Goal: Information Seeking & Learning: Compare options

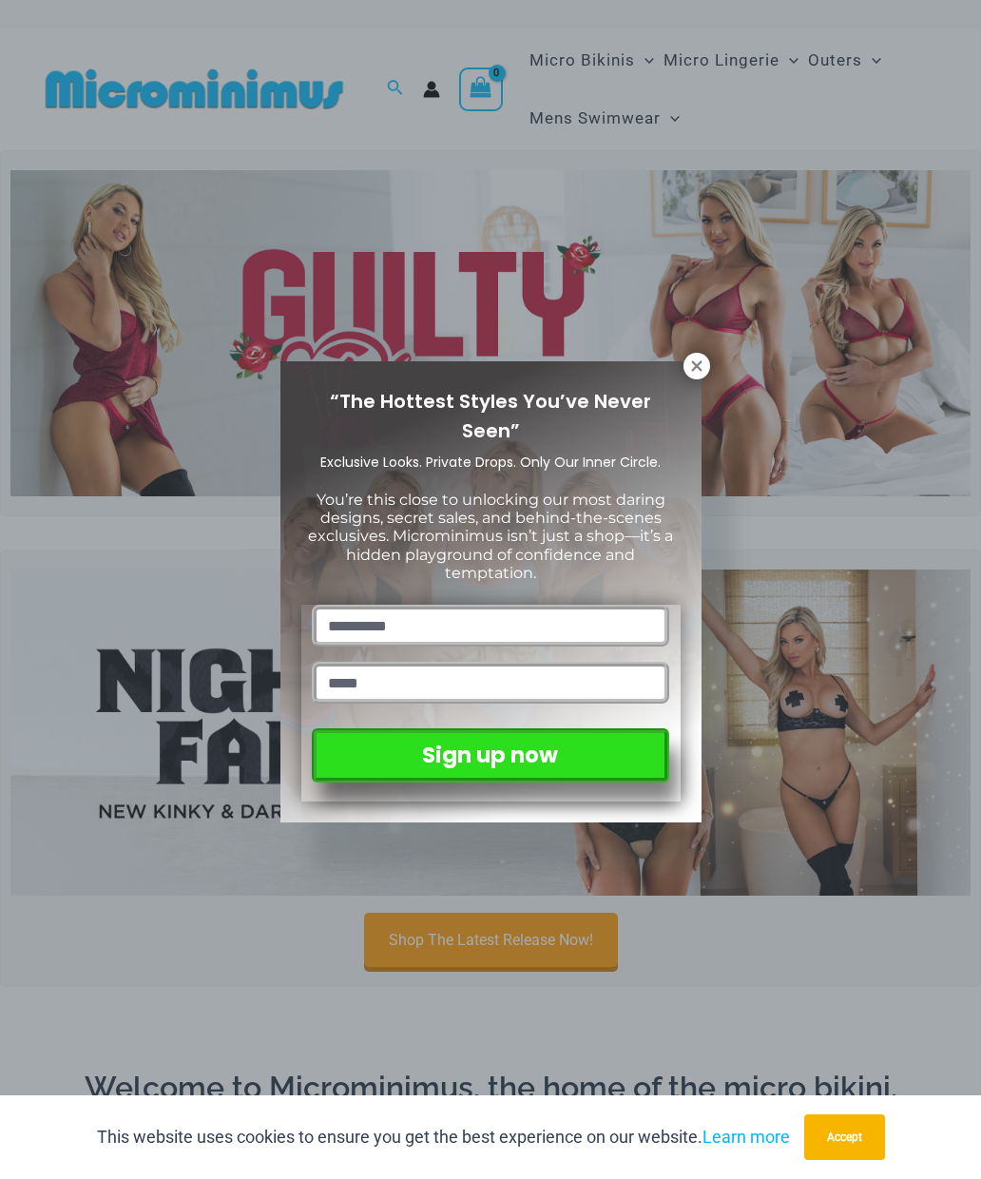
click at [692, 363] on icon at bounding box center [696, 365] width 10 height 10
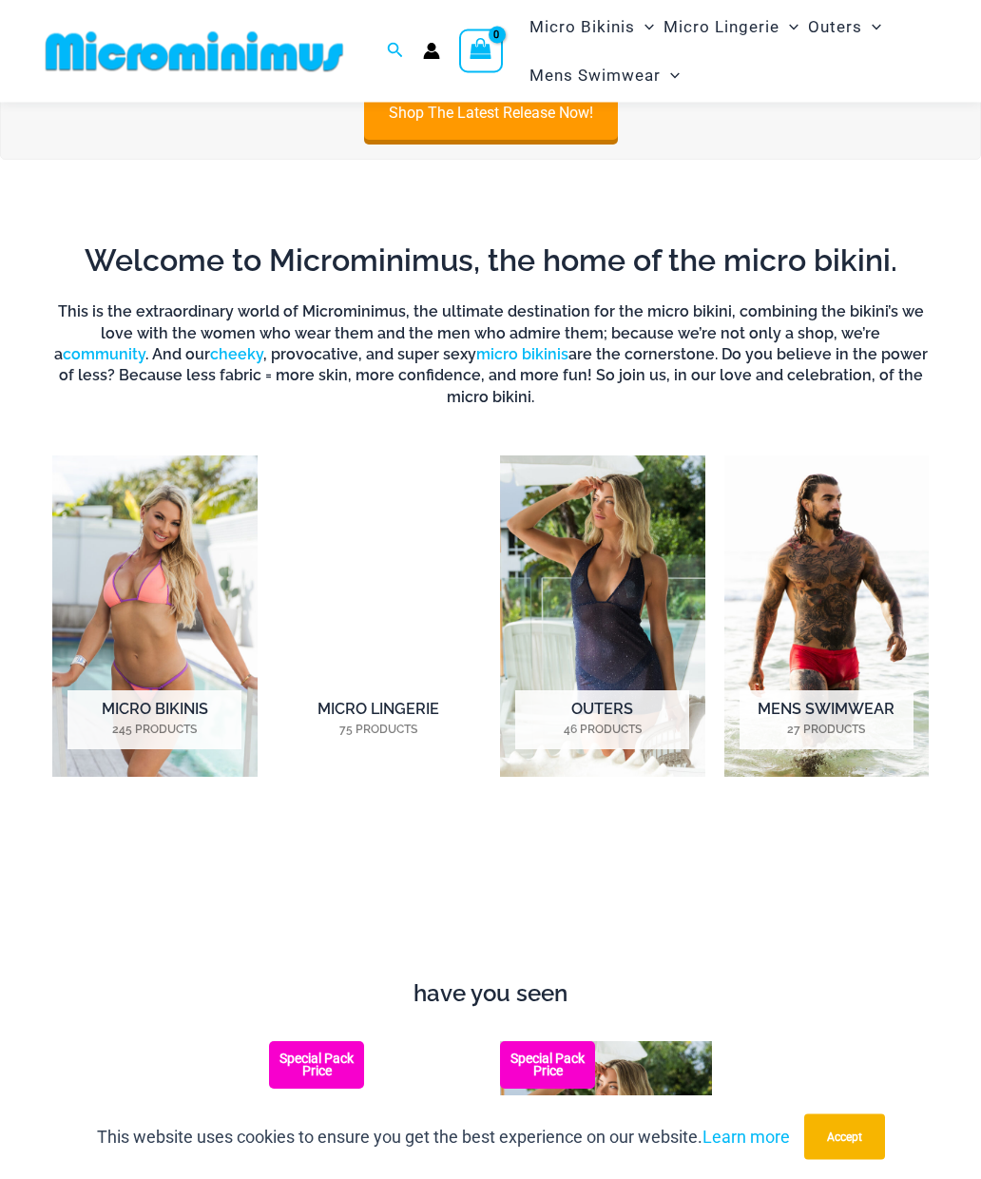
scroll to position [808, 0]
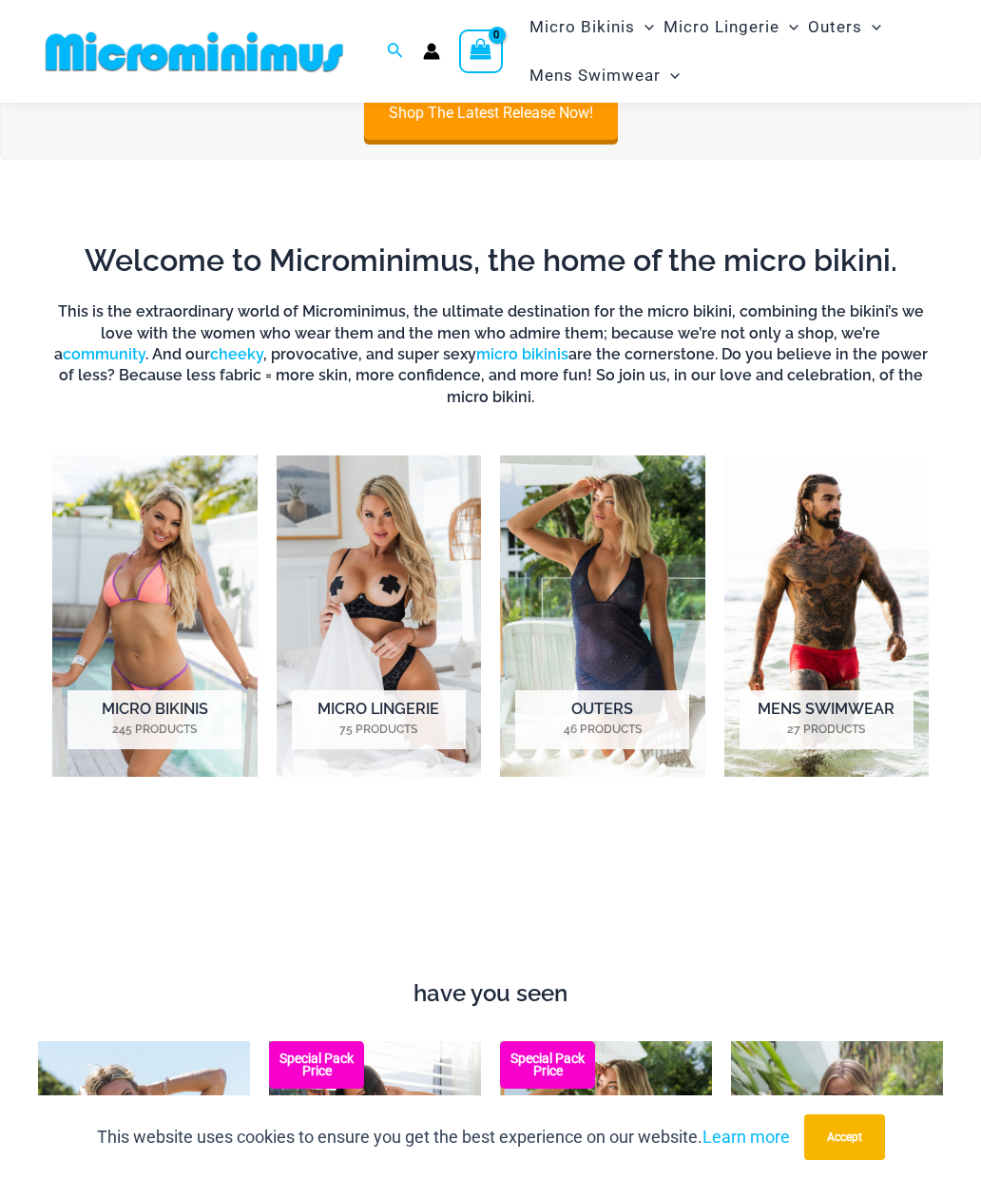
click at [388, 595] on img "Visit product category Micro Lingerie" at bounding box center [379, 616] width 205 height 321
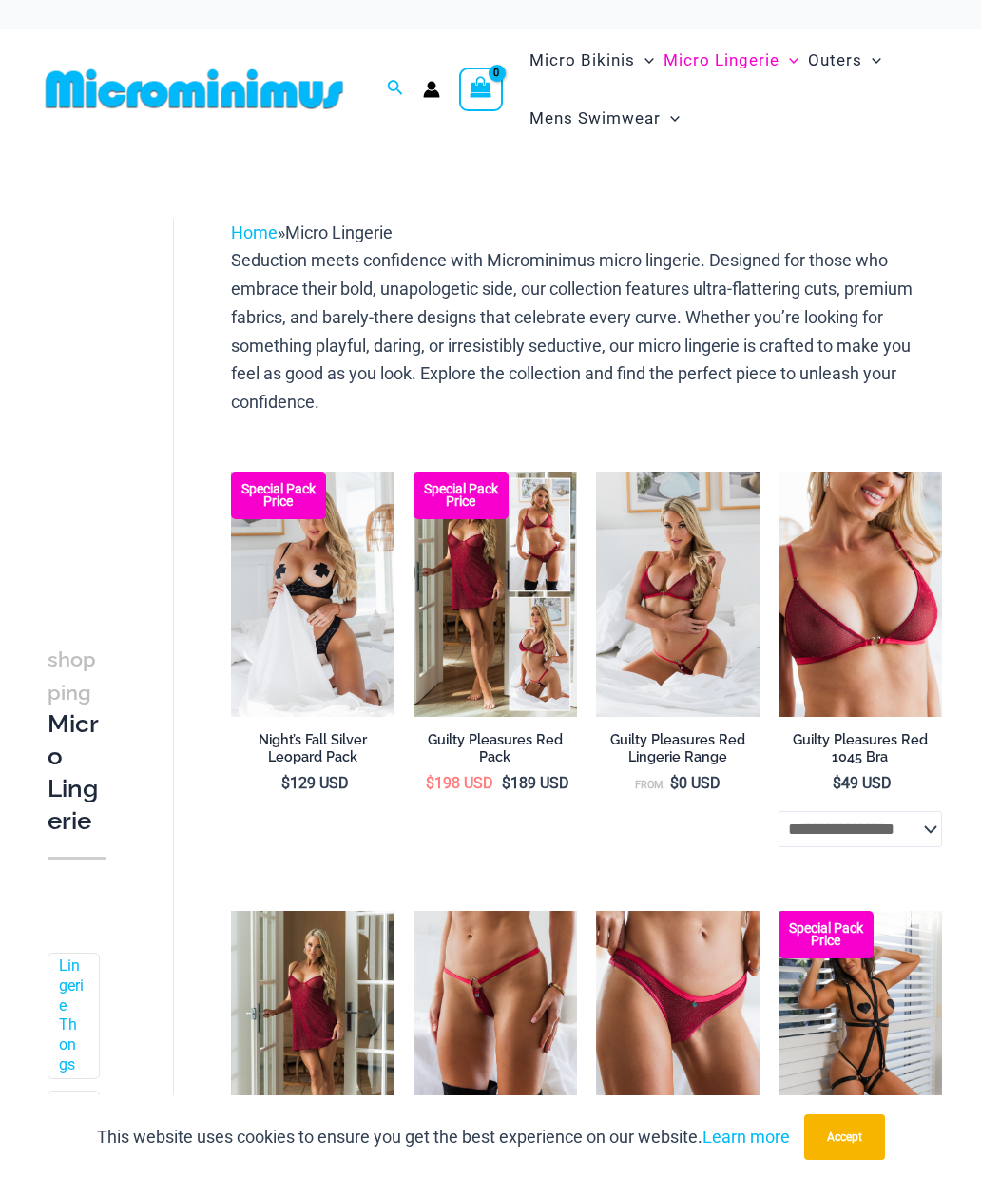
click at [414, 472] on img at bounding box center [414, 472] width 0 height 0
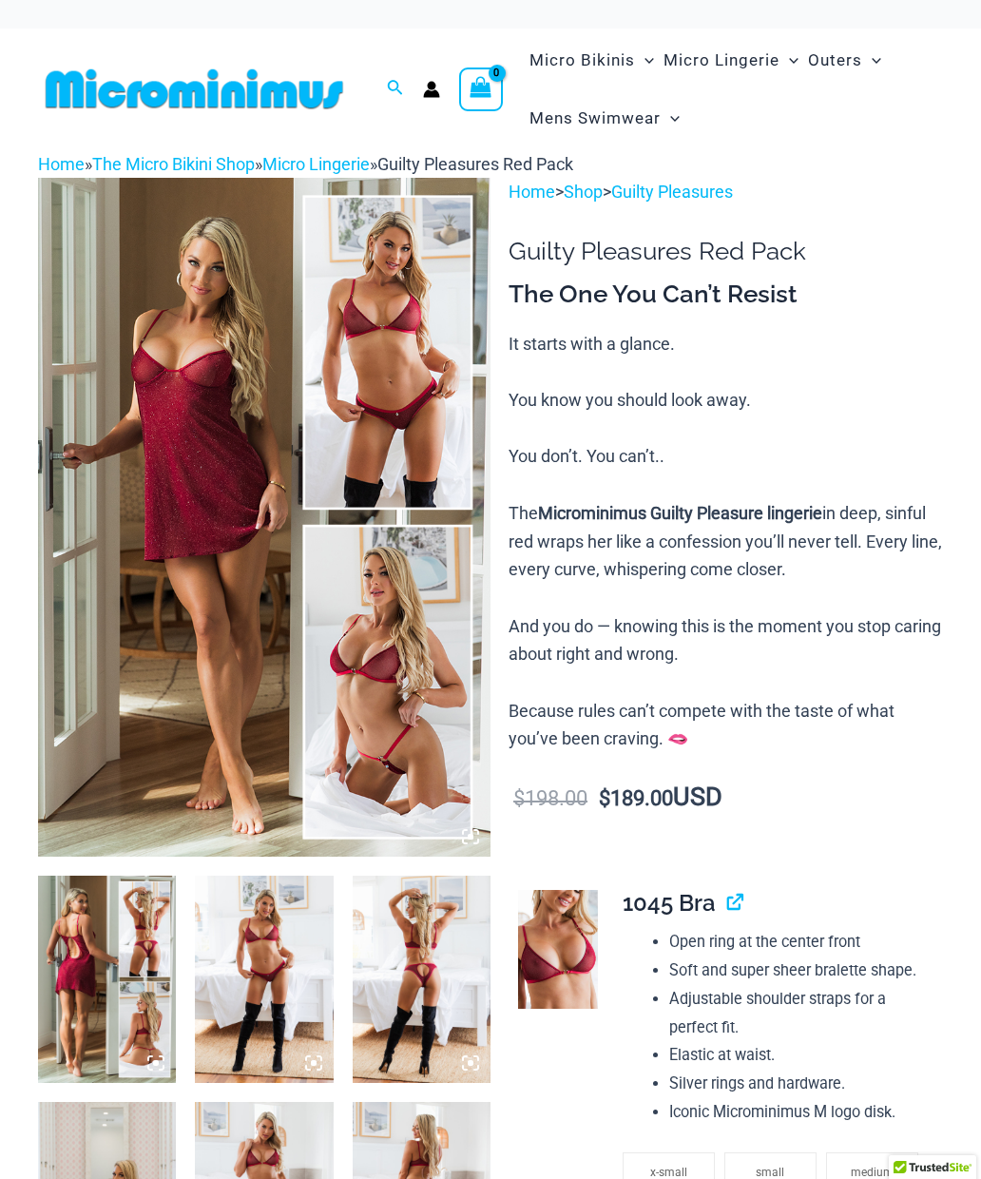
click at [231, 767] on img at bounding box center [264, 517] width 453 height 679
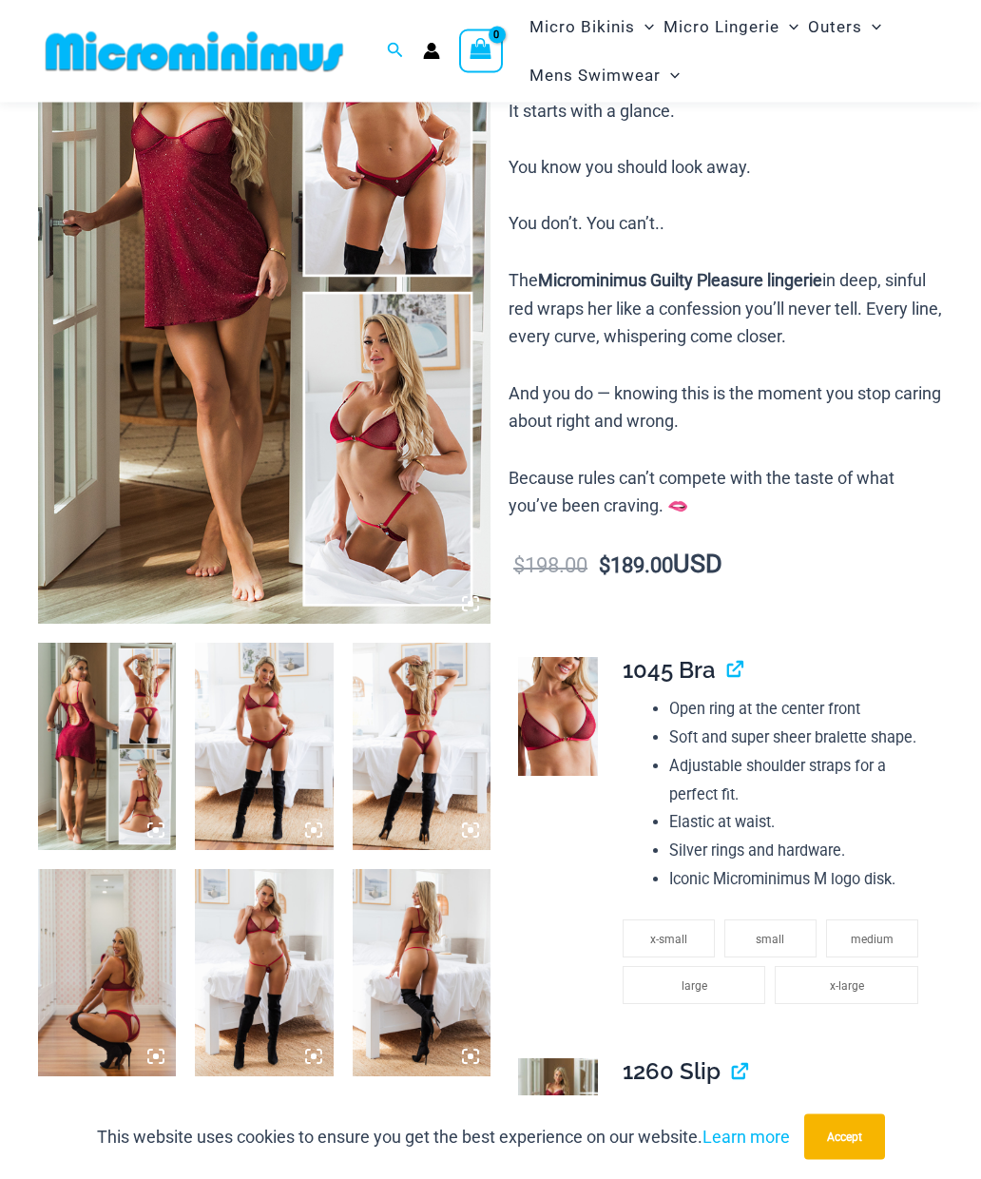
click at [96, 751] on img at bounding box center [107, 747] width 138 height 207
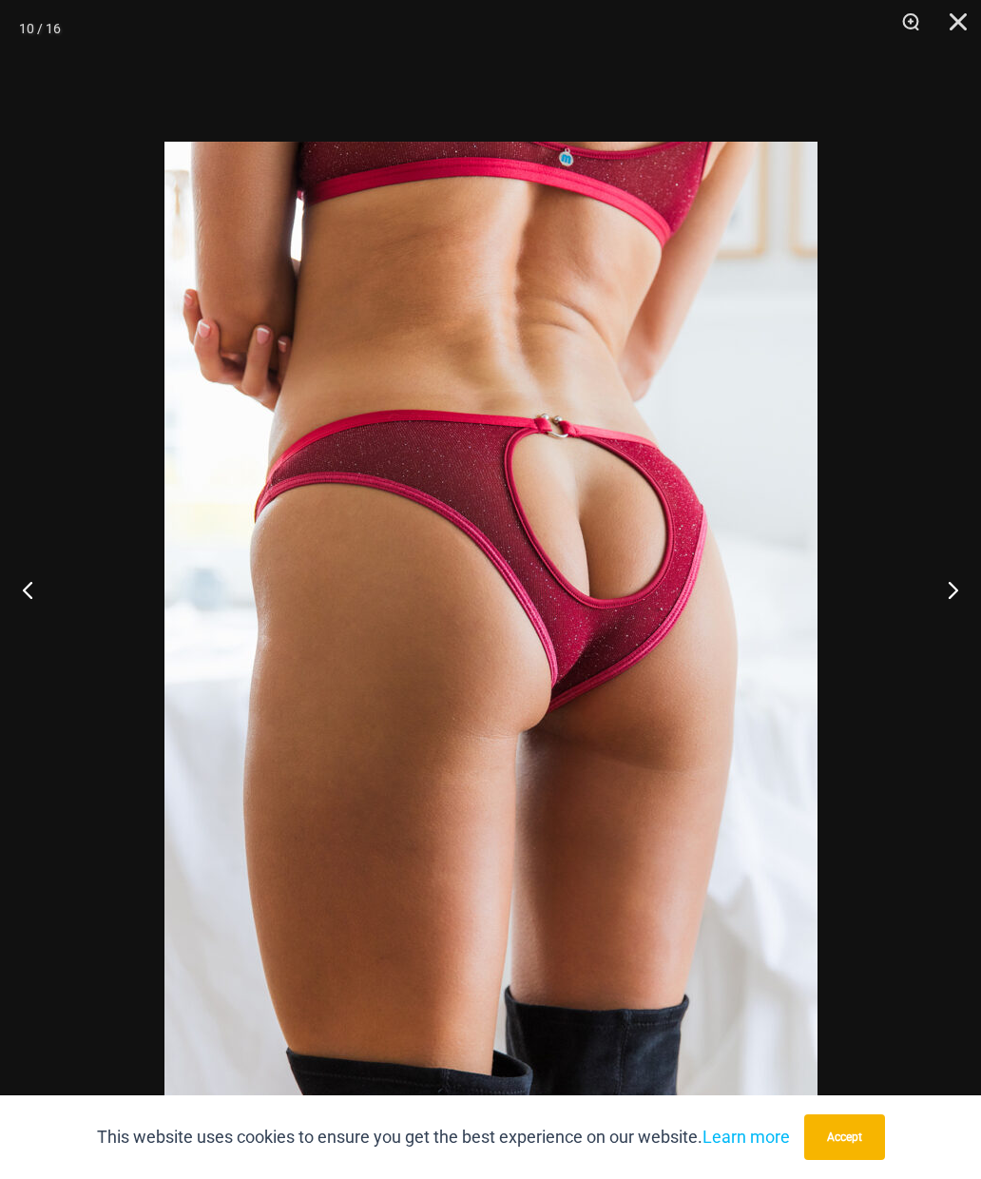
click at [548, 602] on img at bounding box center [491, 632] width 653 height 980
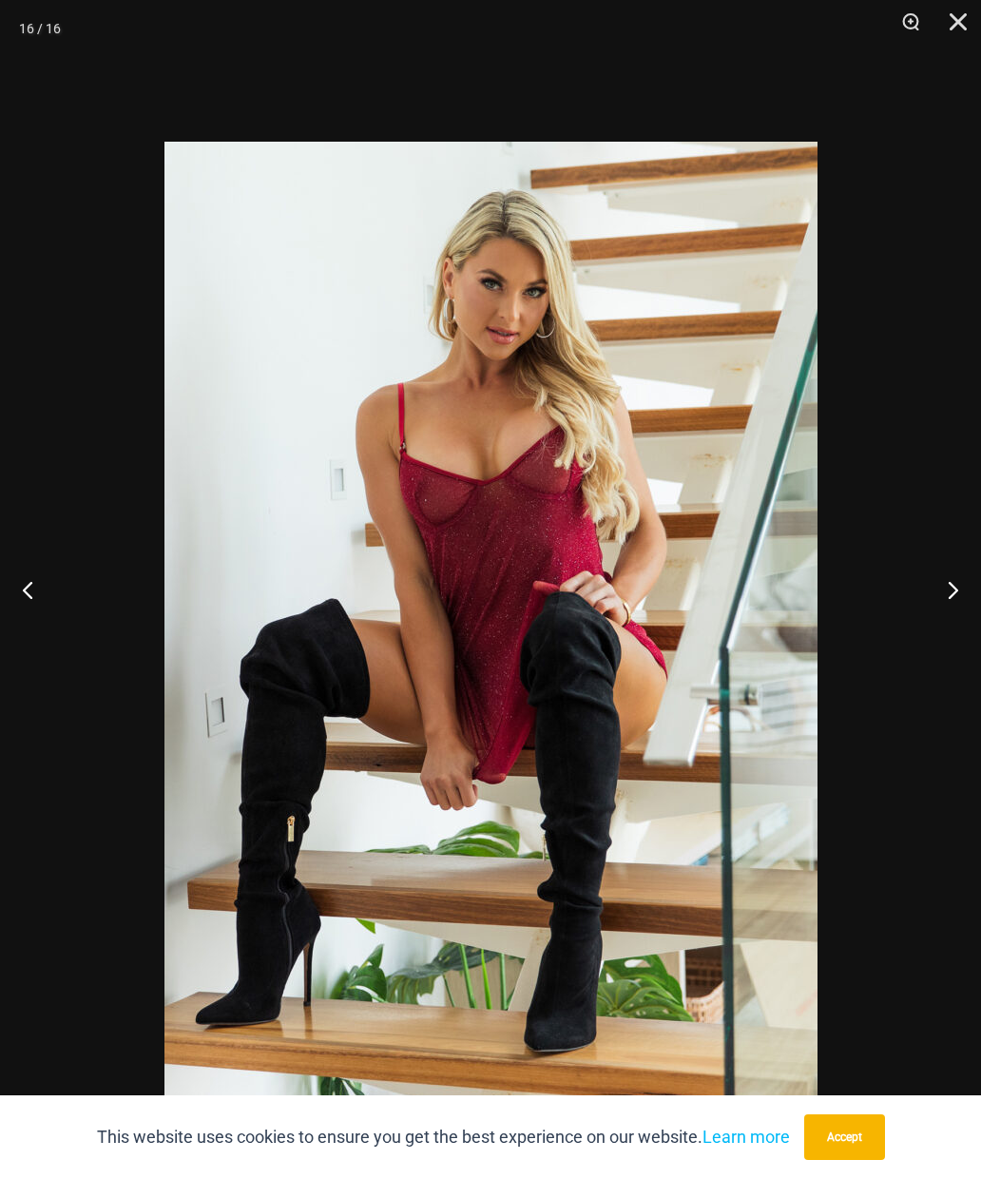
click at [971, 21] on button "Close" at bounding box center [952, 28] width 48 height 57
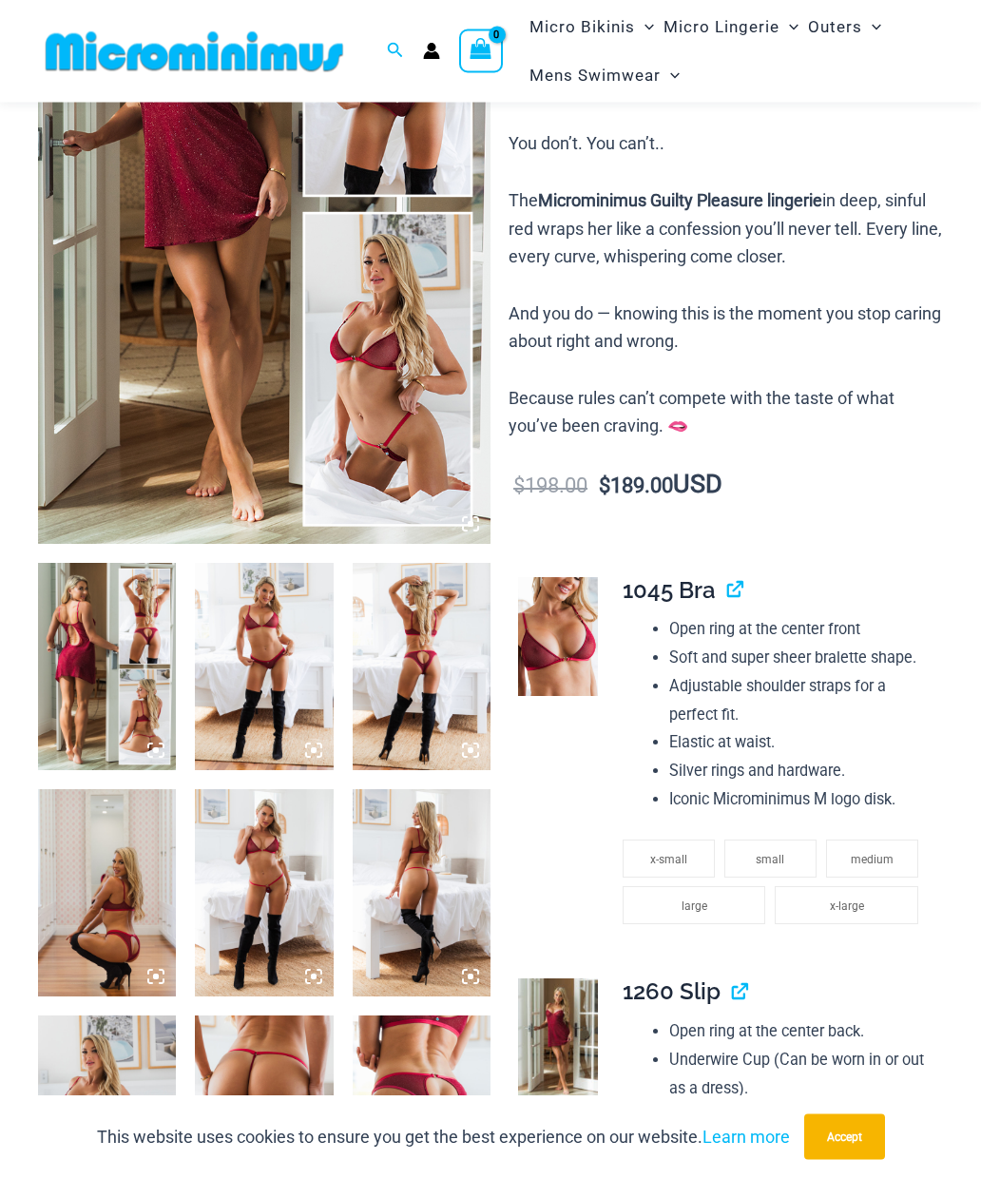
scroll to position [0, 0]
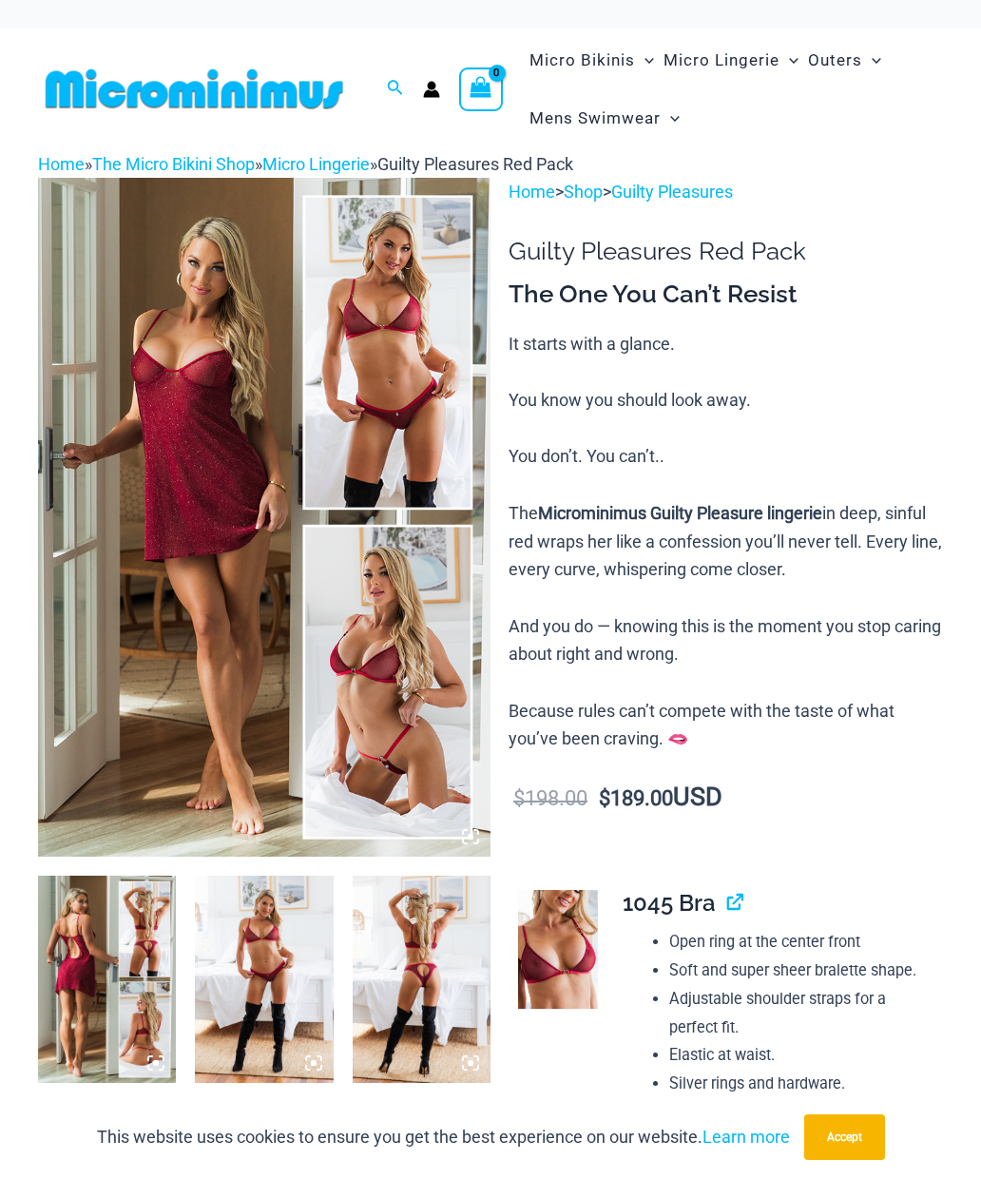
click at [360, 165] on link "Micro Lingerie" at bounding box center [315, 164] width 107 height 20
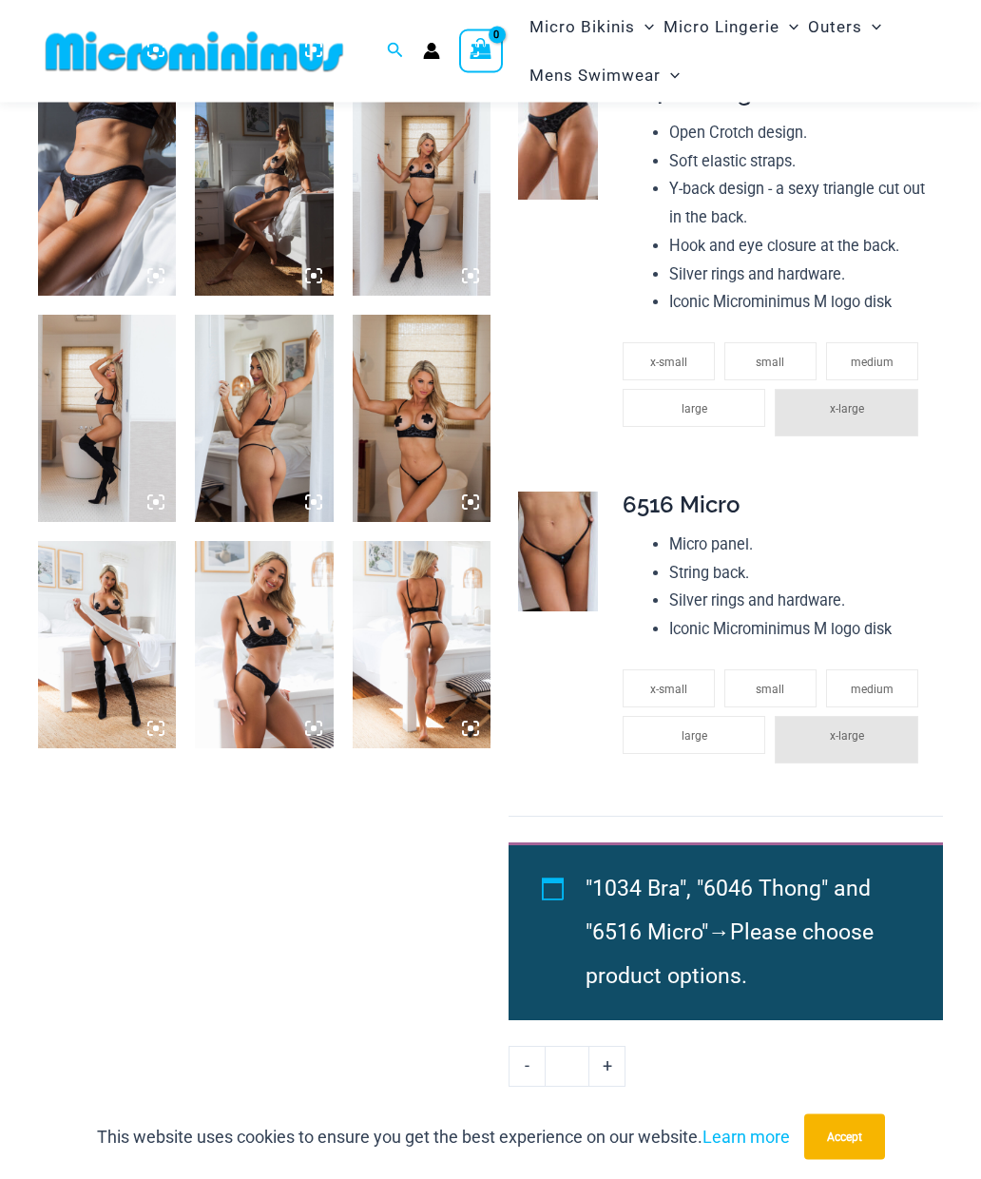
click at [442, 662] on img at bounding box center [422, 645] width 138 height 207
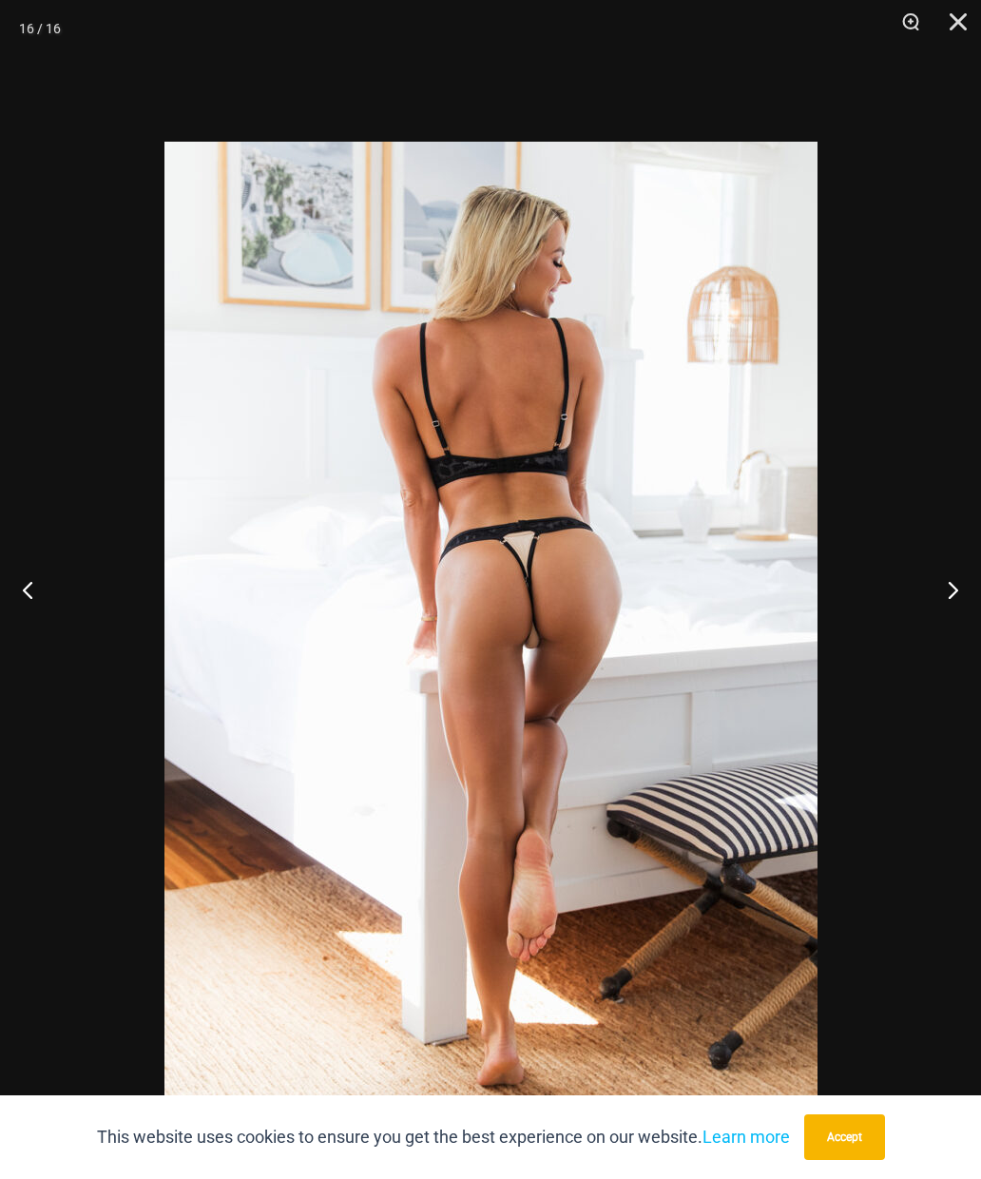
click at [913, 22] on button "Zoom" at bounding box center [905, 28] width 48 height 57
click at [928, 25] on button "Close" at bounding box center [952, 28] width 48 height 57
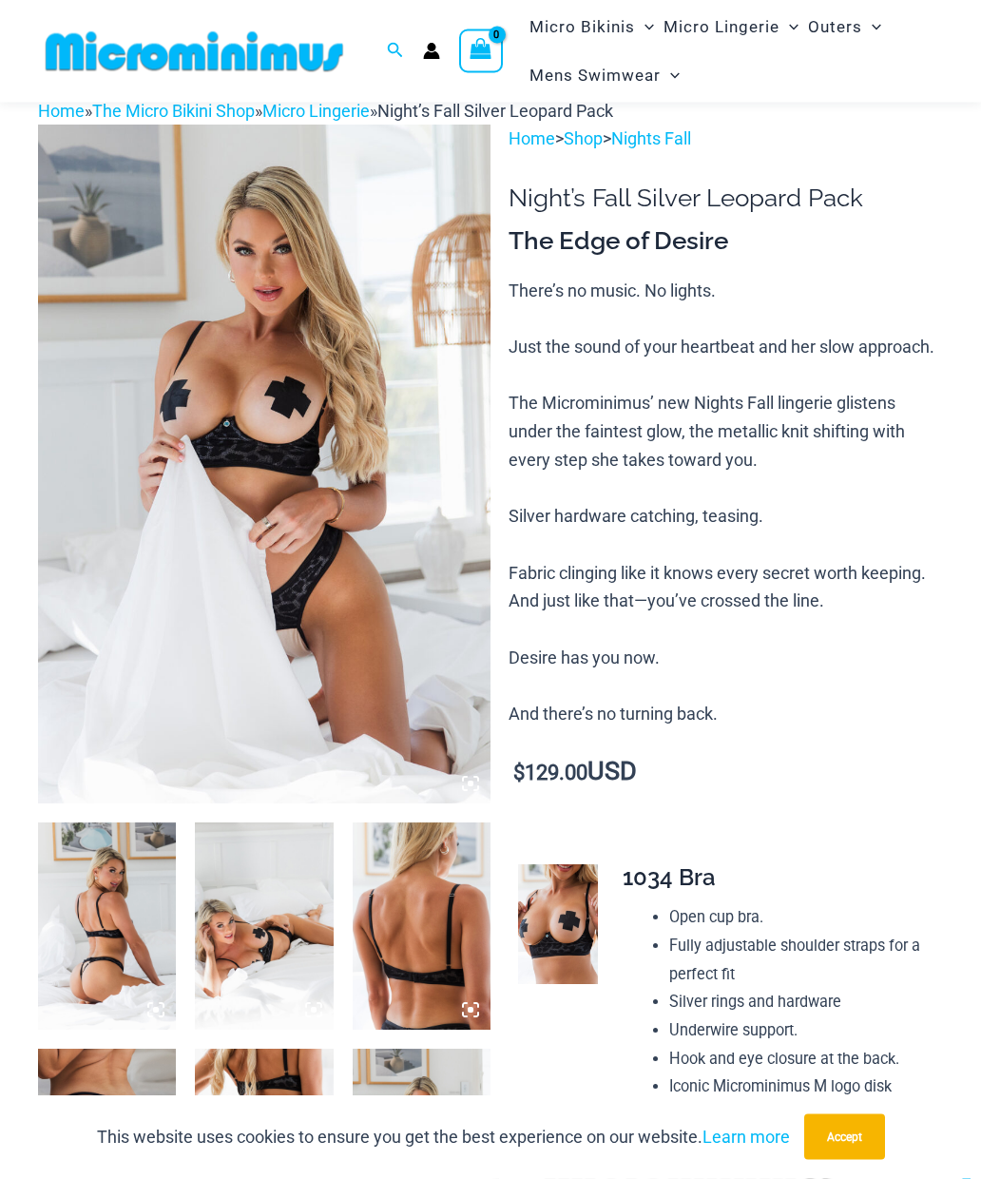
scroll to position [0, 0]
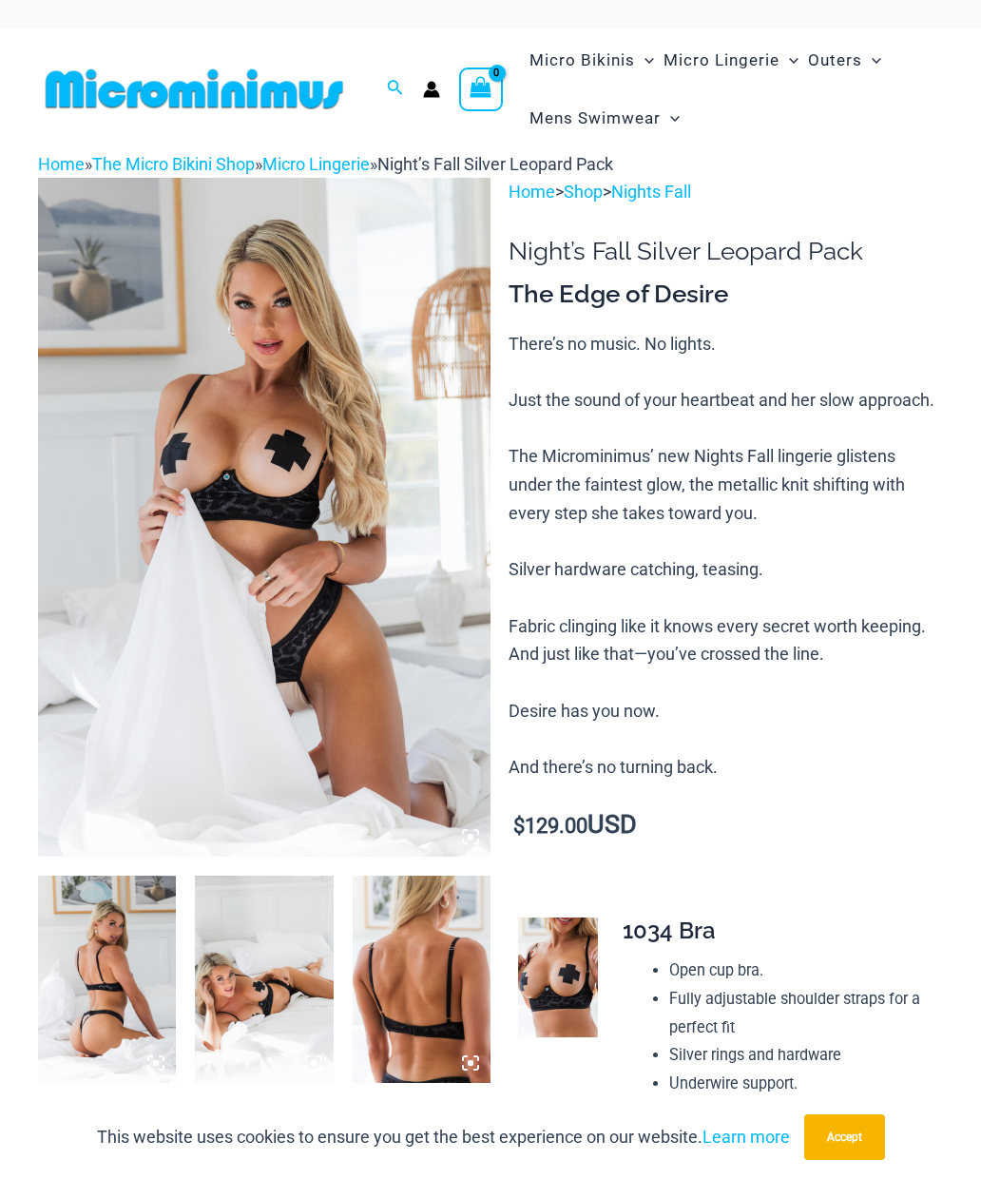
click at [370, 165] on link "Micro Lingerie" at bounding box center [315, 164] width 107 height 20
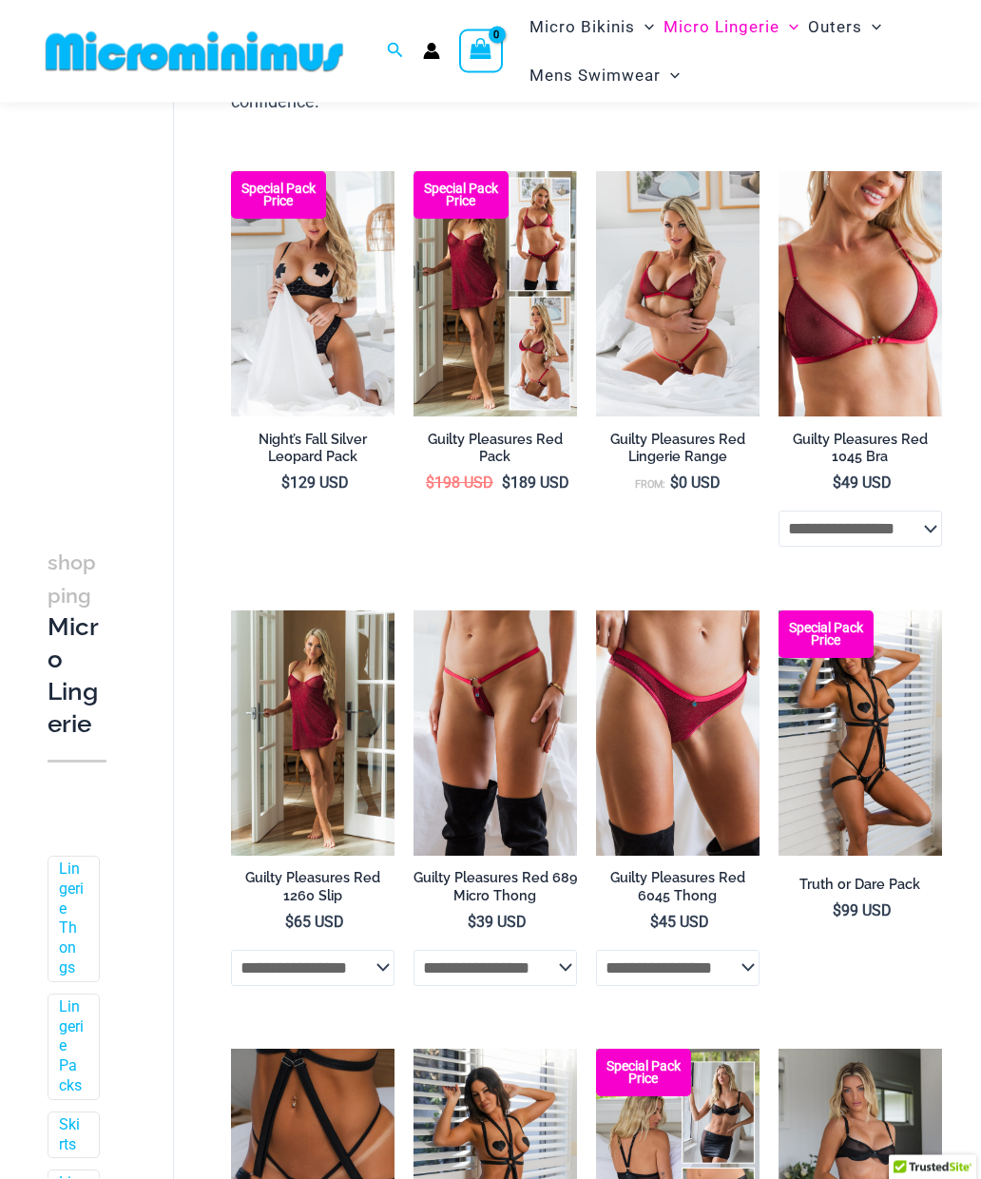
scroll to position [281, 0]
click at [414, 611] on img at bounding box center [414, 611] width 0 height 0
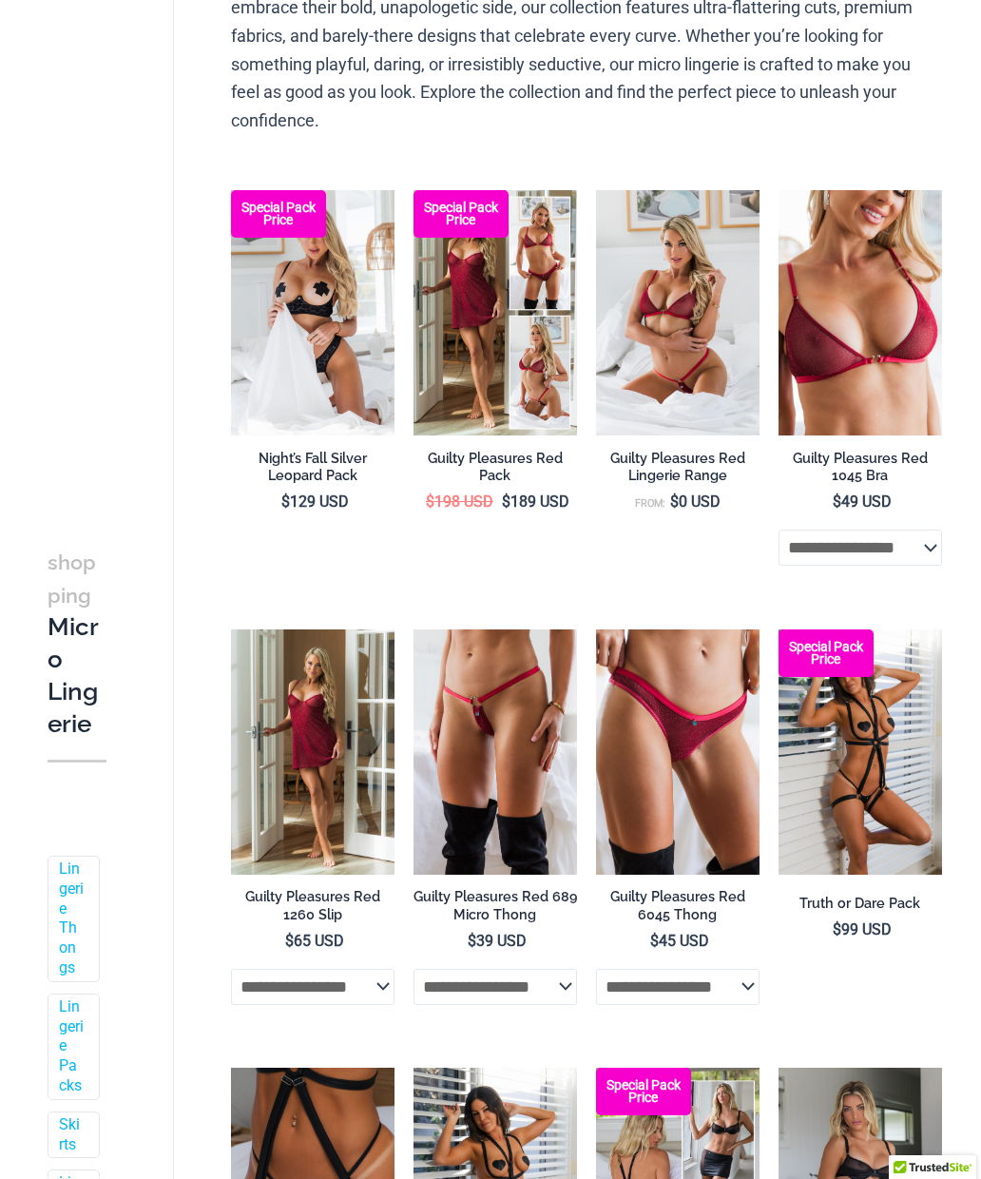
scroll to position [364, 0]
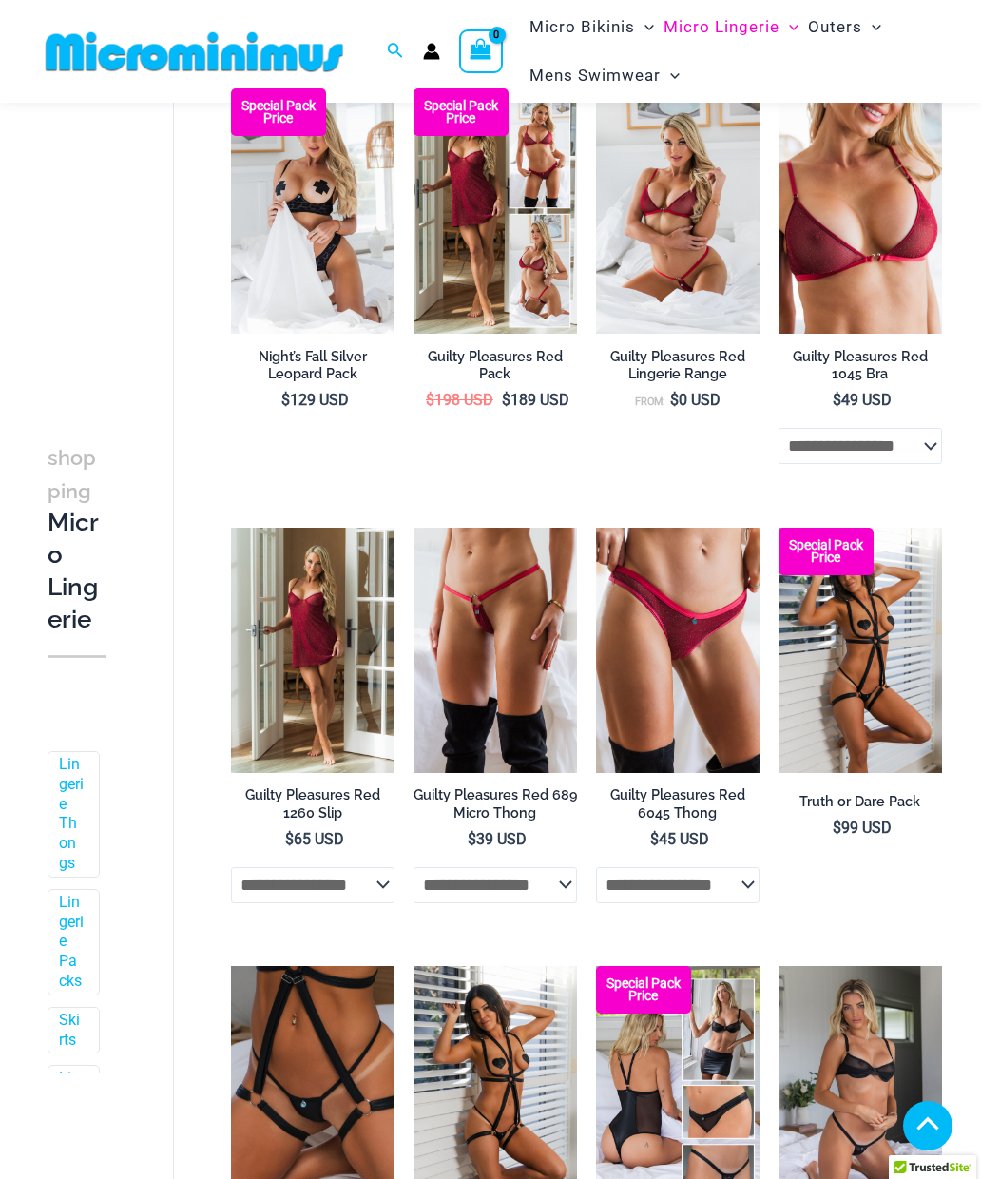
click at [779, 528] on img at bounding box center [779, 528] width 0 height 0
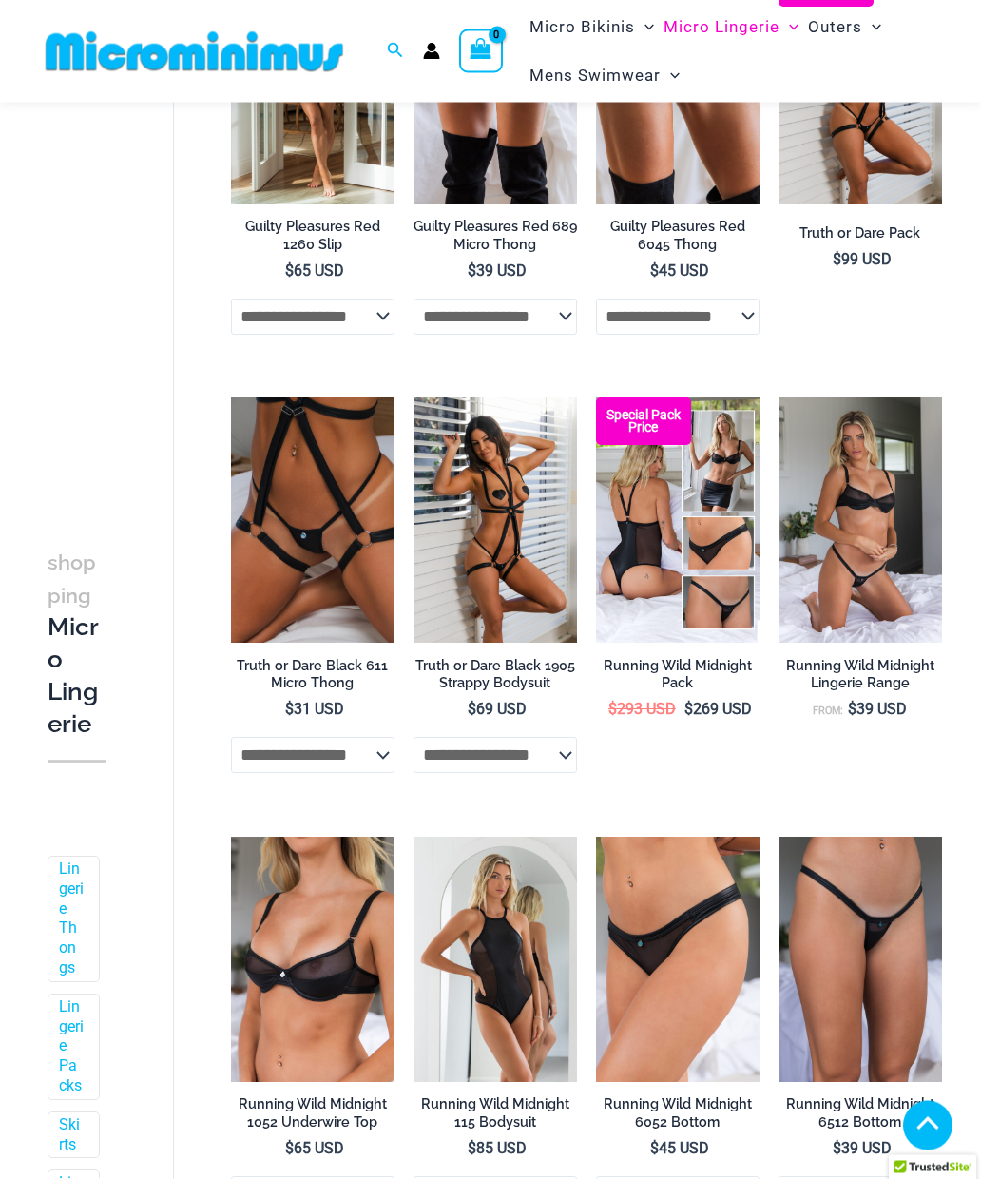
scroll to position [933, 0]
click at [779, 398] on img at bounding box center [779, 398] width 0 height 0
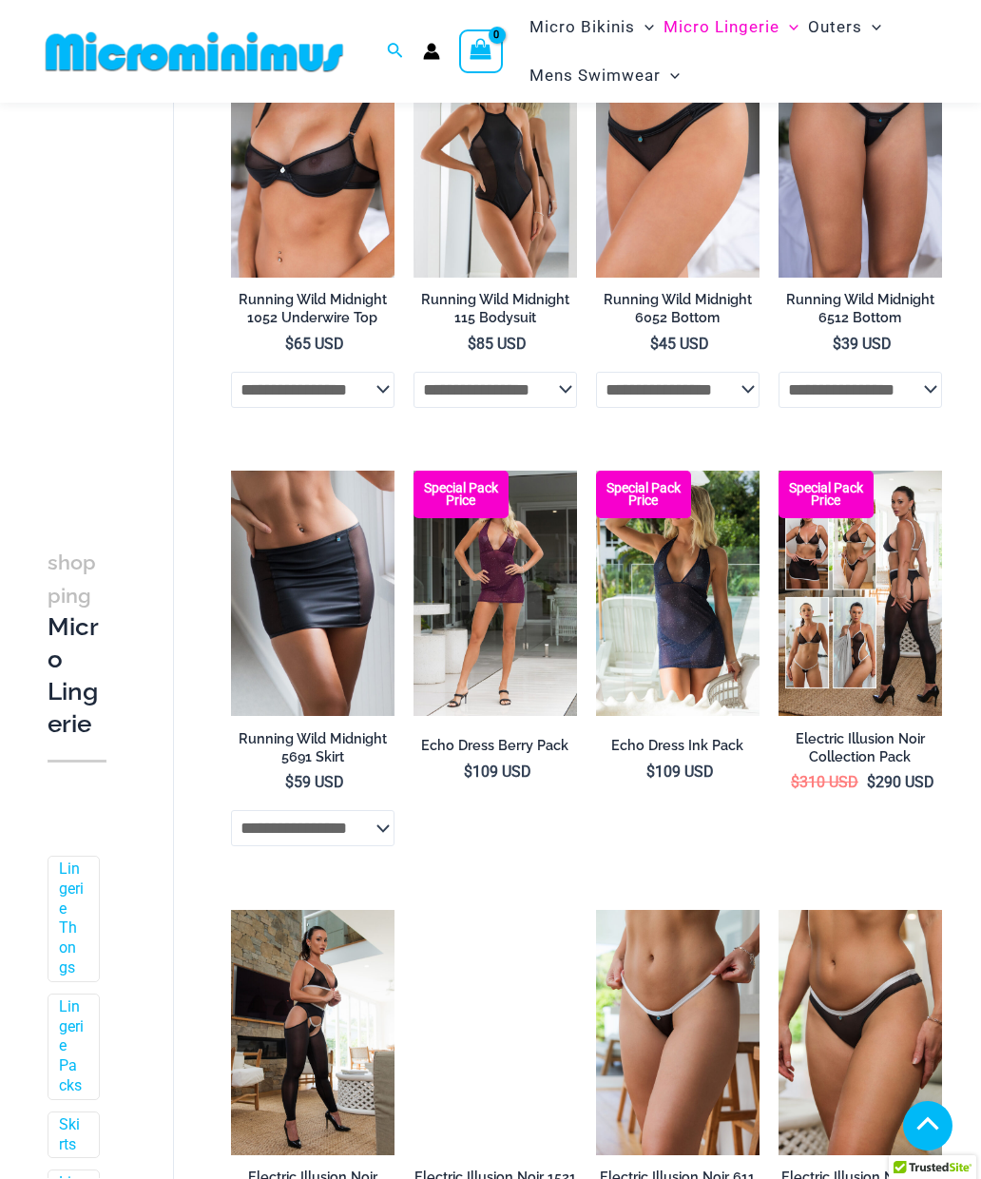
scroll to position [1713, 0]
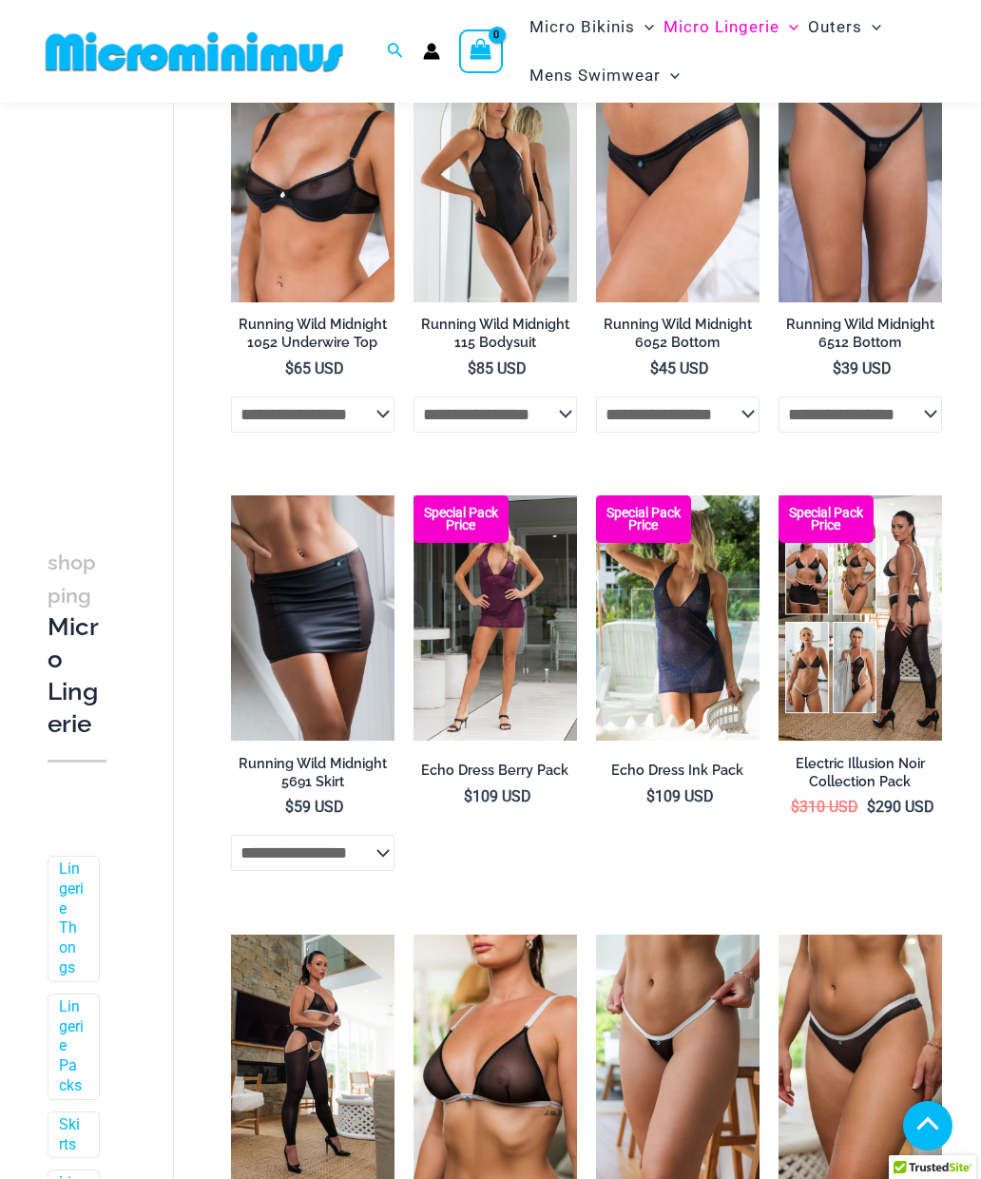
click at [779, 495] on img at bounding box center [779, 495] width 0 height 0
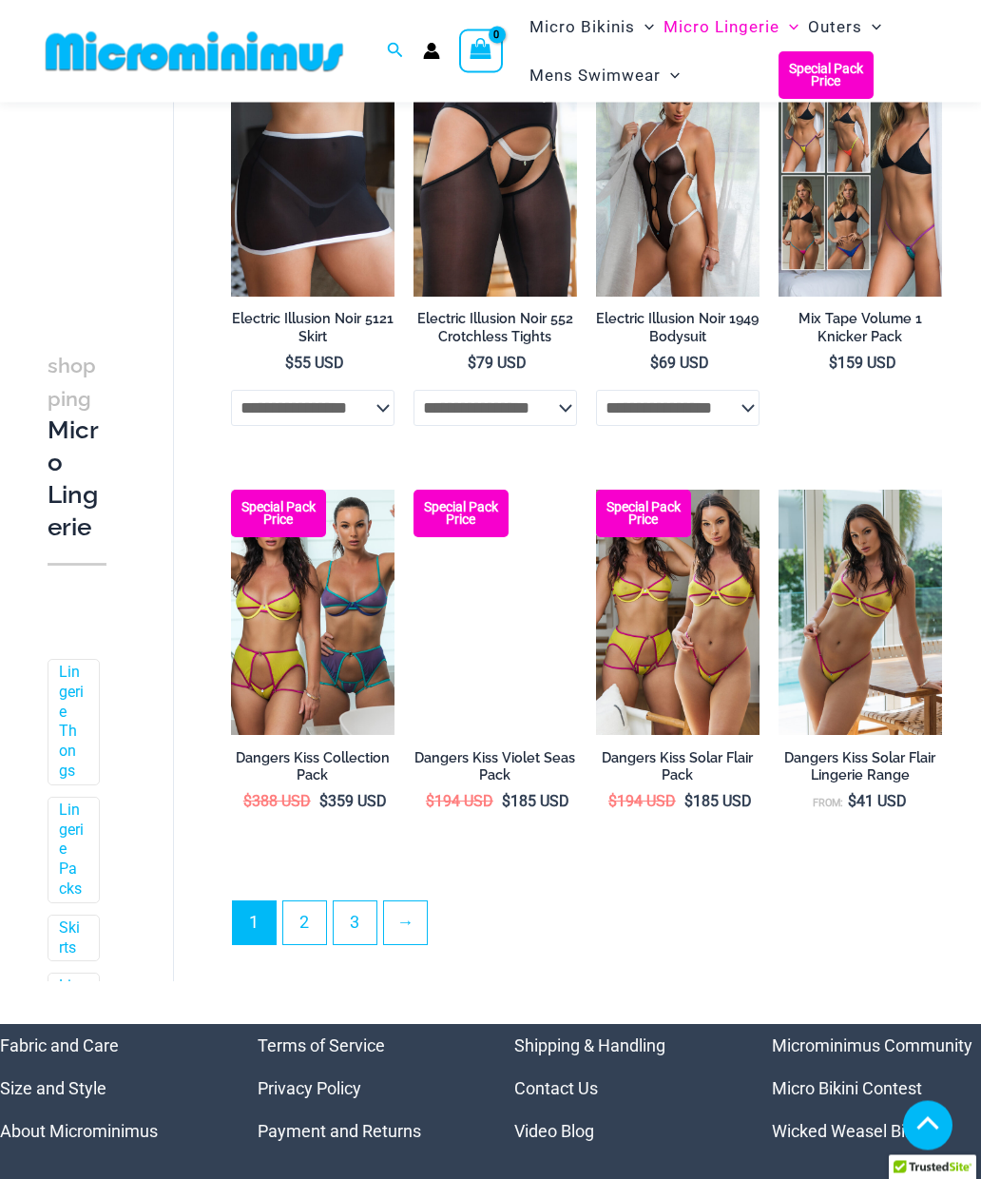
scroll to position [3040, 0]
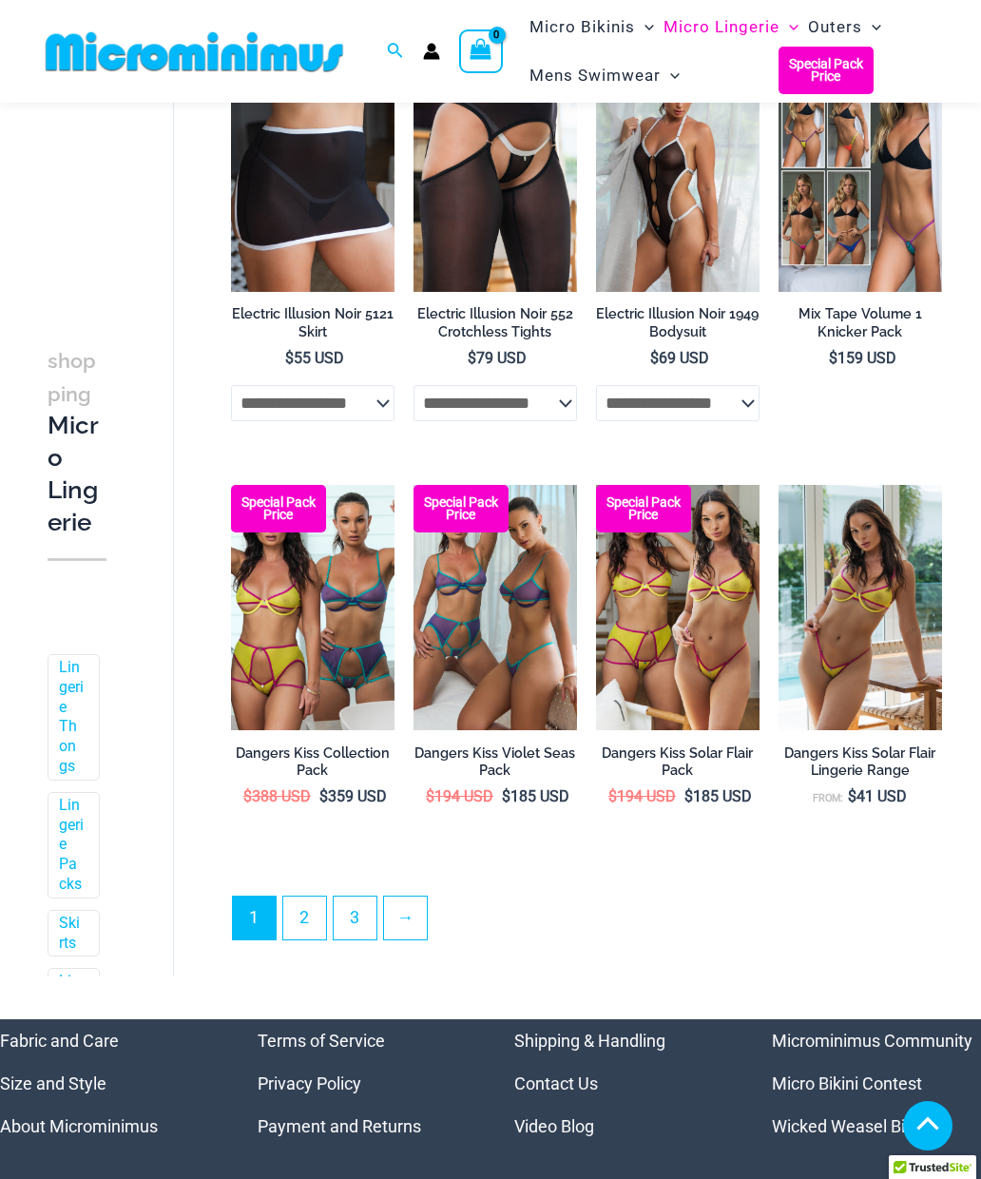
click at [231, 485] on img at bounding box center [231, 485] width 0 height 0
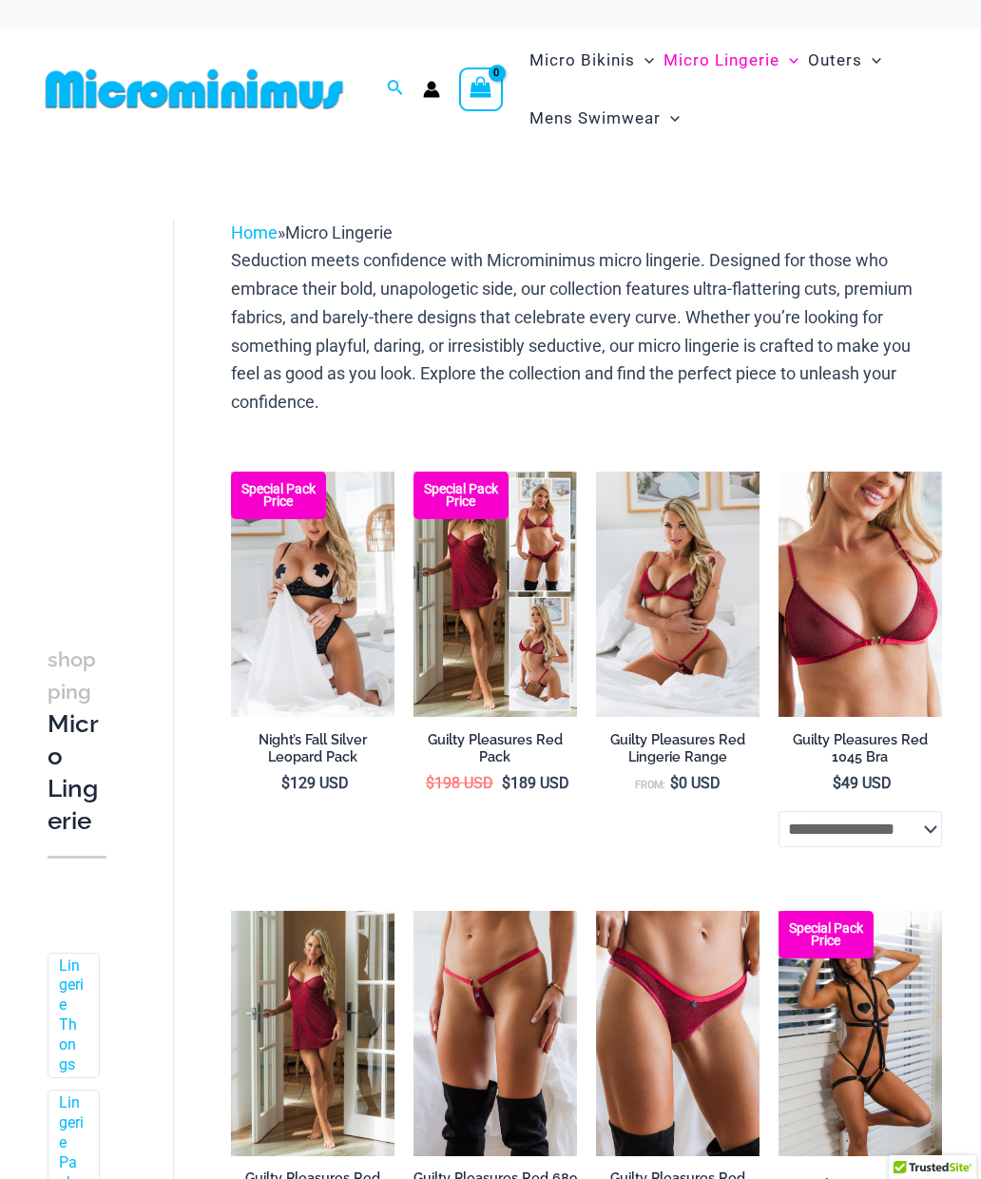
scroll to position [3123, 0]
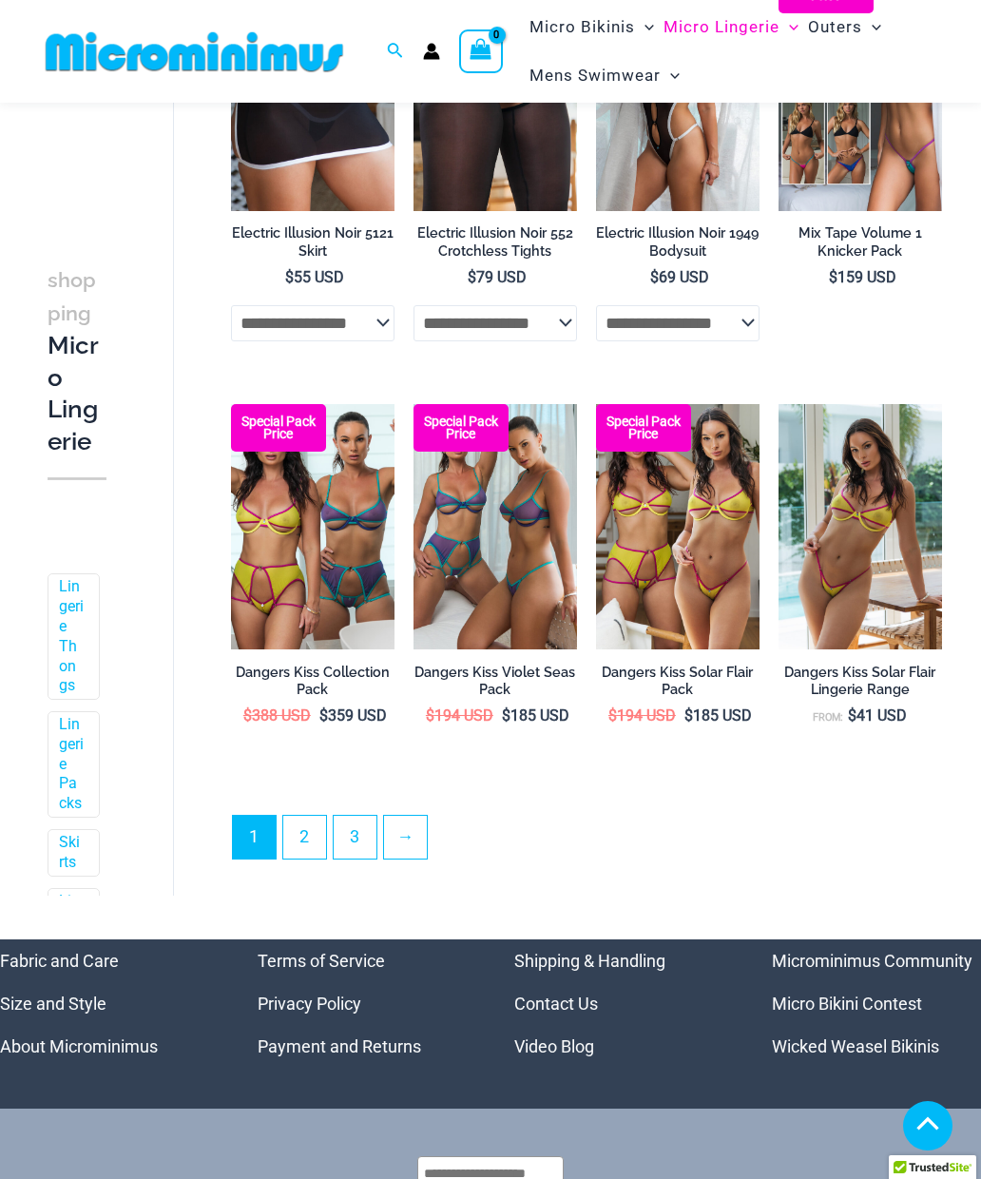
click at [779, 404] on img at bounding box center [779, 404] width 0 height 0
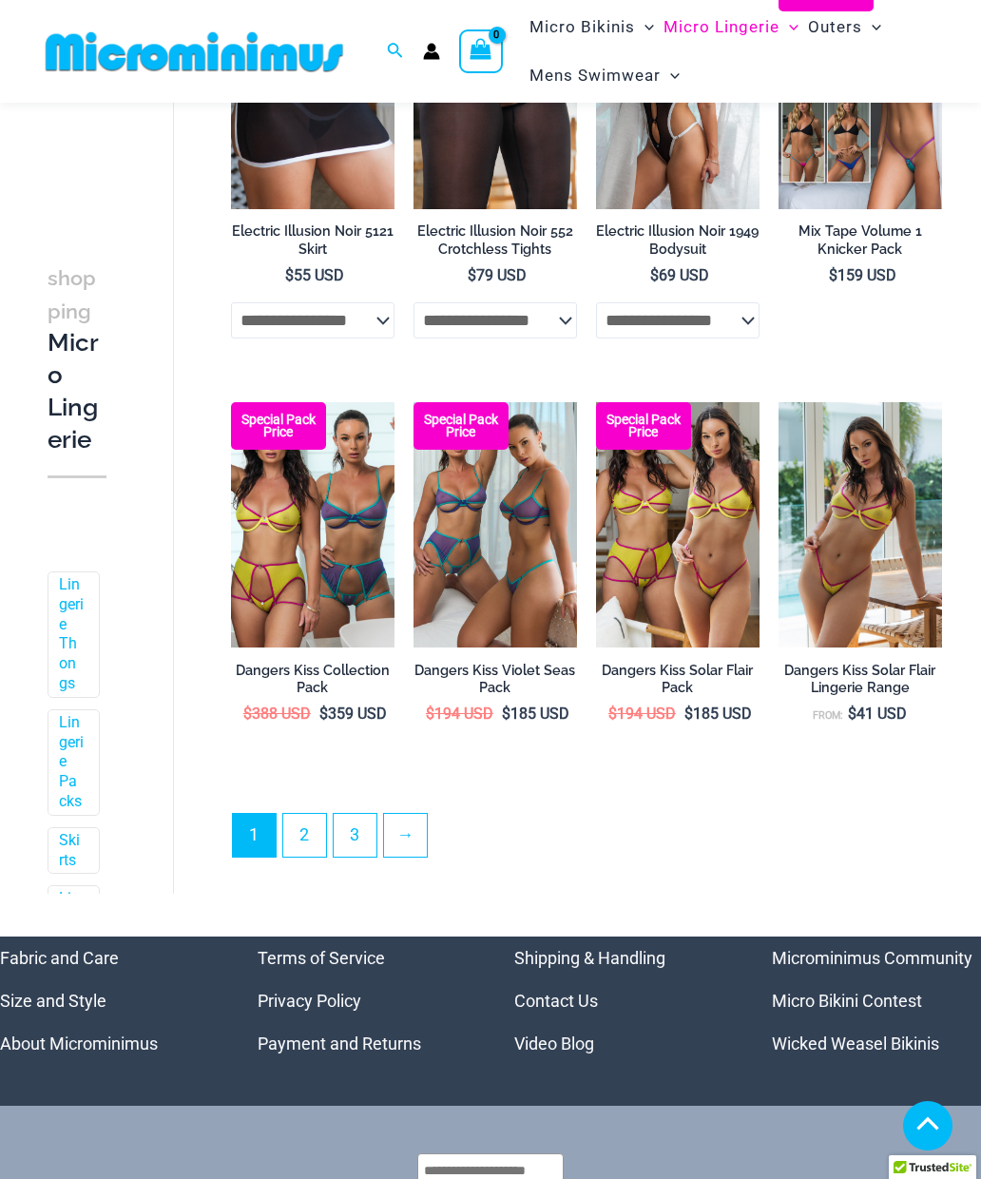
click at [304, 832] on link "2" at bounding box center [304, 835] width 43 height 43
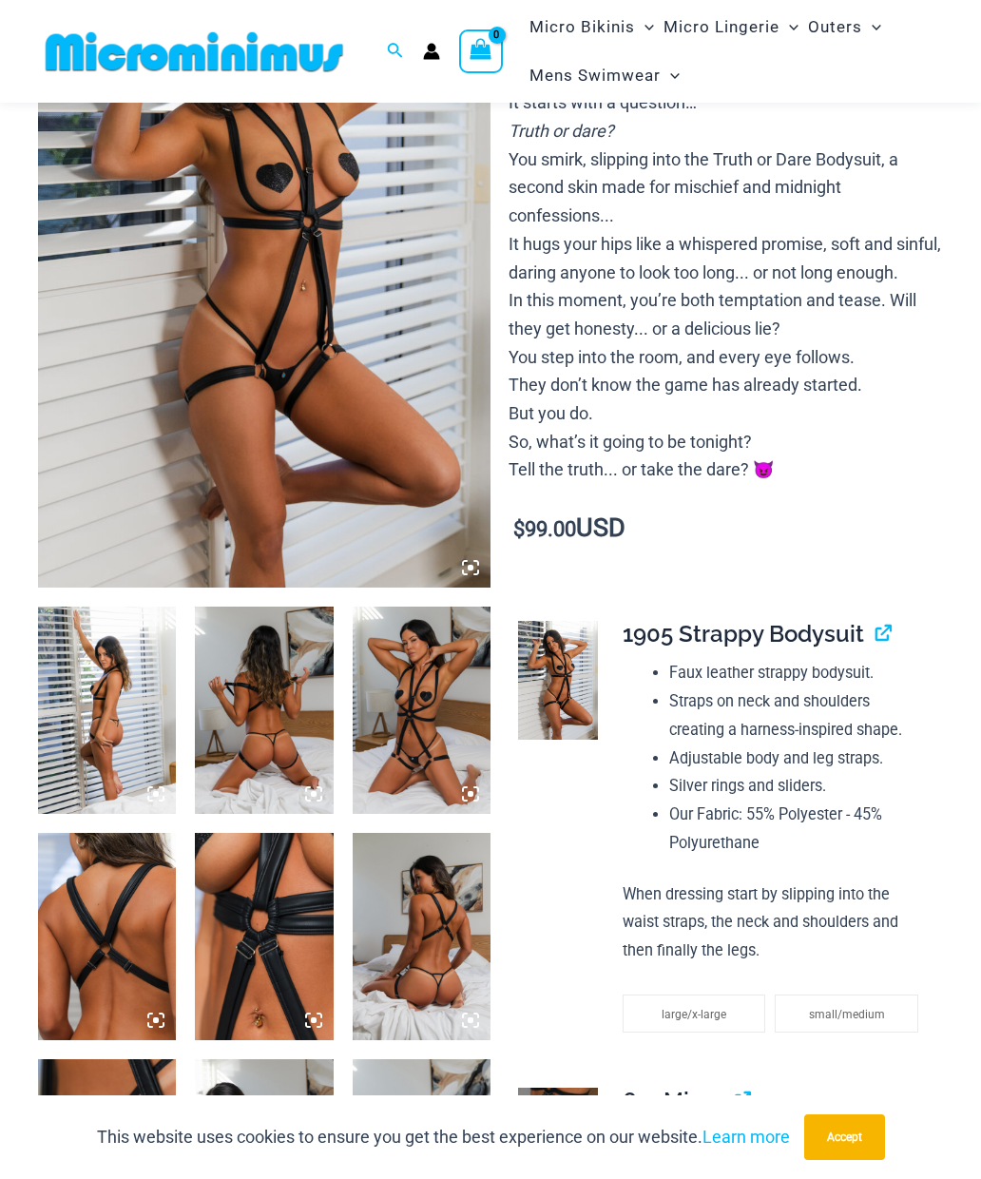
scroll to position [257, 0]
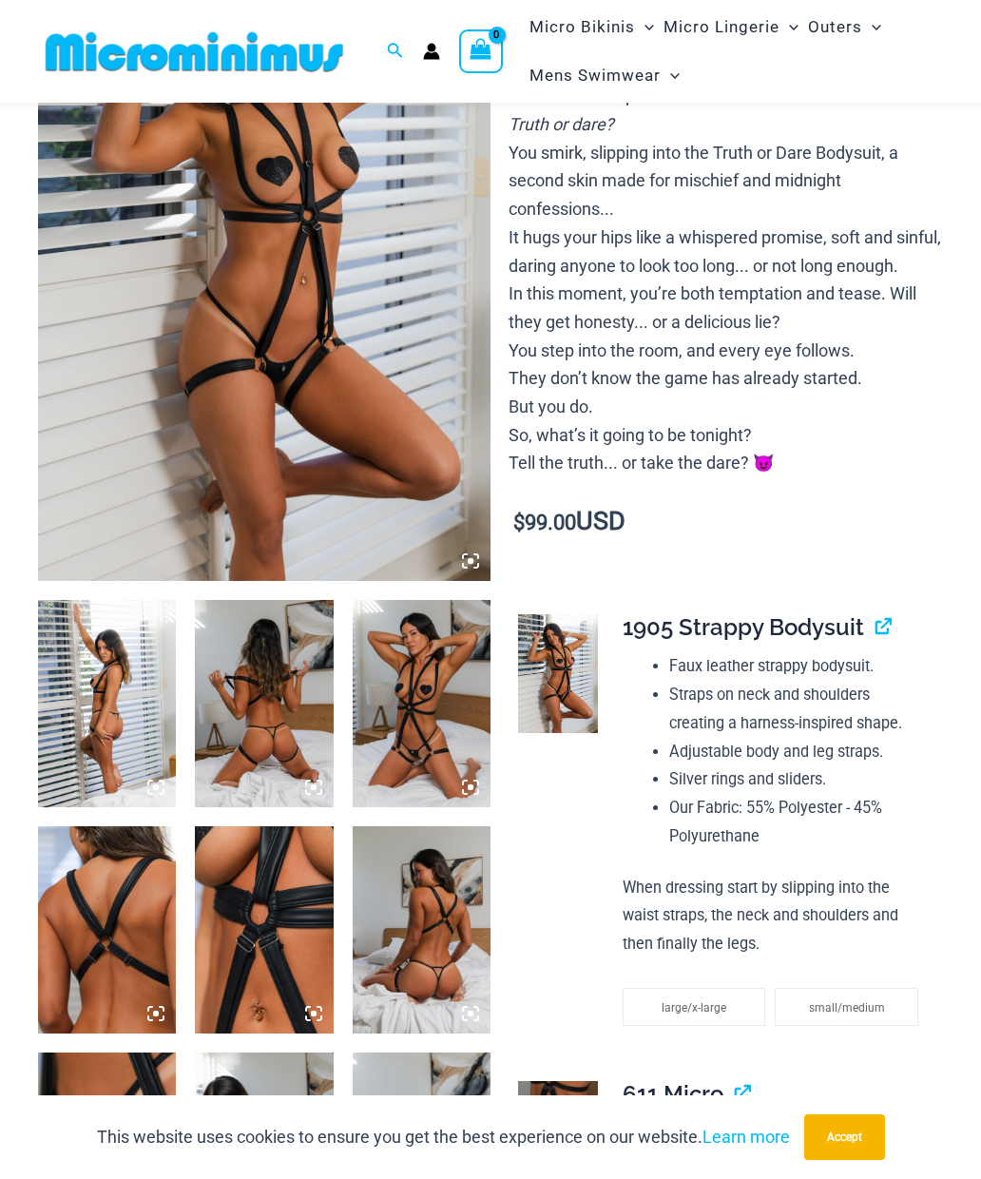
click at [122, 736] on img at bounding box center [107, 703] width 138 height 207
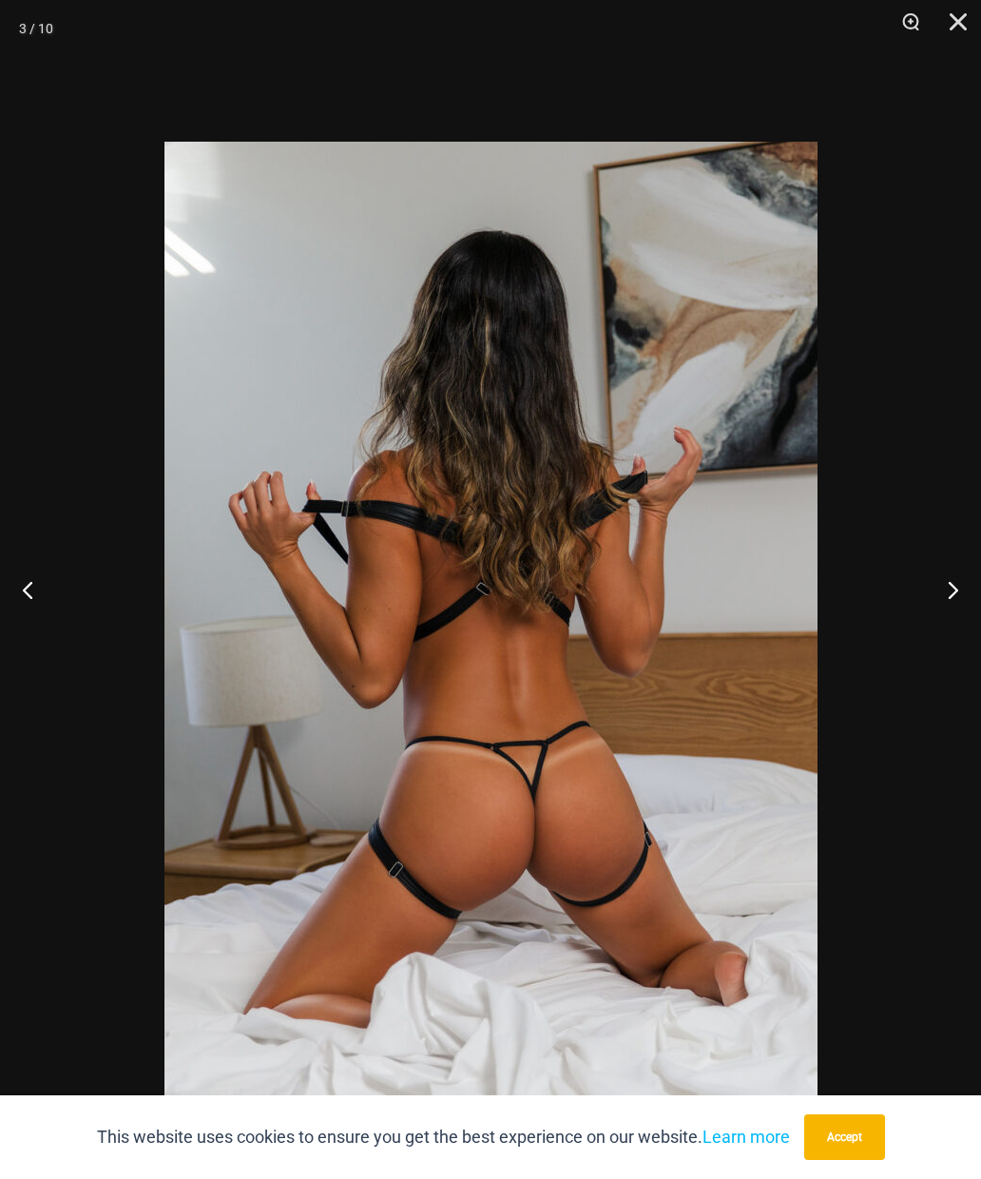
click at [971, 26] on button "Close" at bounding box center [952, 28] width 48 height 57
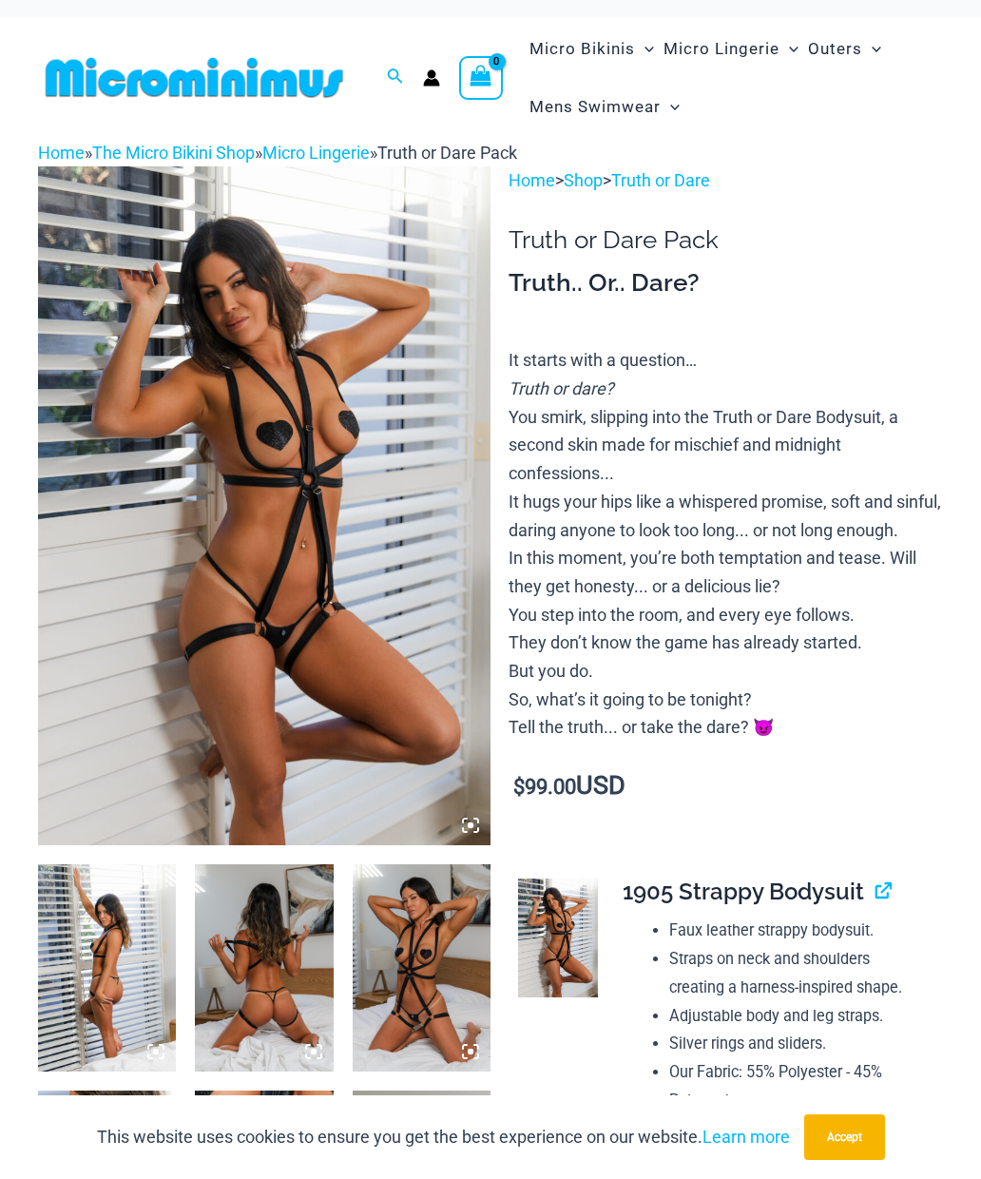
scroll to position [0, 0]
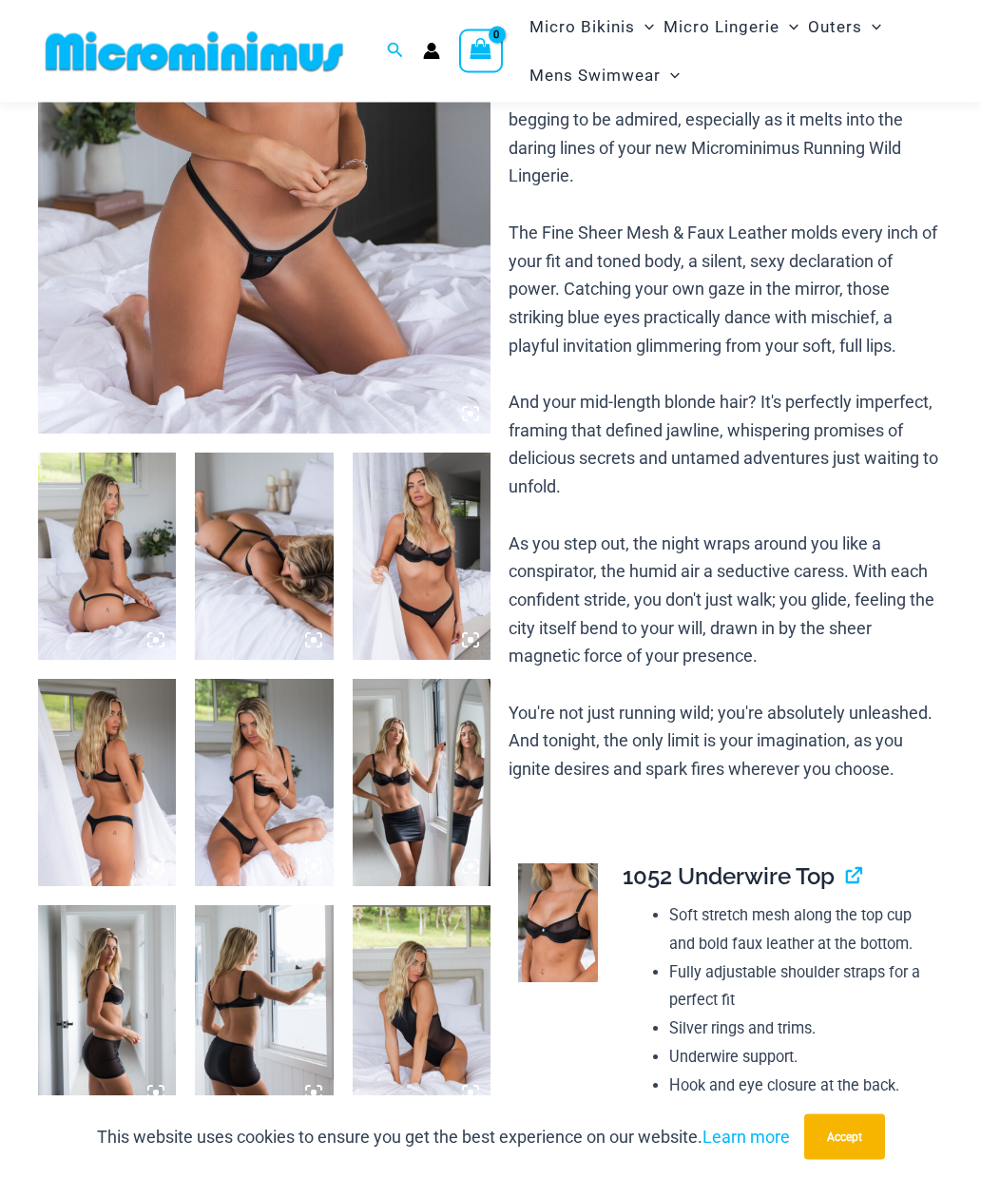
scroll to position [407, 0]
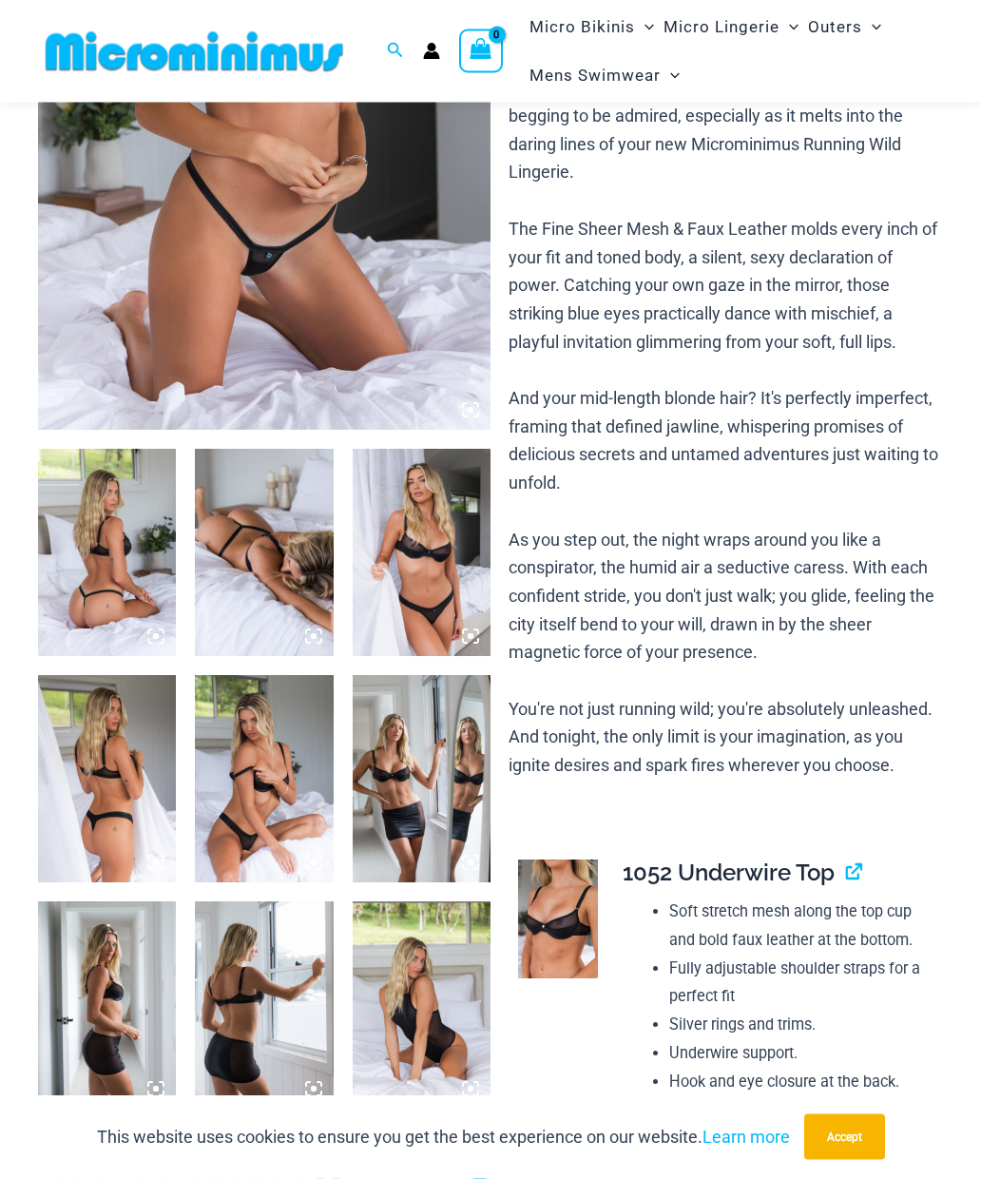
click at [263, 611] on img at bounding box center [264, 553] width 138 height 207
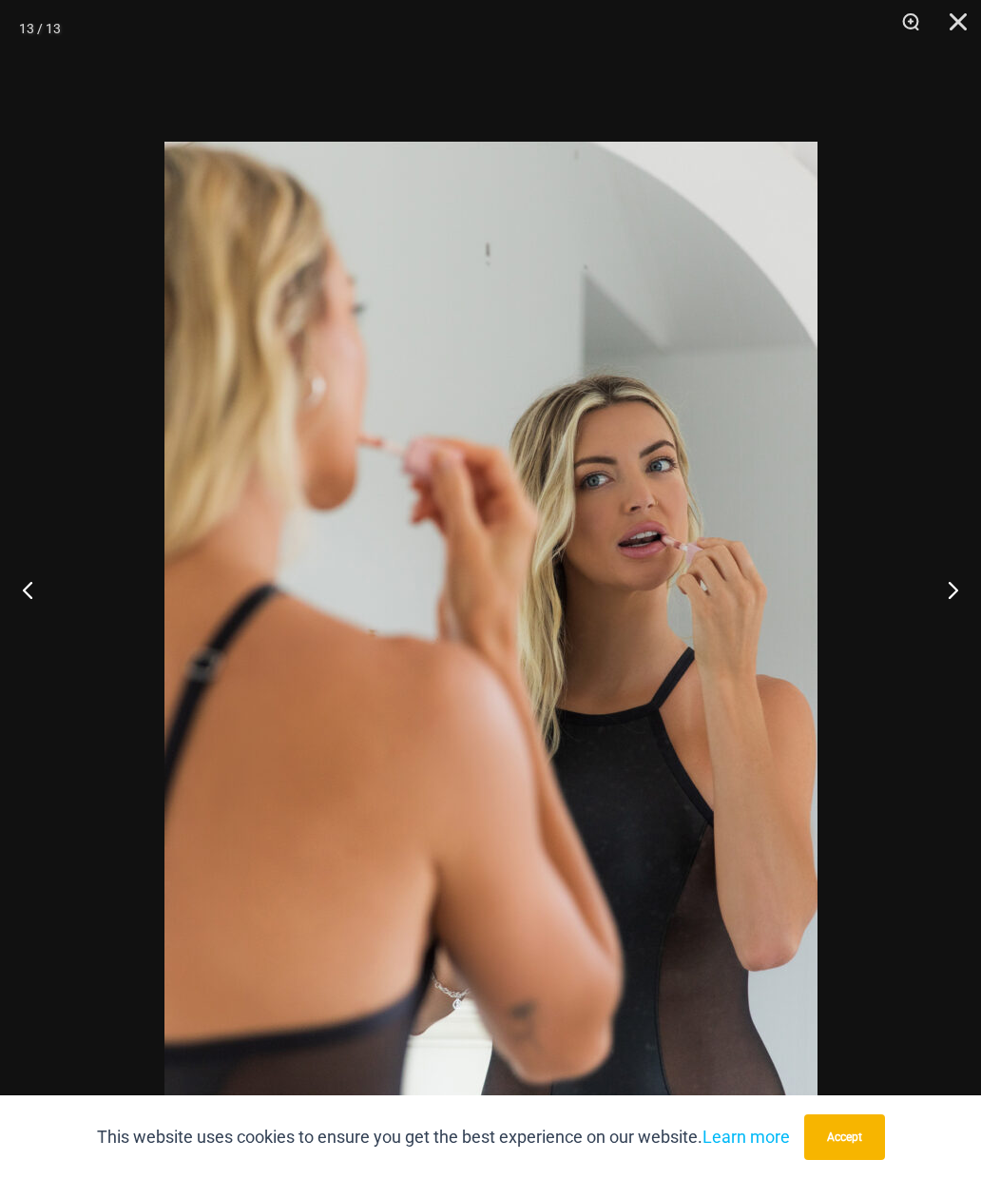
click at [750, 766] on div "13 / 13" at bounding box center [490, 589] width 981 height 1179
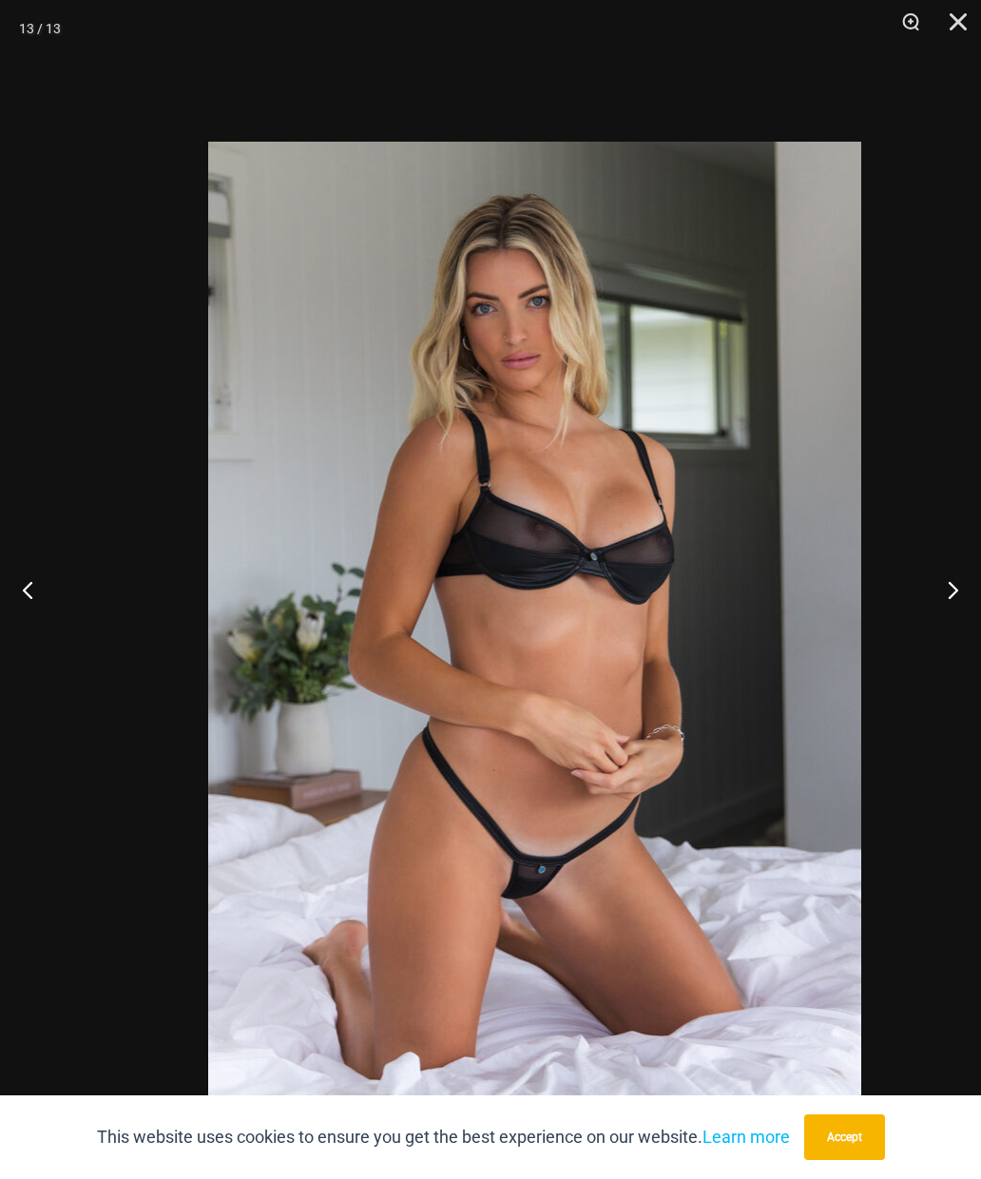
click at [749, 765] on img at bounding box center [534, 632] width 653 height 980
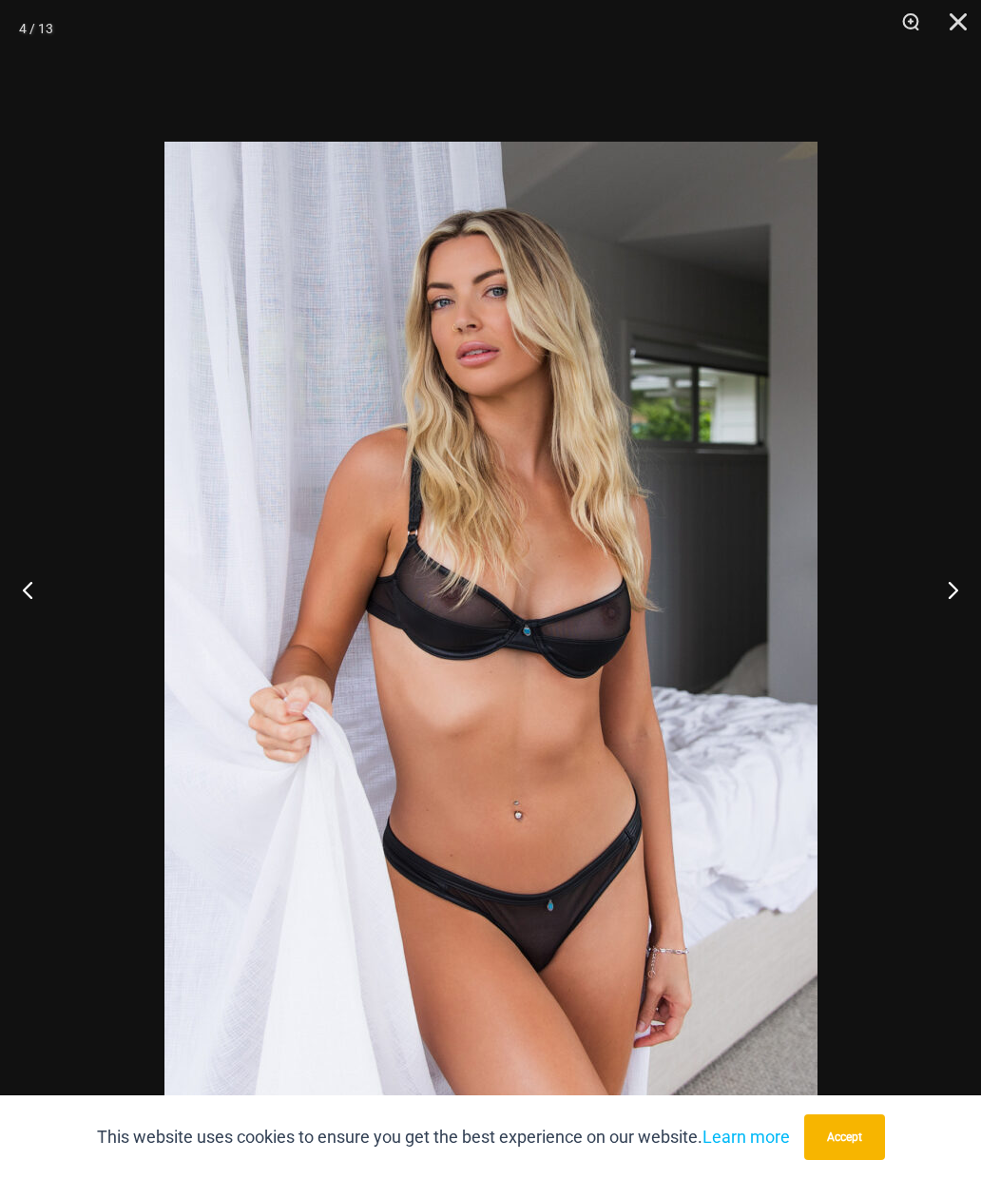
click at [969, 44] on button "Close" at bounding box center [952, 28] width 48 height 57
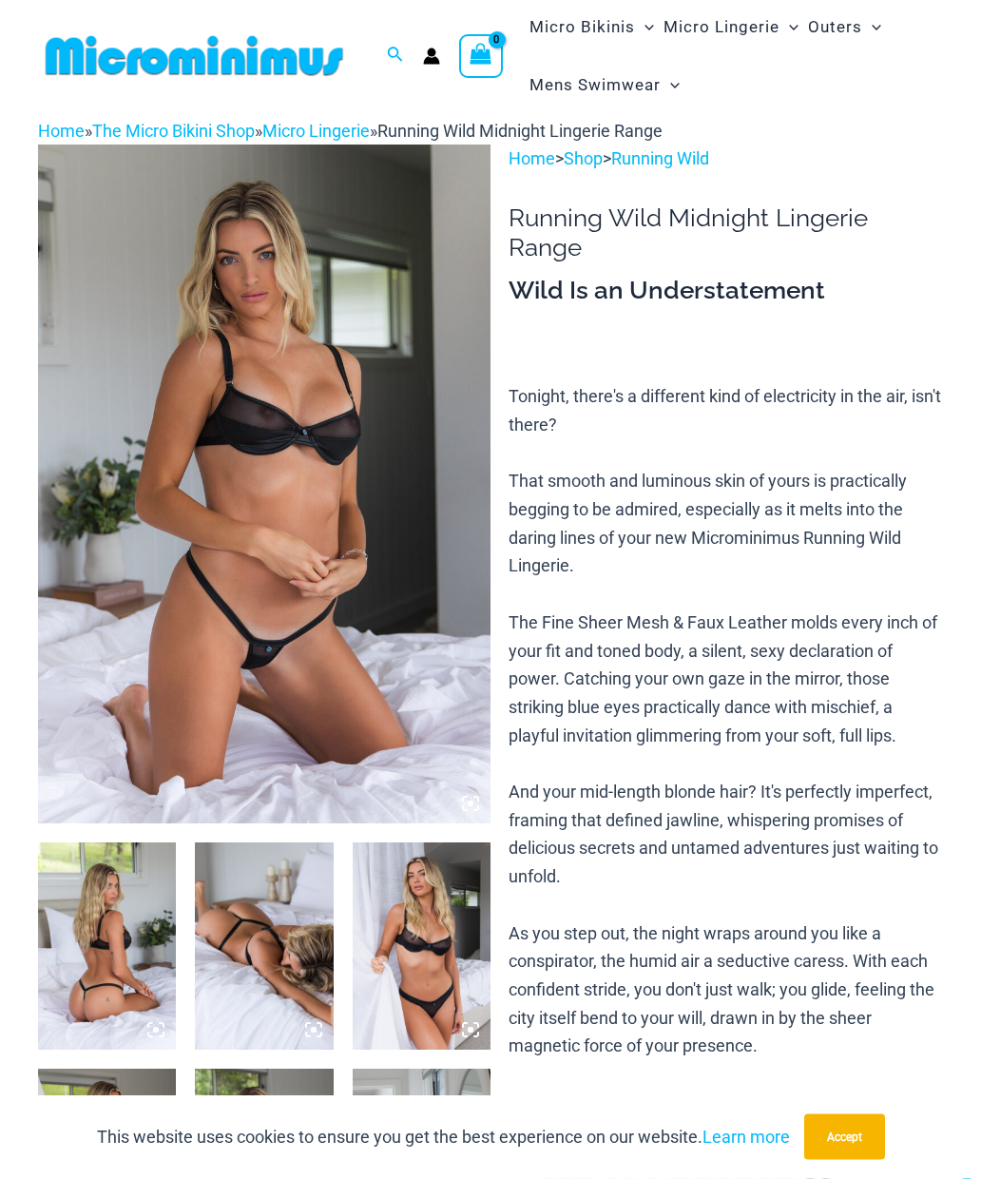
scroll to position [0, 0]
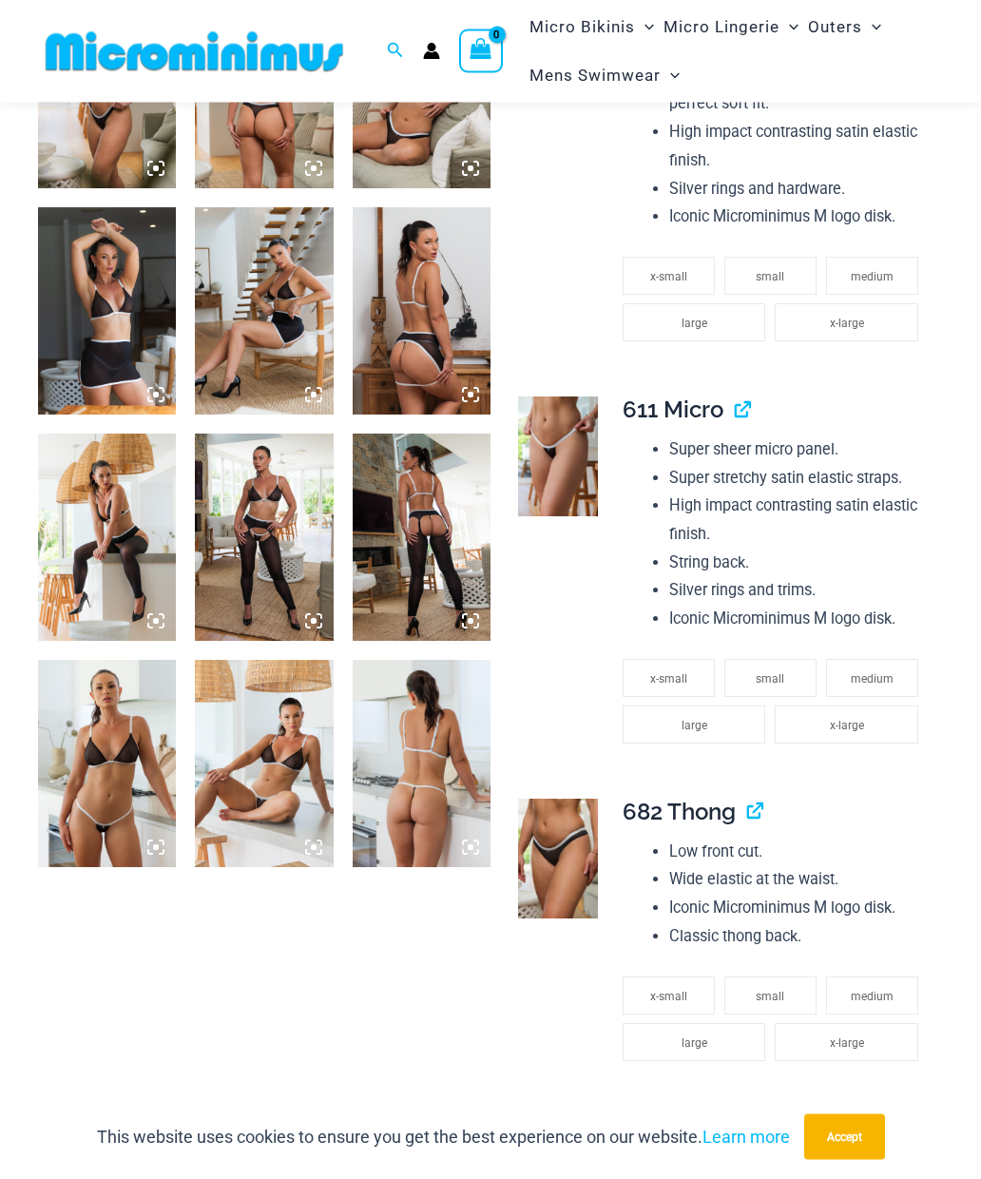
scroll to position [1104, 0]
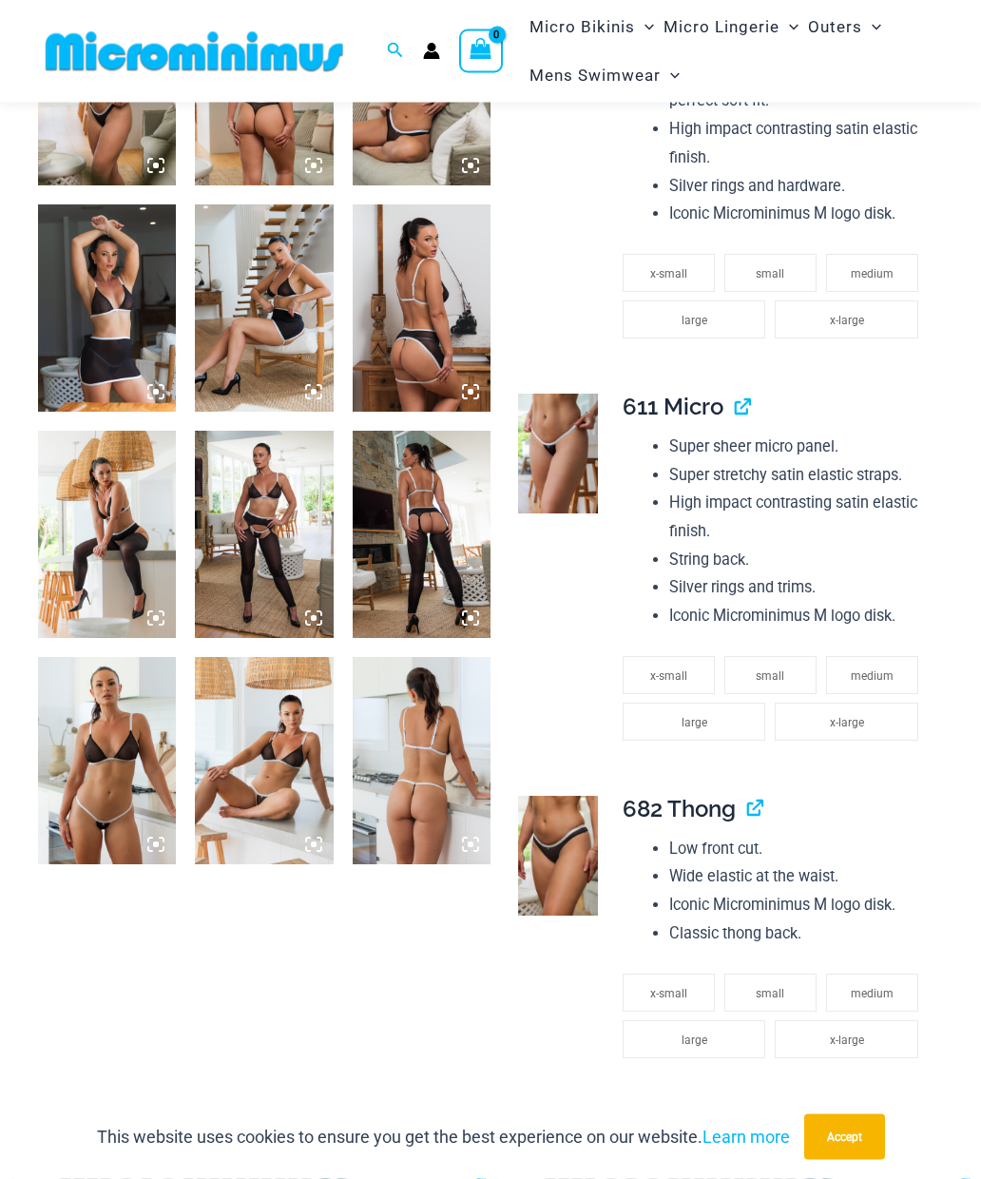
click at [255, 776] on img at bounding box center [264, 761] width 138 height 207
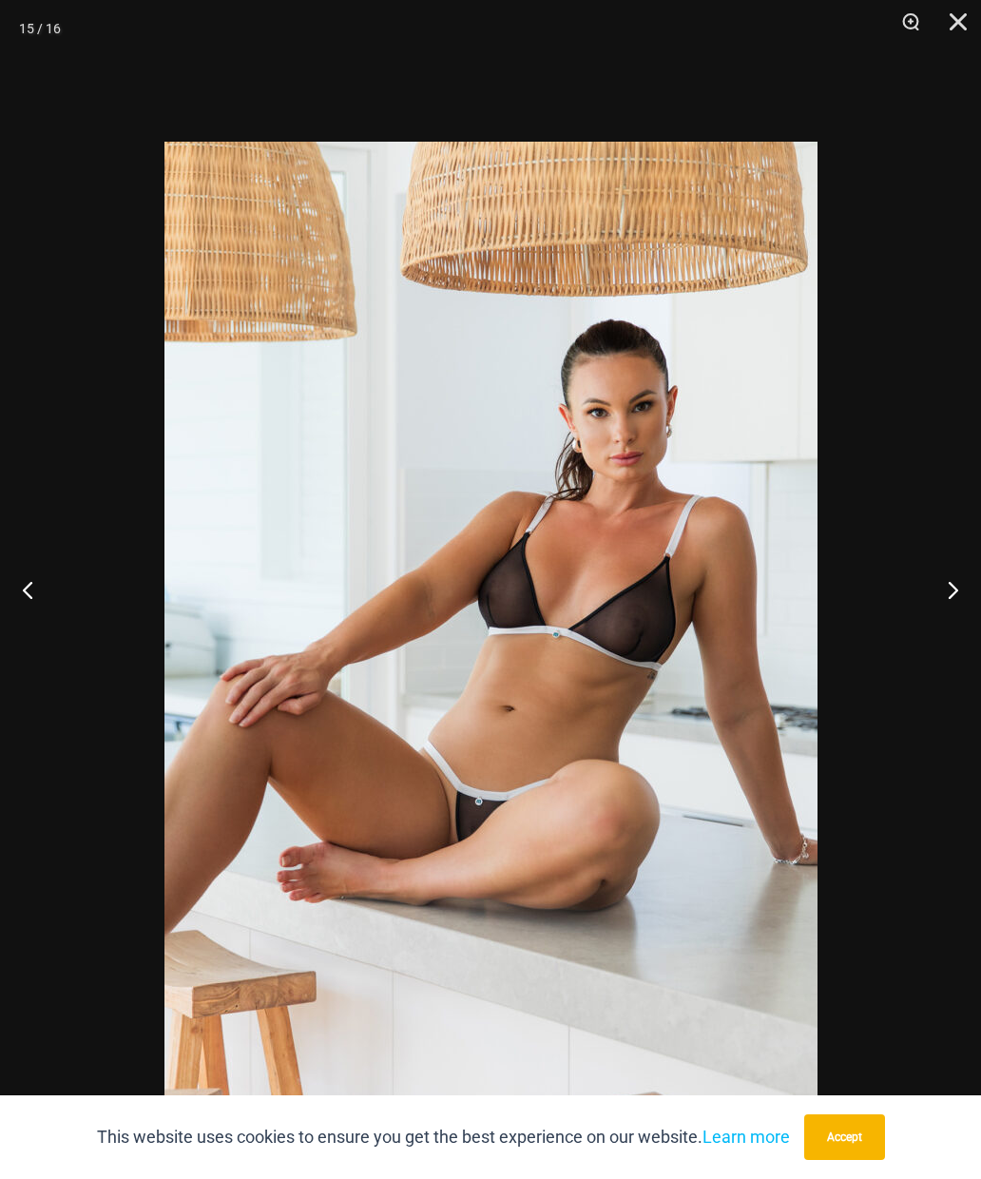
click at [960, 37] on button "Close" at bounding box center [952, 28] width 48 height 57
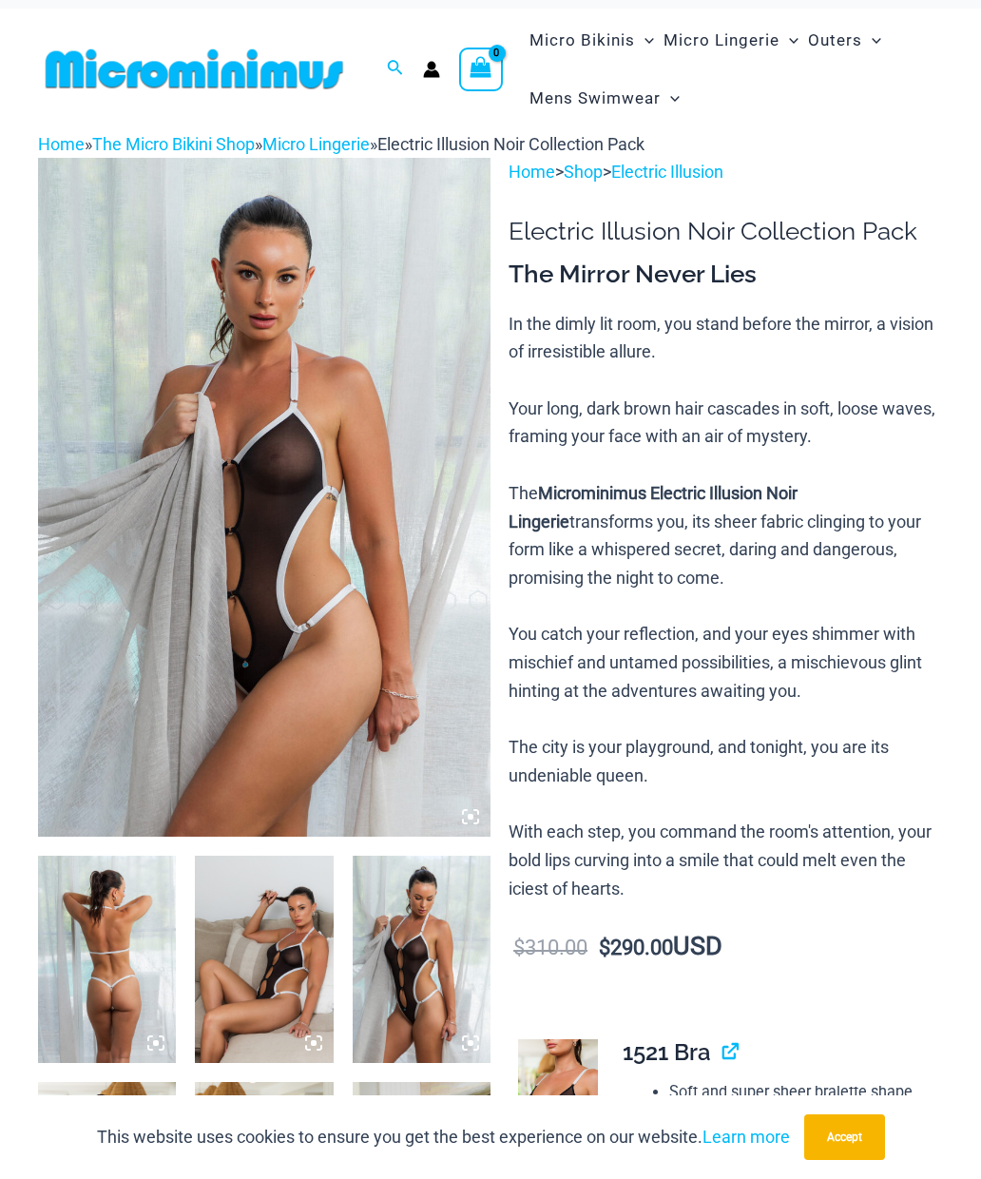
scroll to position [0, 0]
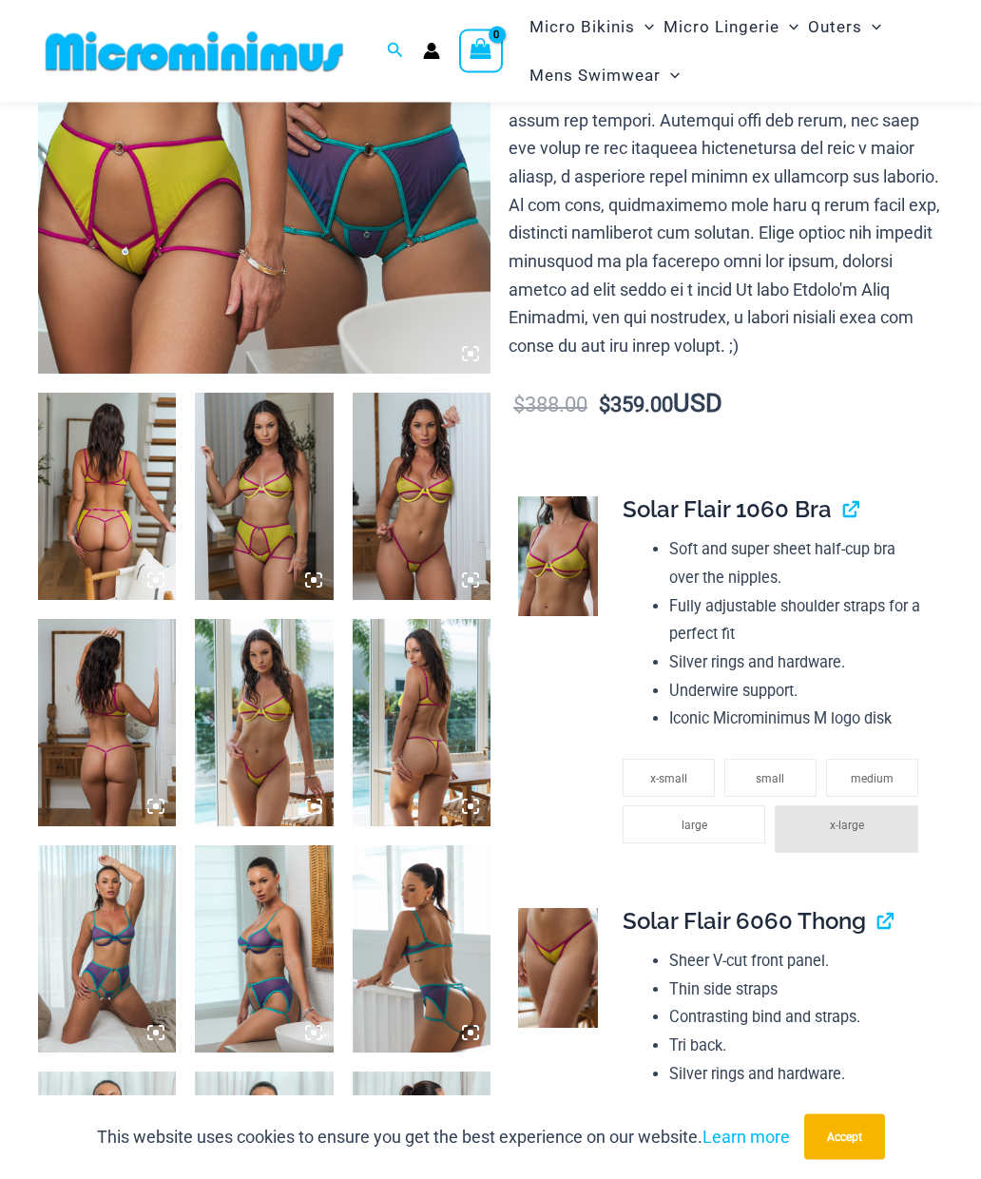
scroll to position [464, 0]
click at [425, 523] on img at bounding box center [422, 496] width 138 height 207
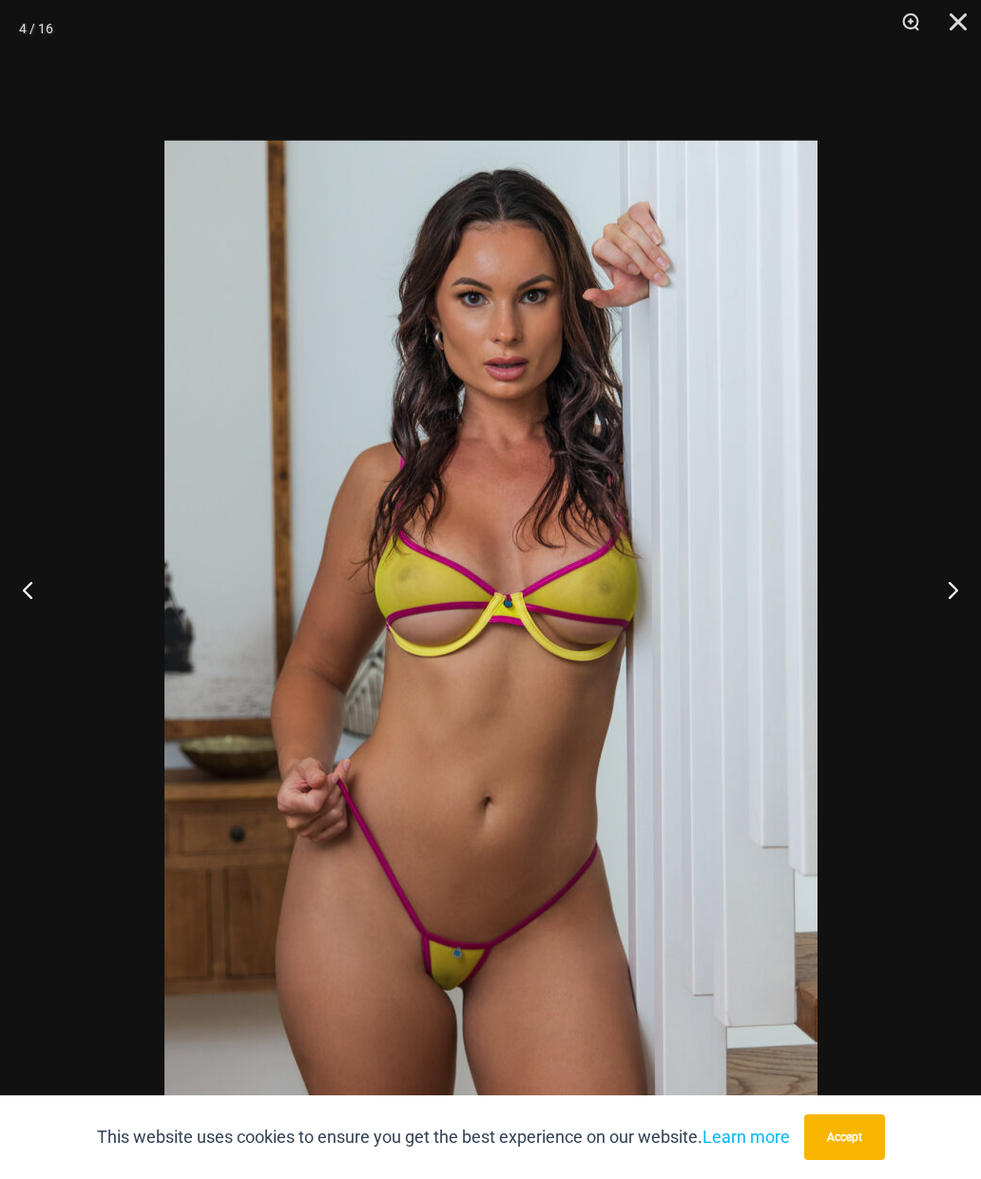
click at [959, 26] on button "Close" at bounding box center [952, 28] width 48 height 57
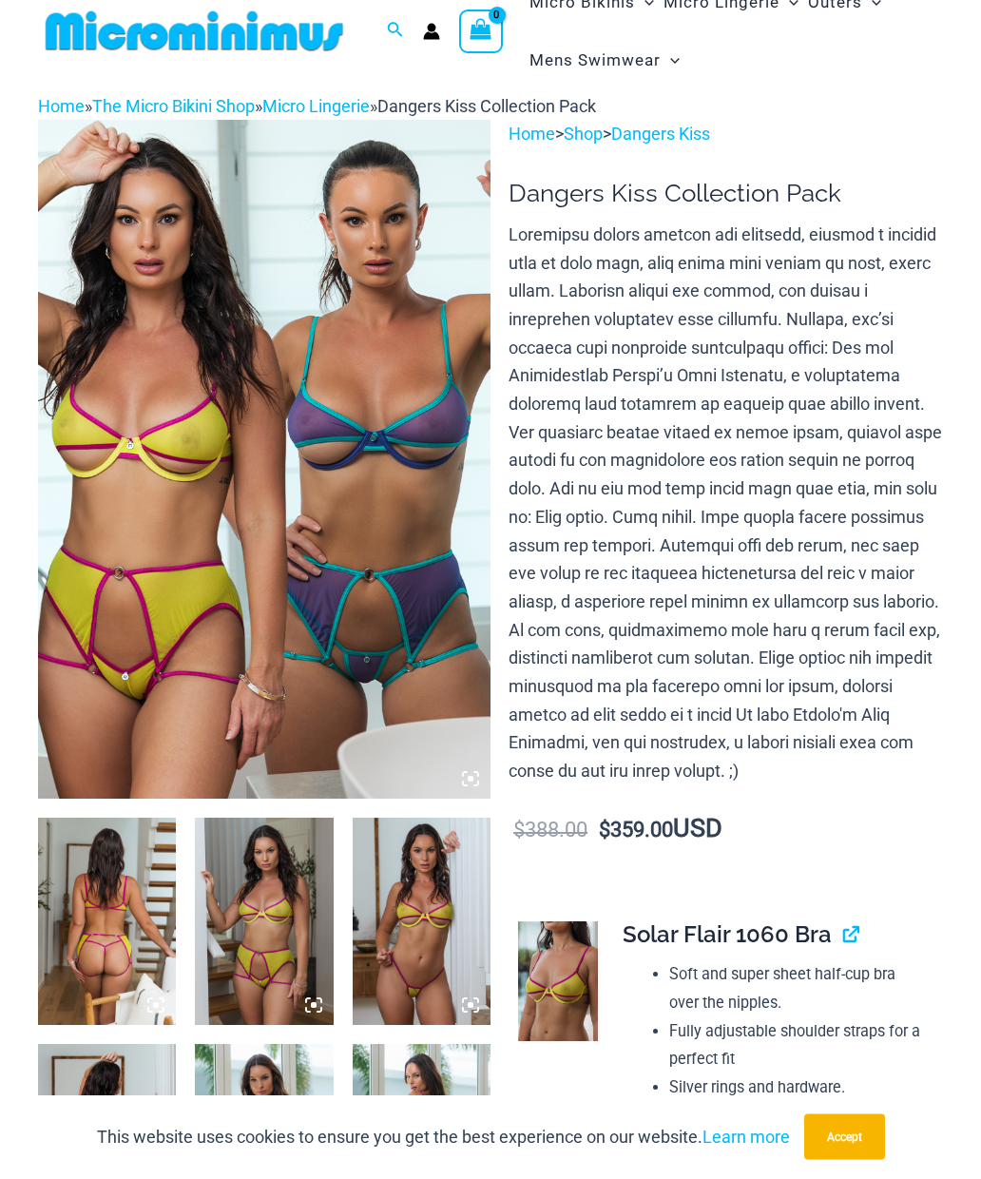
scroll to position [0, 0]
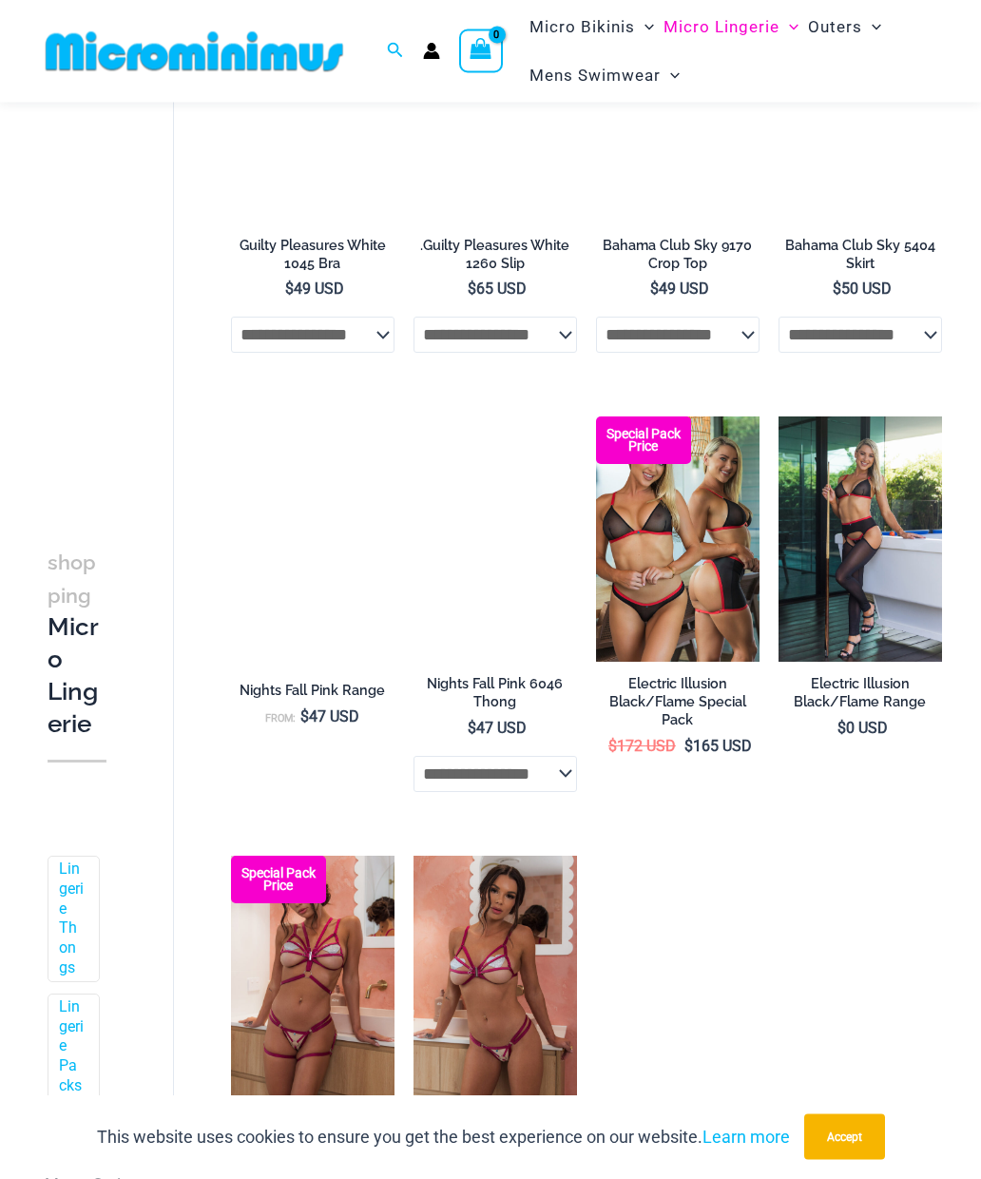
scroll to position [2049, 0]
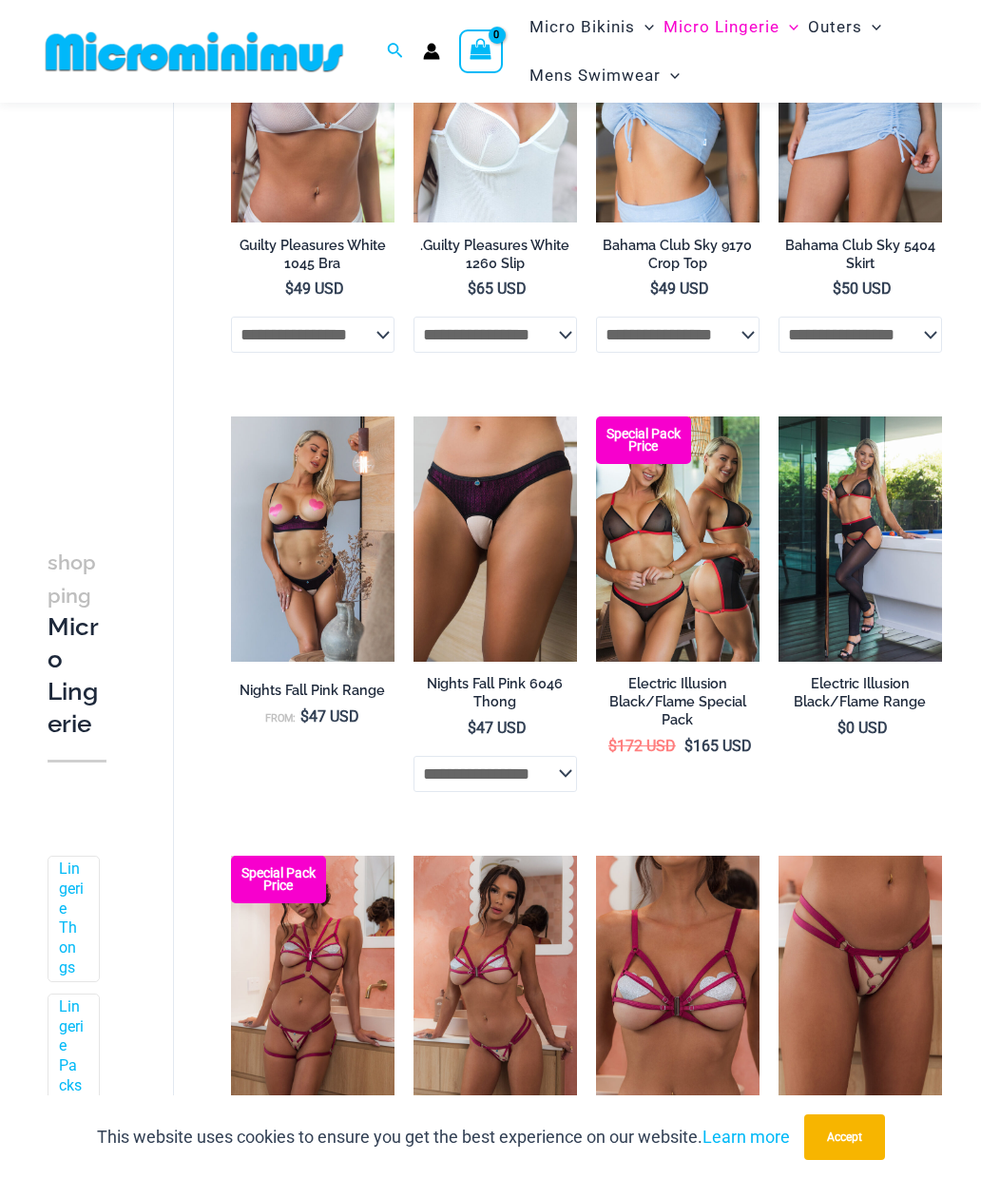
click at [231, 417] on img at bounding box center [231, 417] width 0 height 0
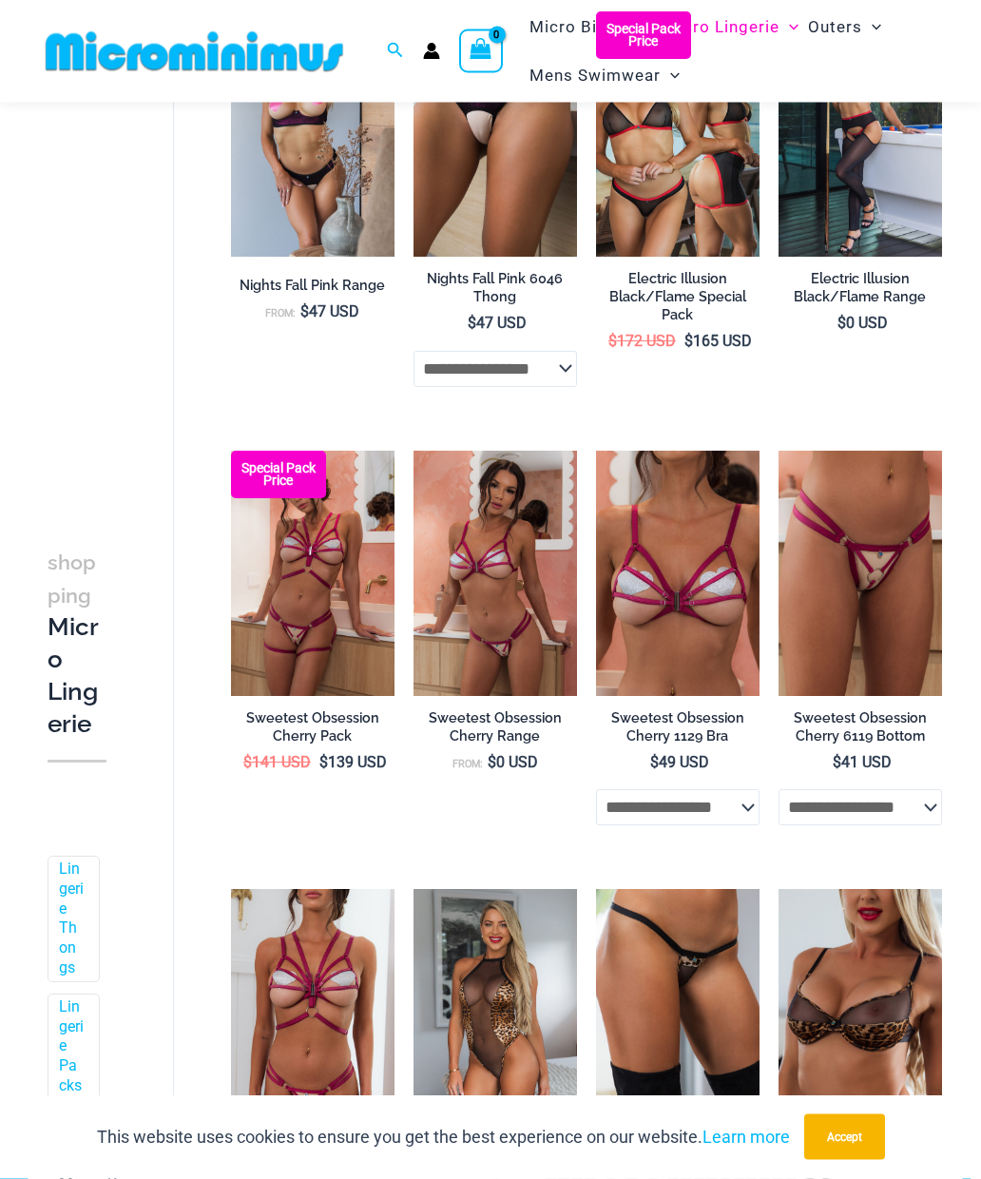
scroll to position [2454, 0]
click at [231, 451] on img at bounding box center [231, 451] width 0 height 0
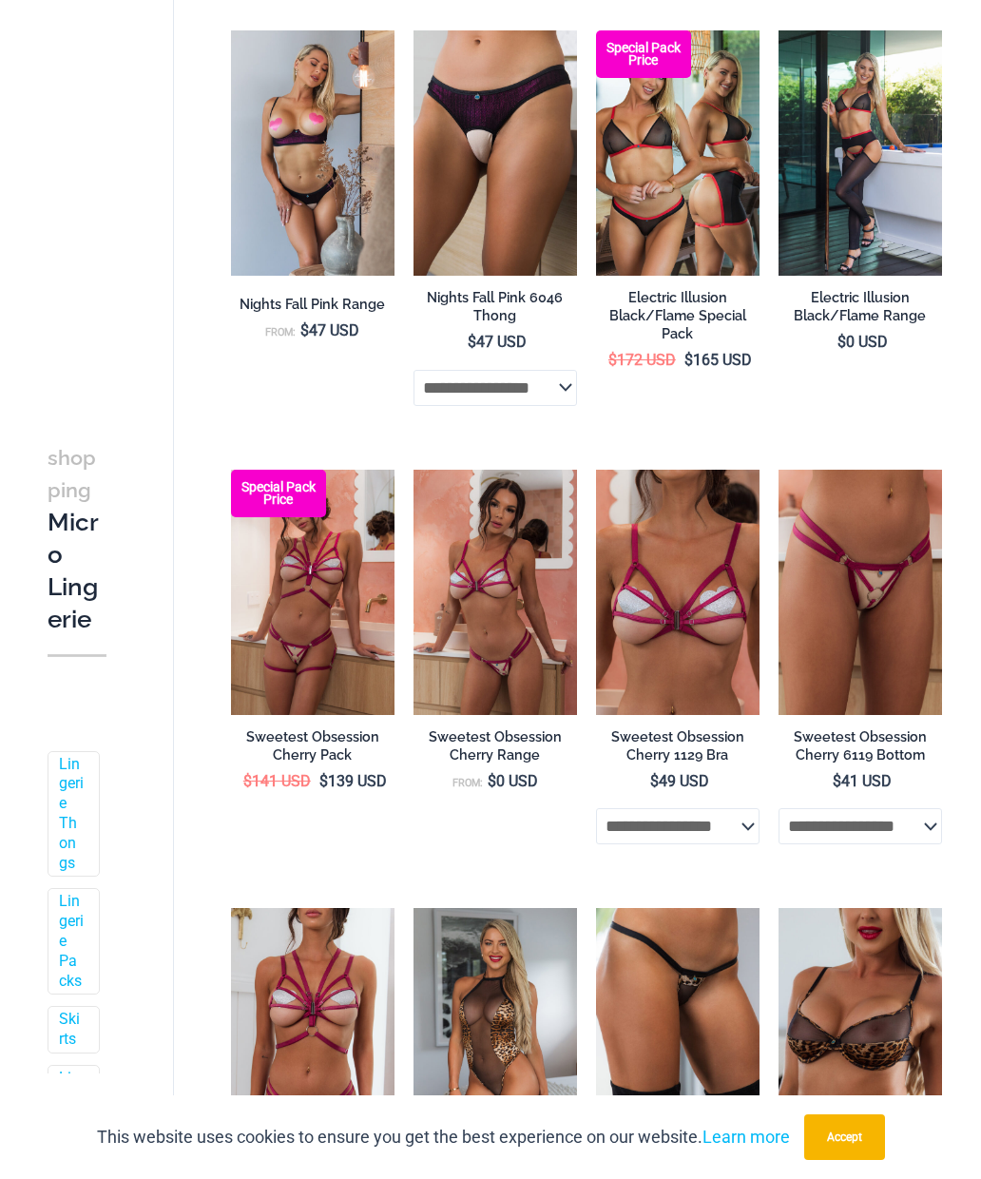
scroll to position [2537, 0]
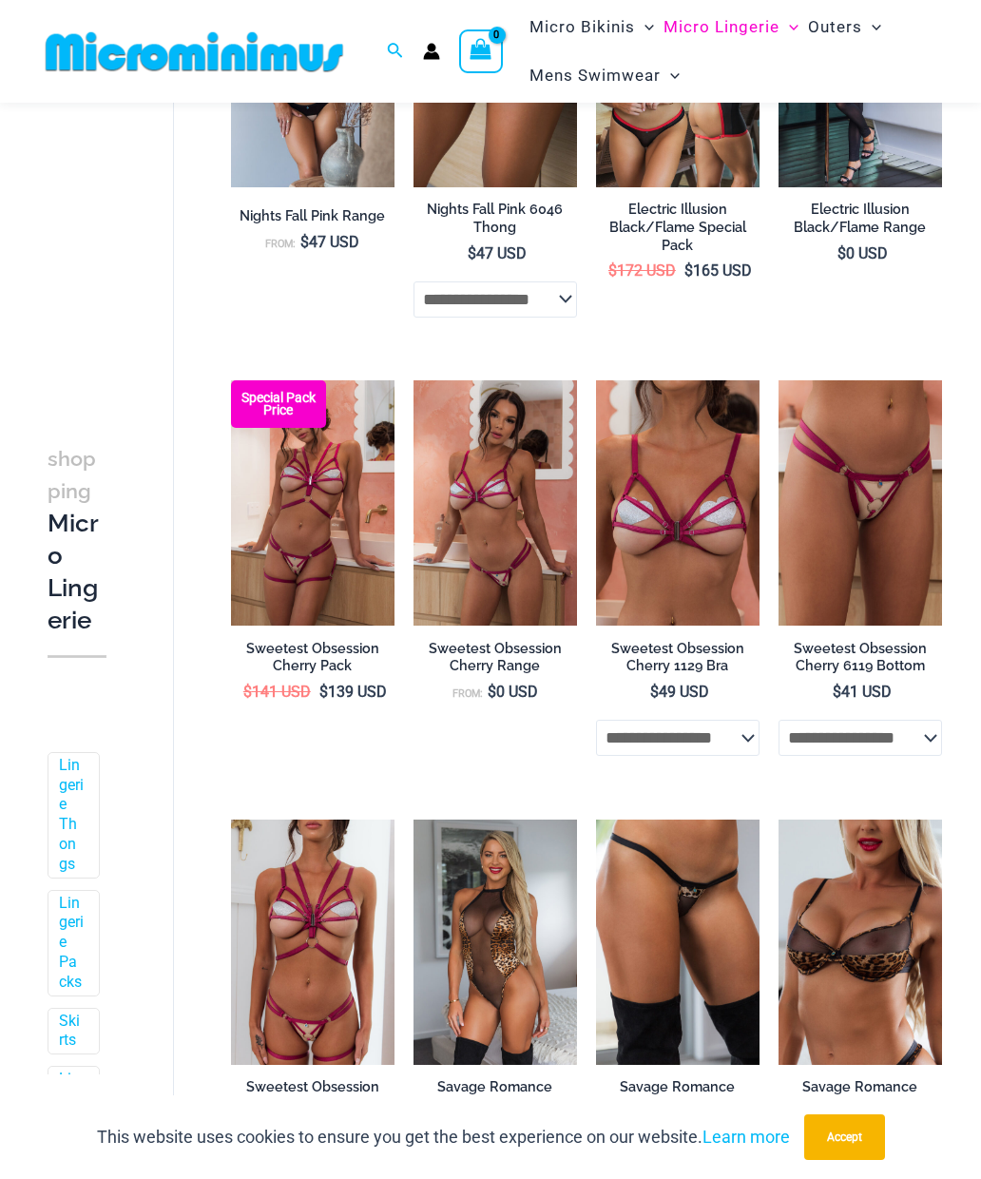
click at [779, 380] on img at bounding box center [779, 380] width 0 height 0
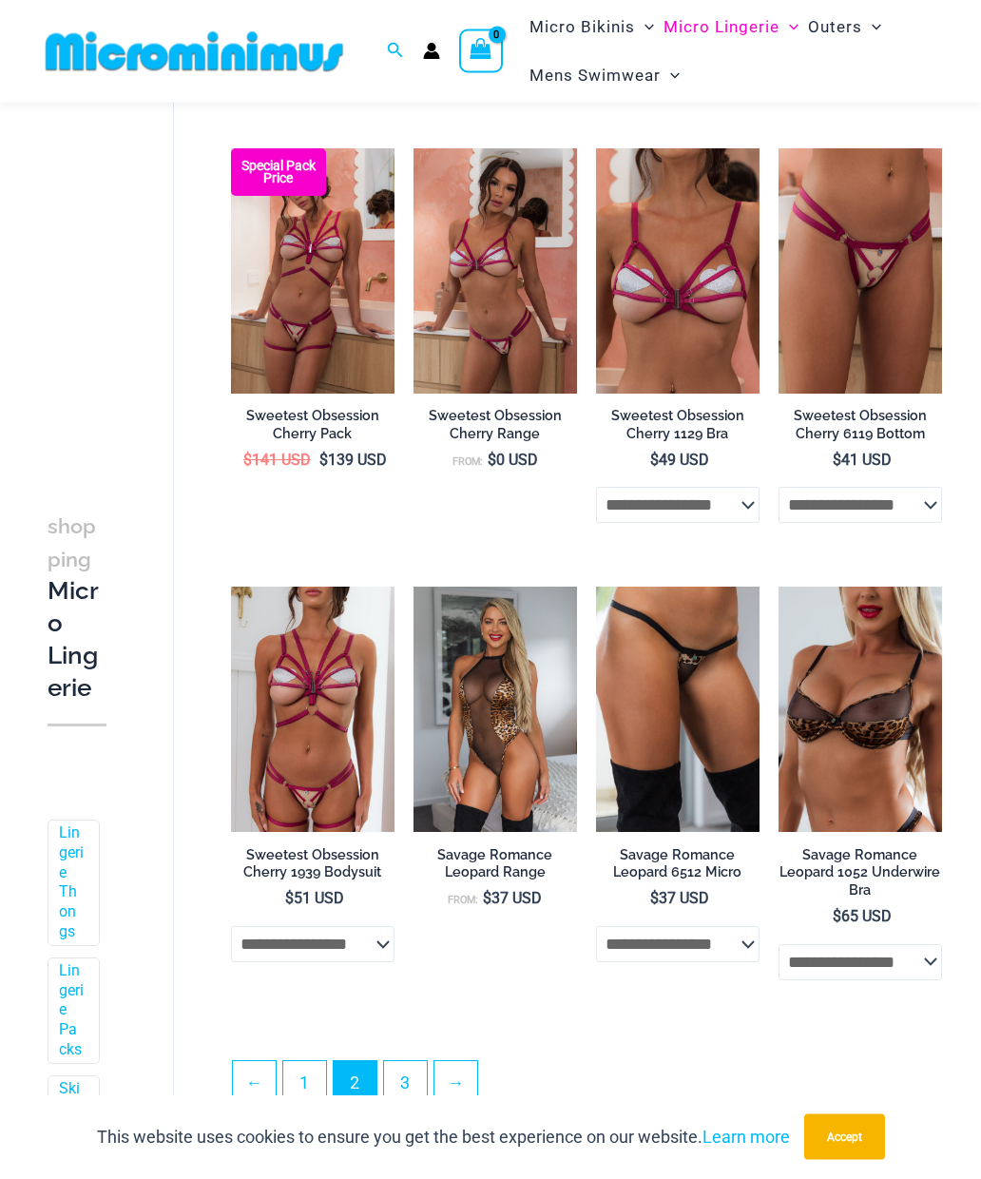
scroll to position [2767, 0]
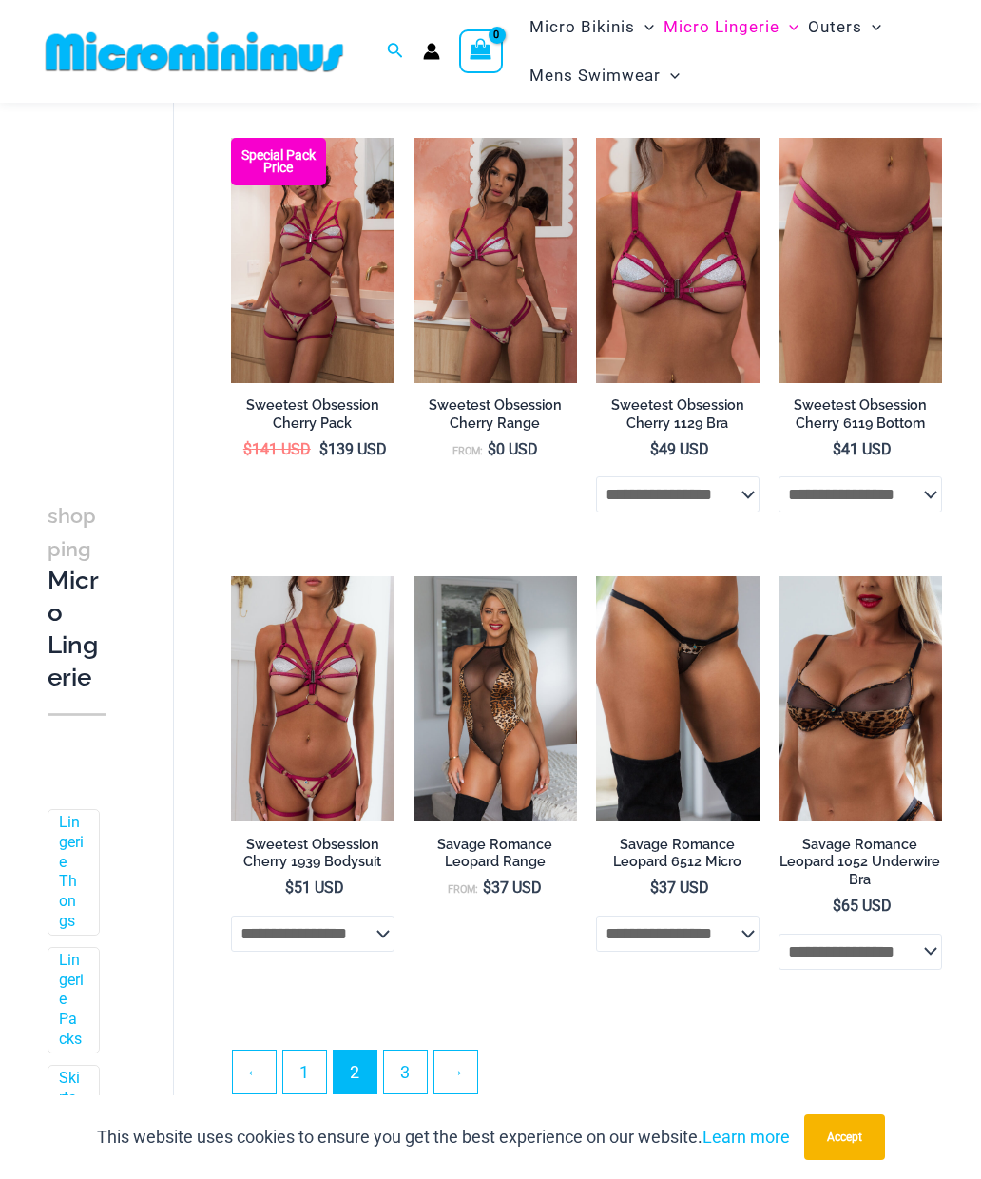
click at [414, 576] on img at bounding box center [414, 576] width 0 height 0
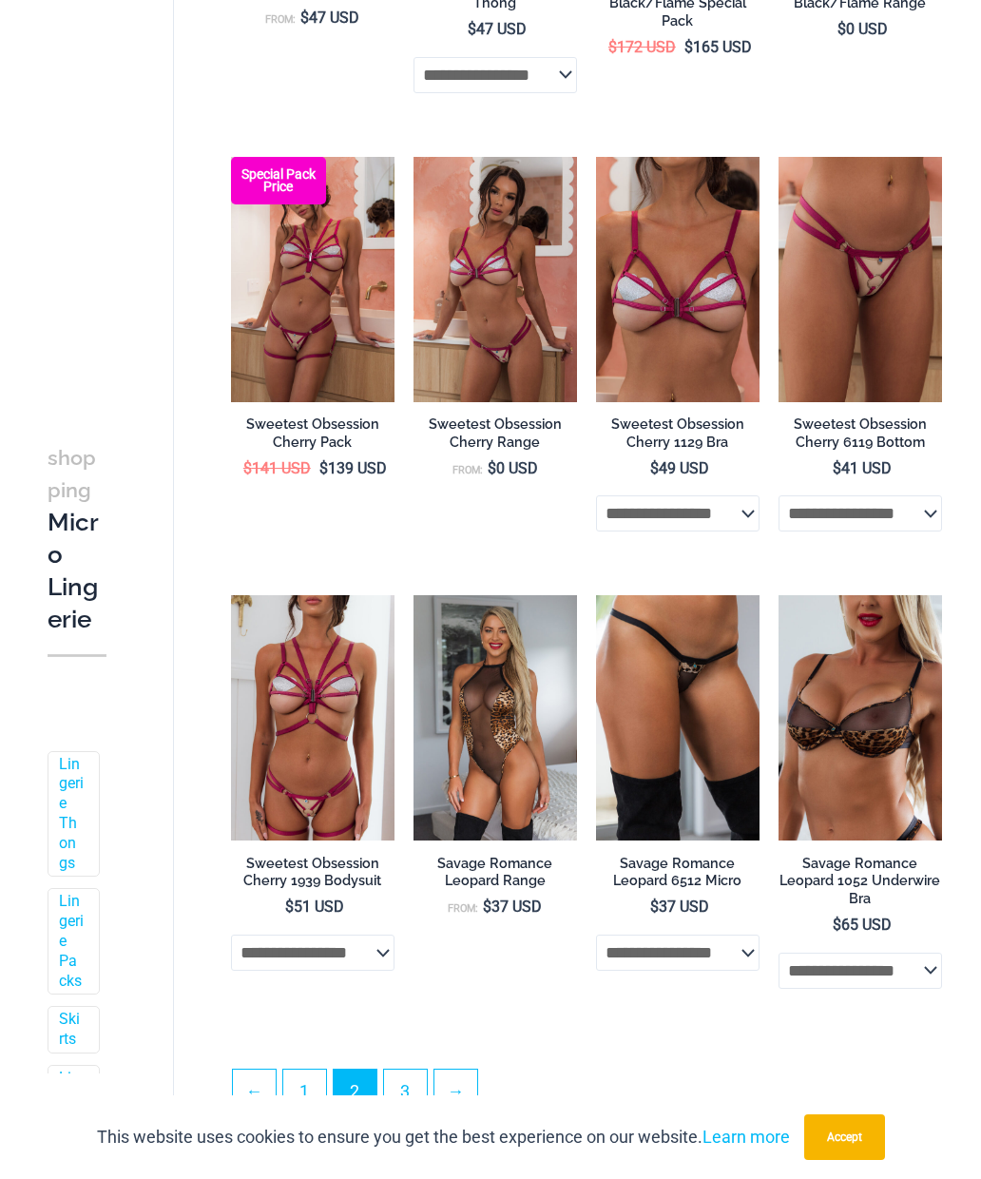
scroll to position [2850, 0]
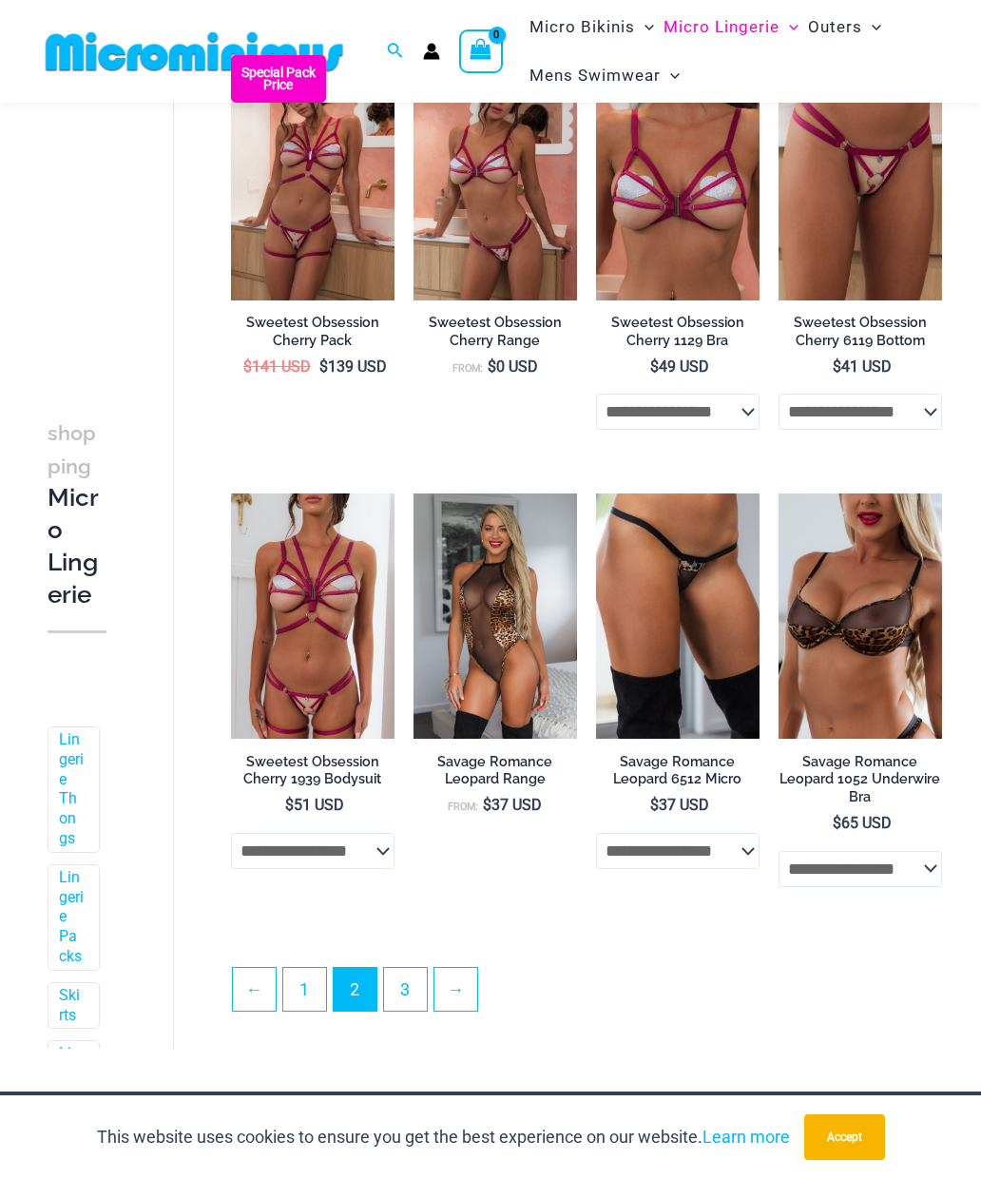
click at [410, 987] on link "3" at bounding box center [405, 989] width 43 height 43
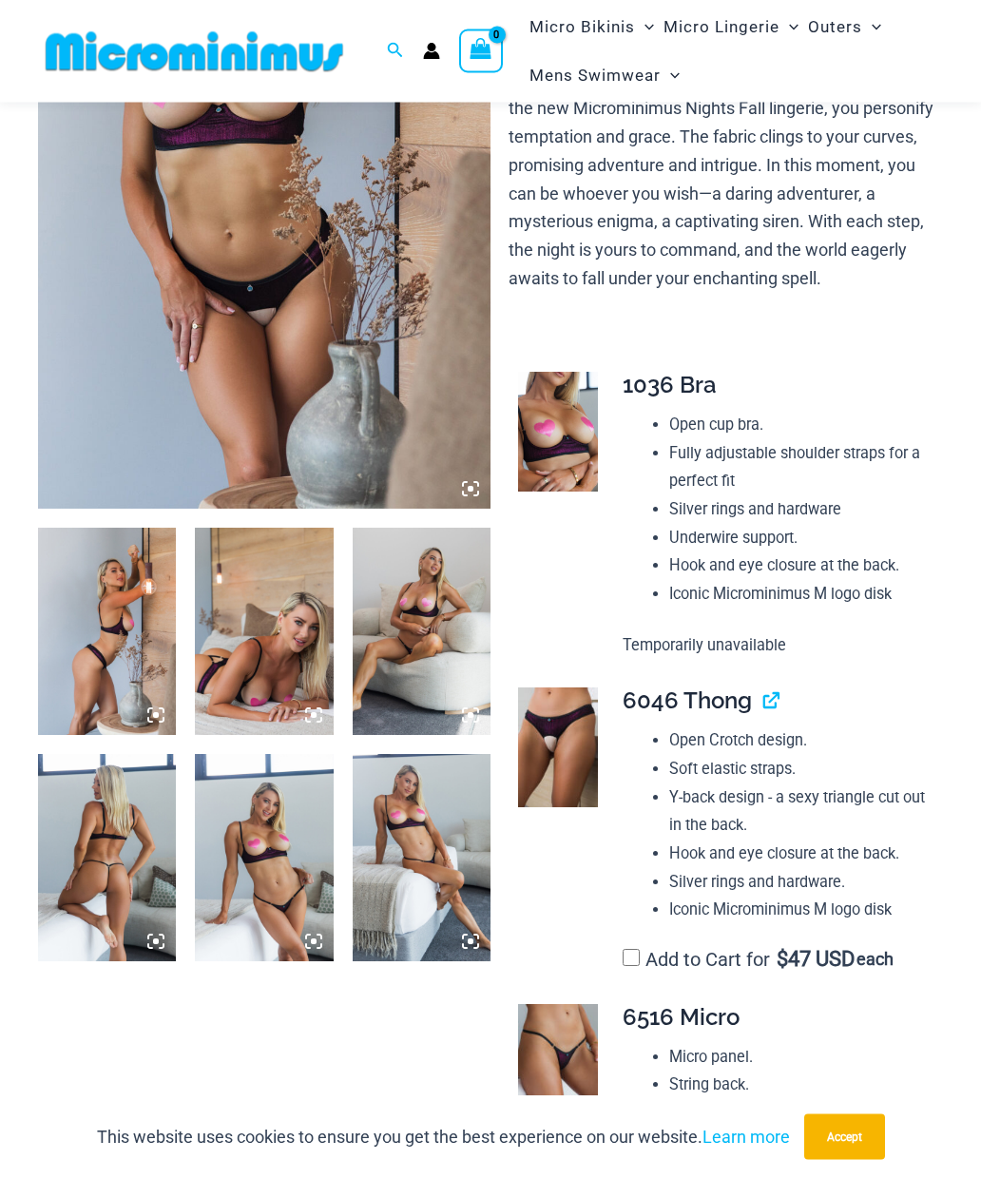
scroll to position [329, 0]
click at [301, 283] on img at bounding box center [264, 169] width 453 height 679
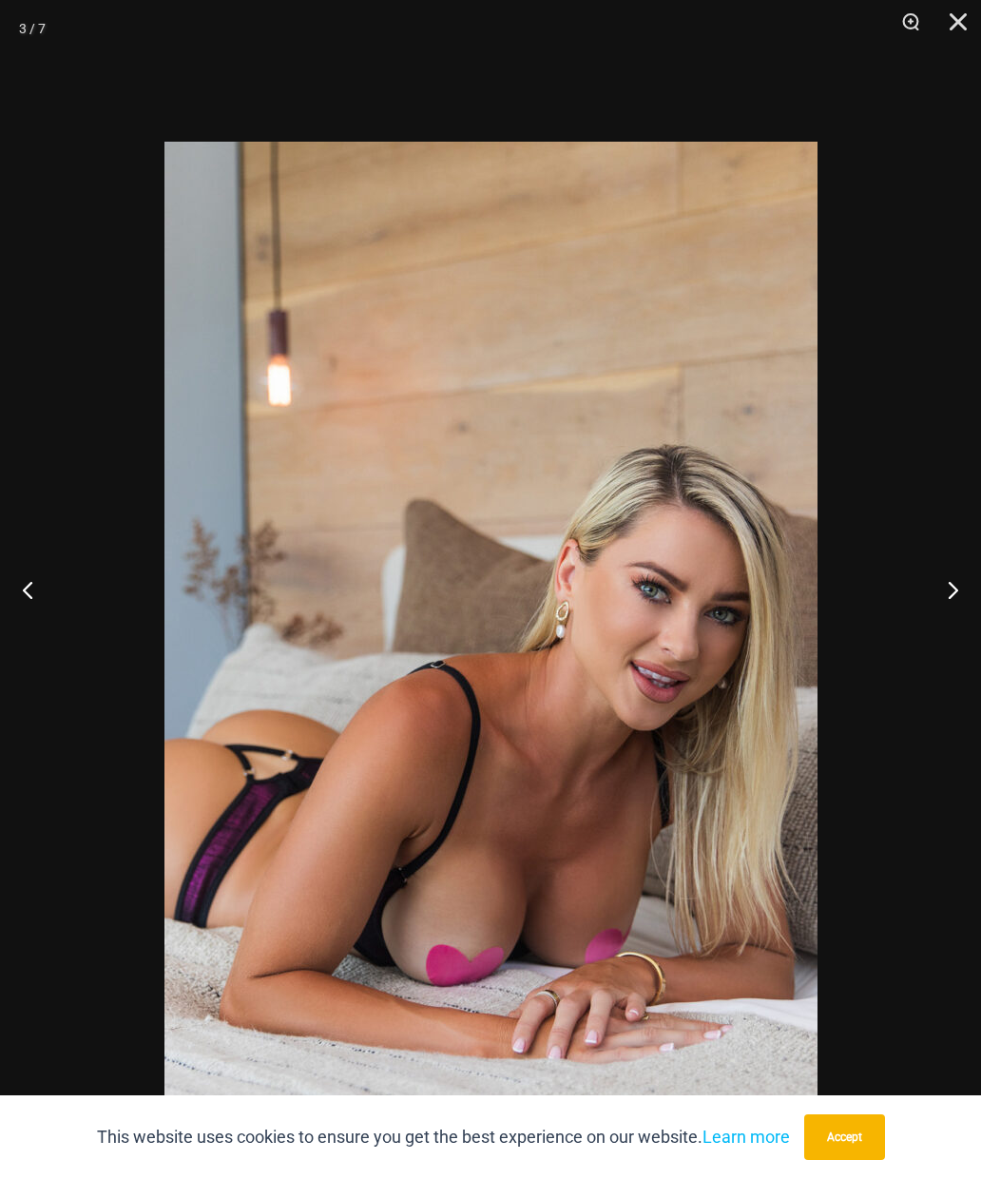
click at [960, 18] on button "Close" at bounding box center [952, 28] width 48 height 57
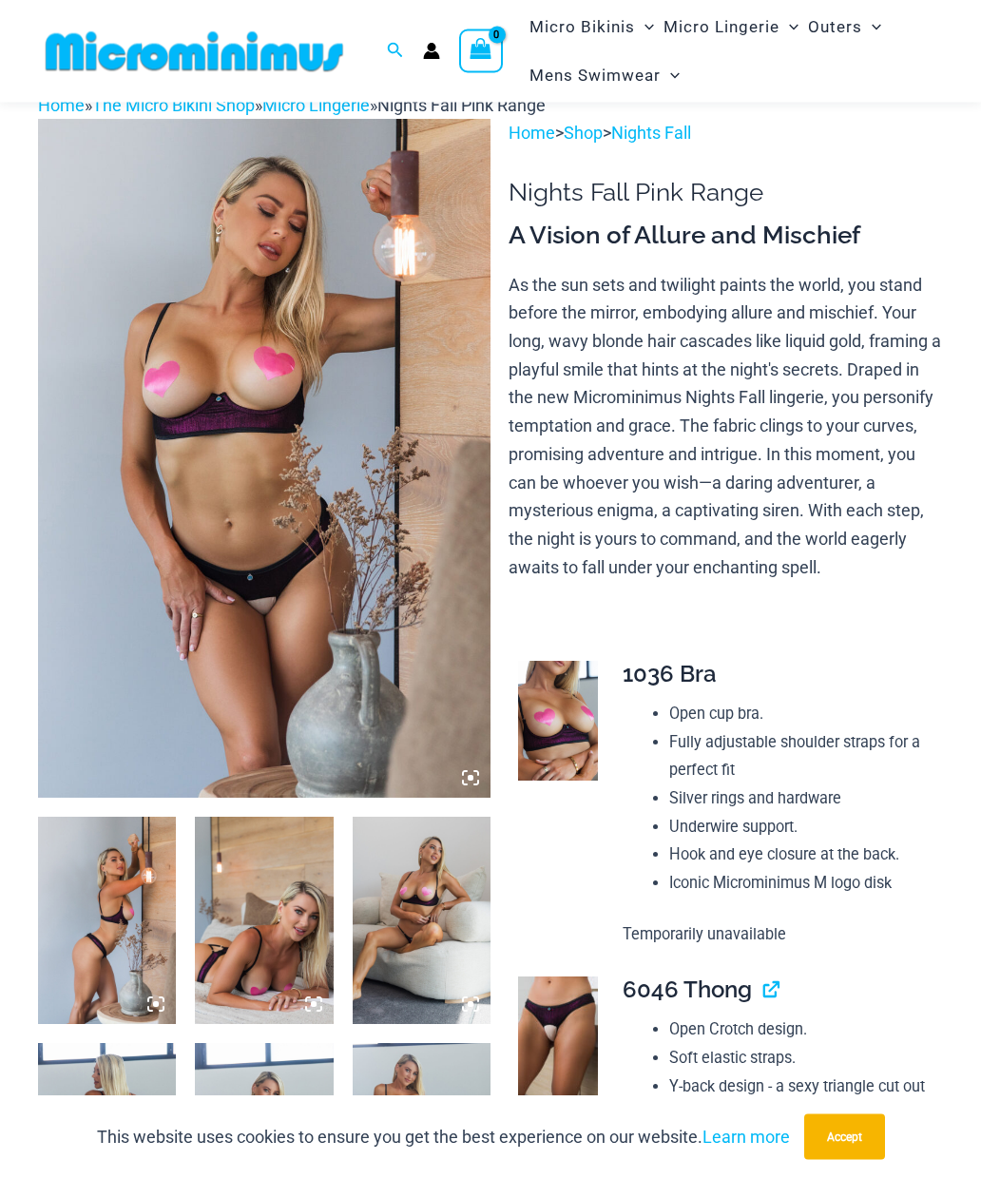
scroll to position [0, 0]
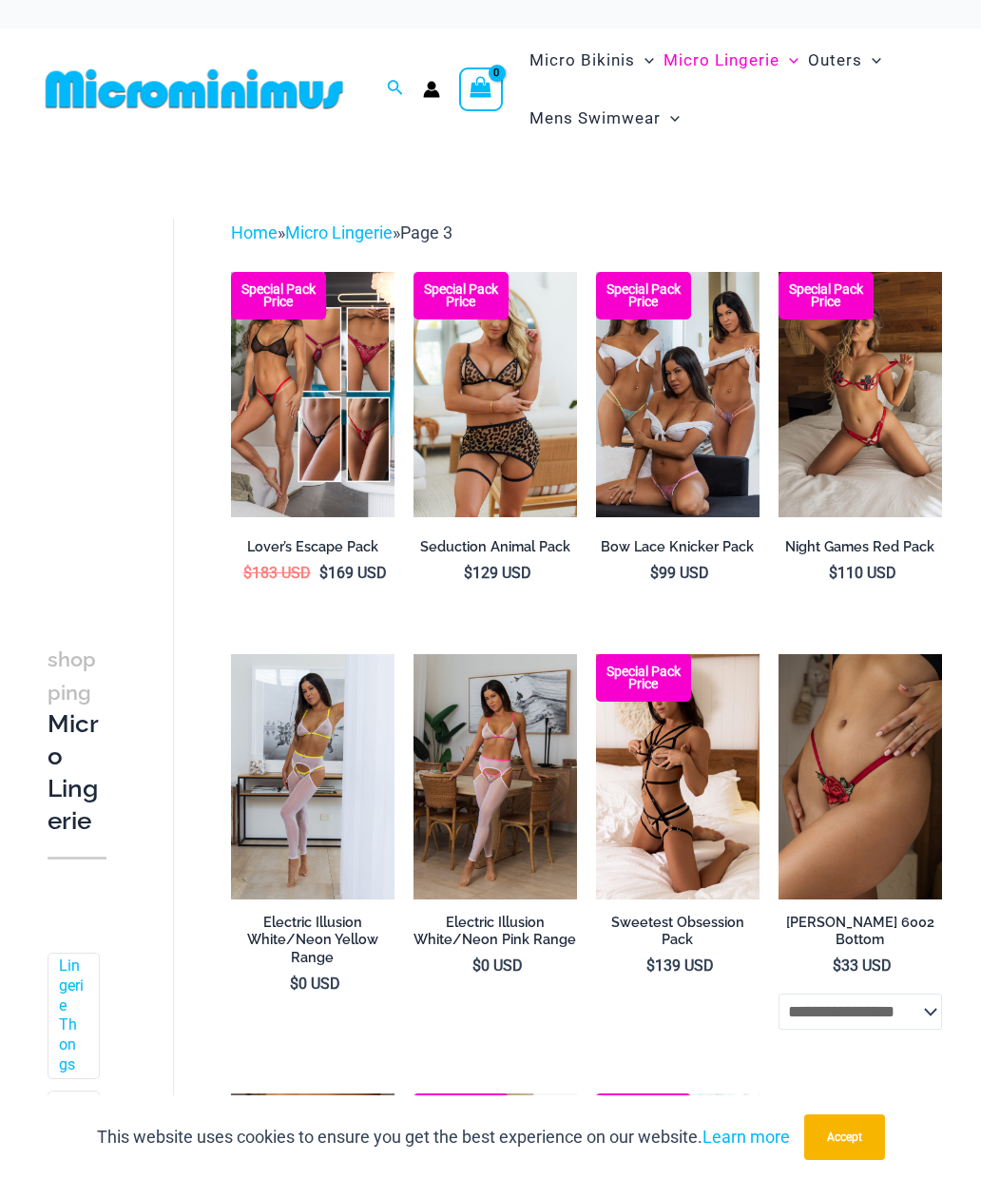
click at [231, 272] on img at bounding box center [231, 272] width 0 height 0
click at [596, 272] on img at bounding box center [596, 272] width 0 height 0
click at [779, 272] on img at bounding box center [779, 272] width 0 height 0
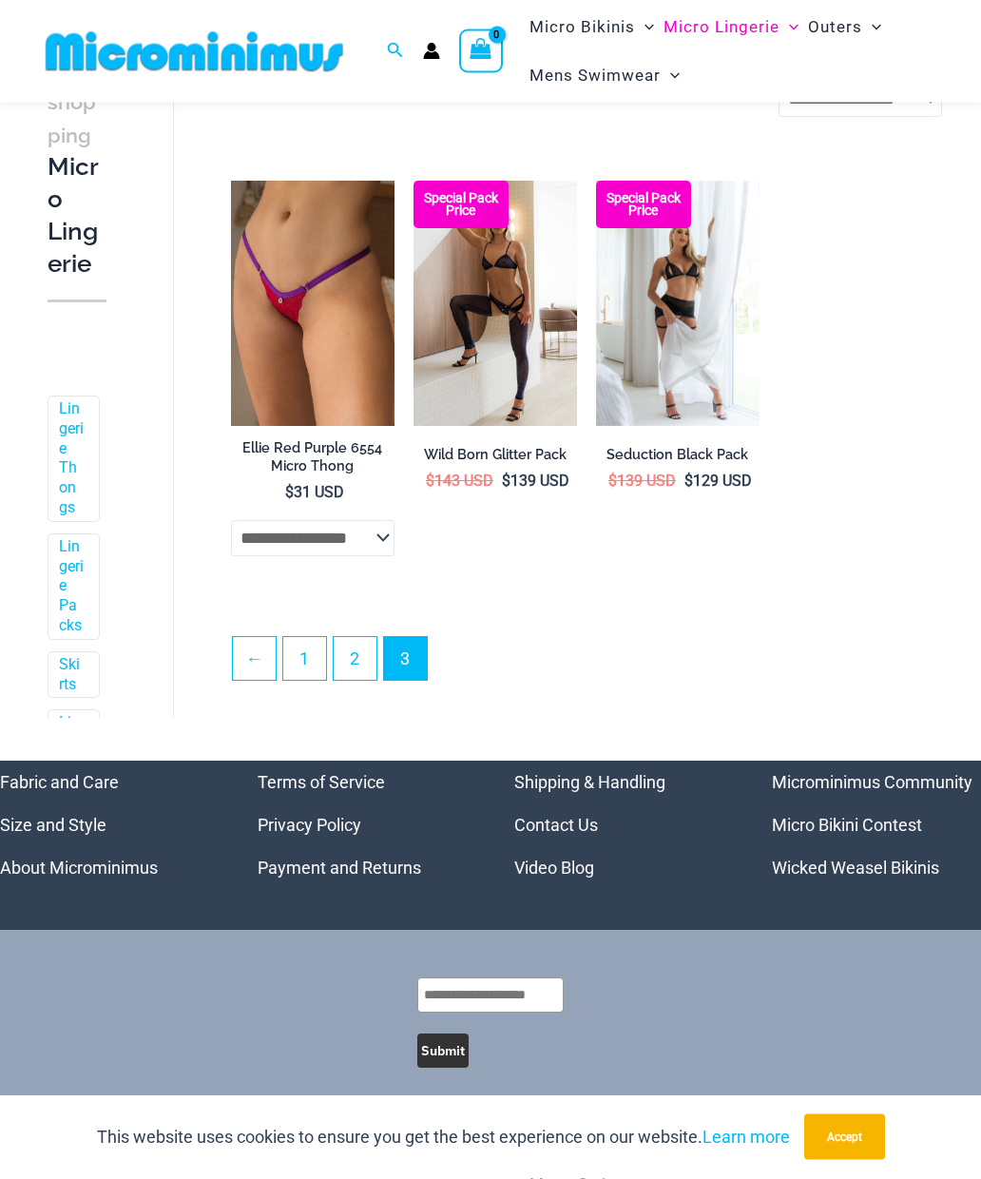
scroll to position [898, 0]
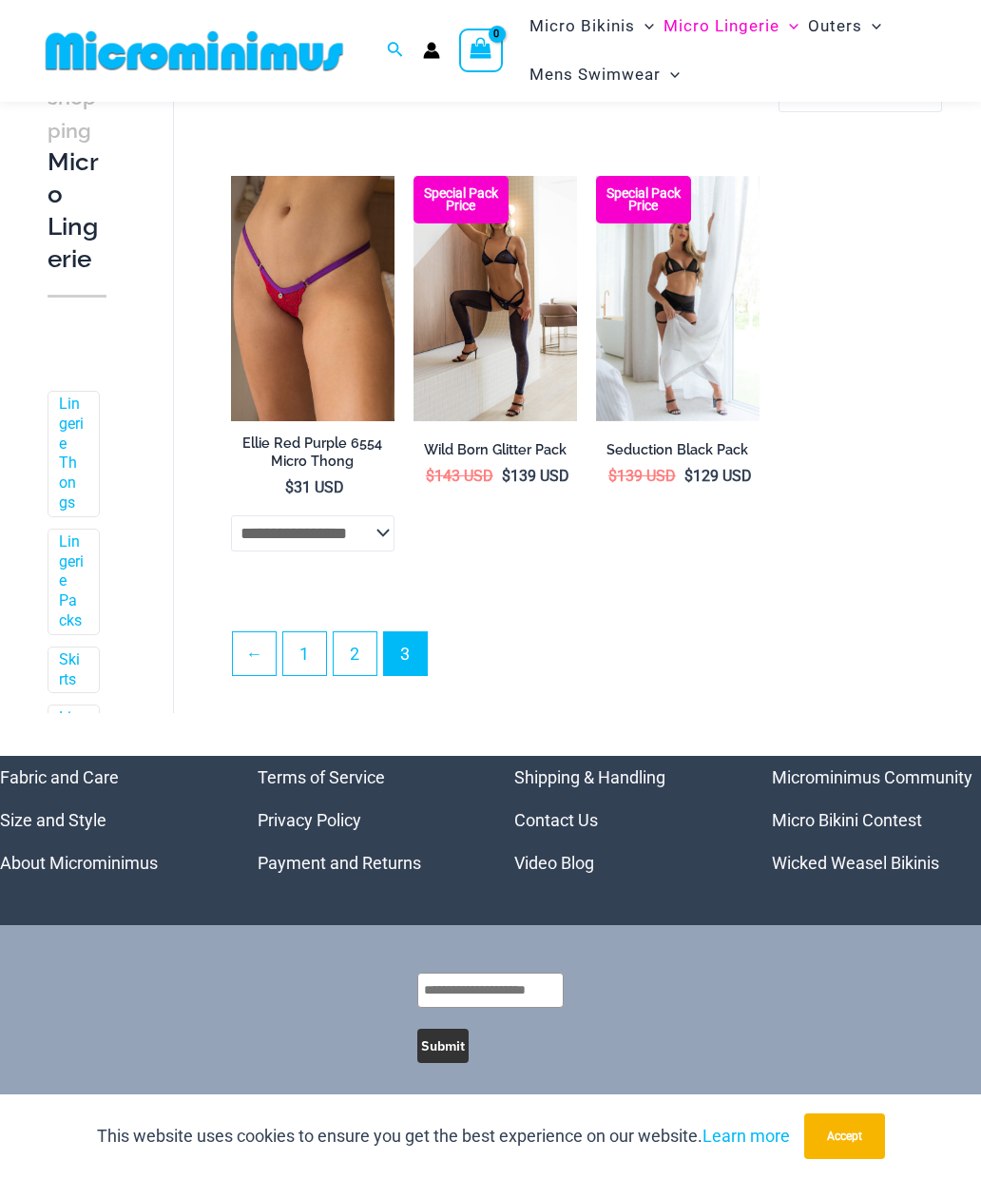
click at [596, 177] on img at bounding box center [596, 177] width 0 height 0
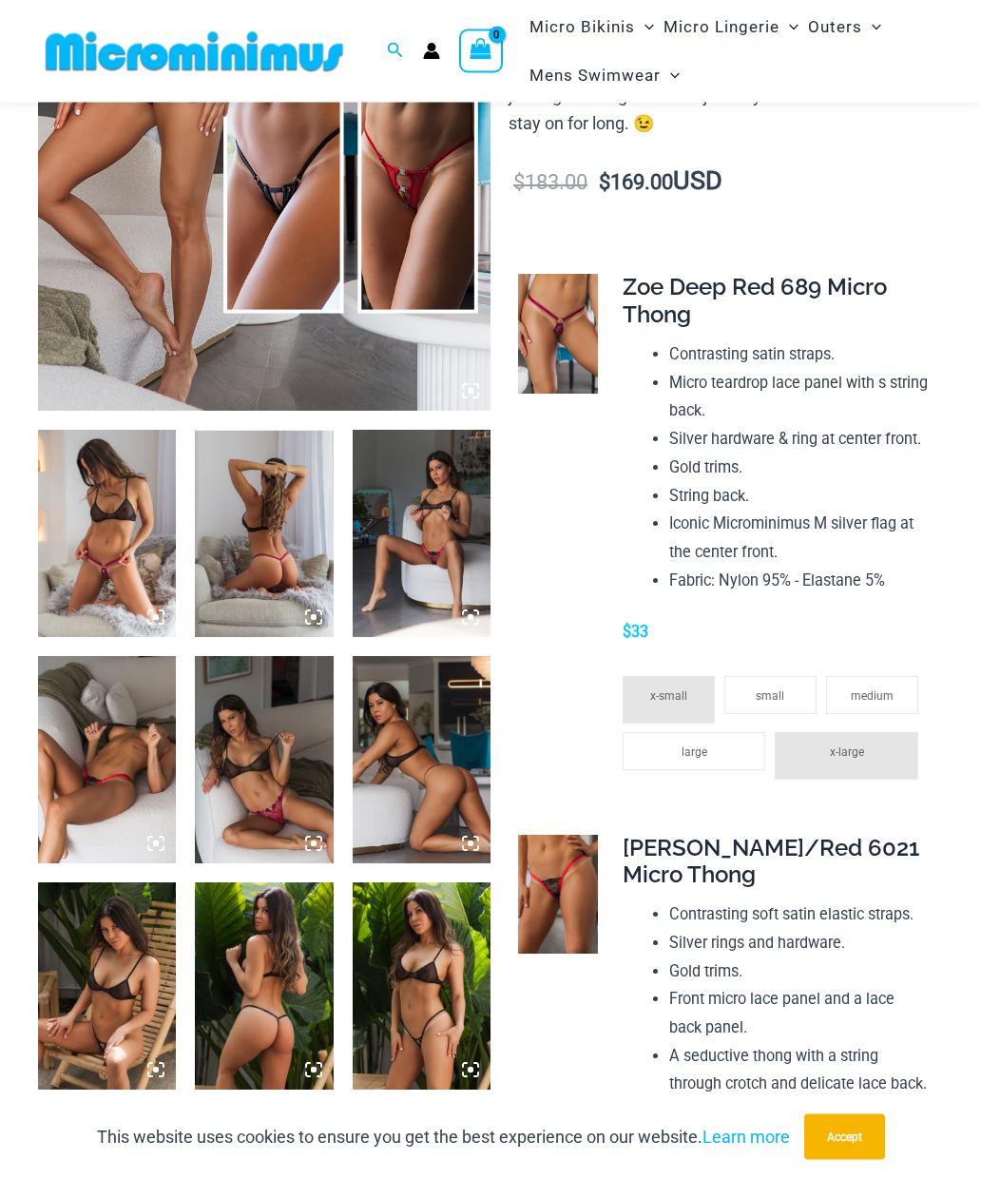
scroll to position [427, 0]
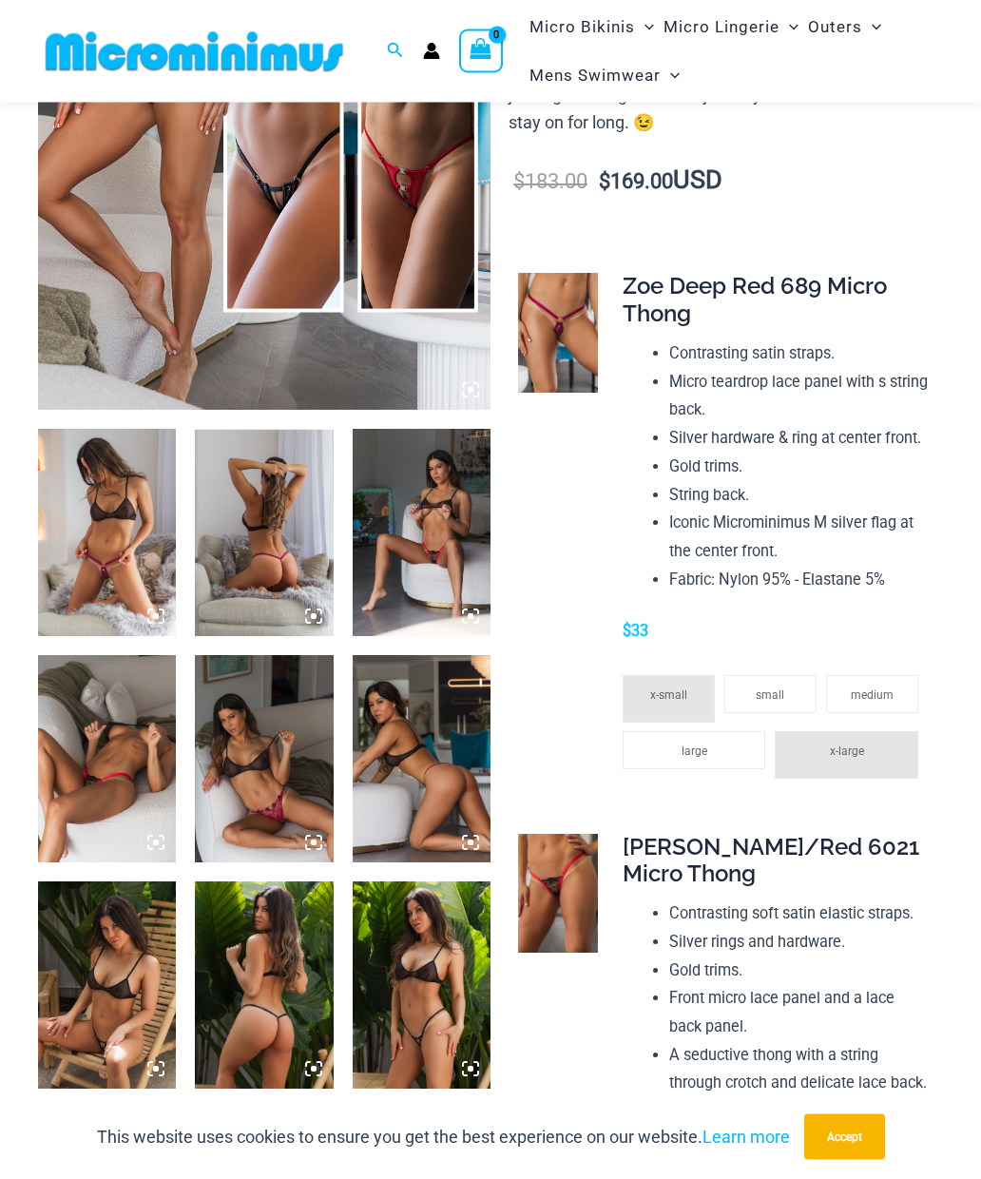
click at [184, 351] on img at bounding box center [264, 71] width 453 height 679
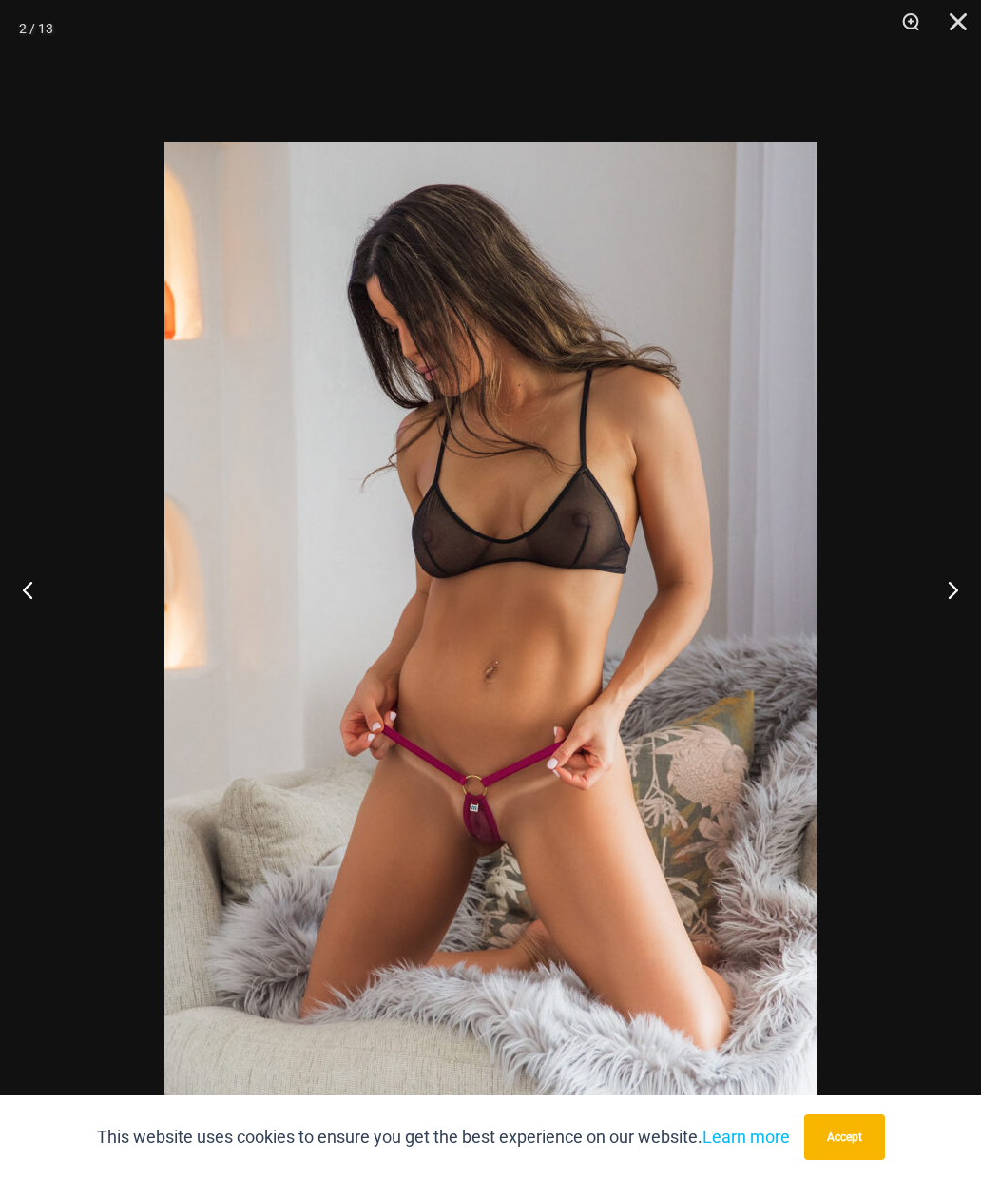
click at [737, 835] on div at bounding box center [490, 589] width 981 height 1179
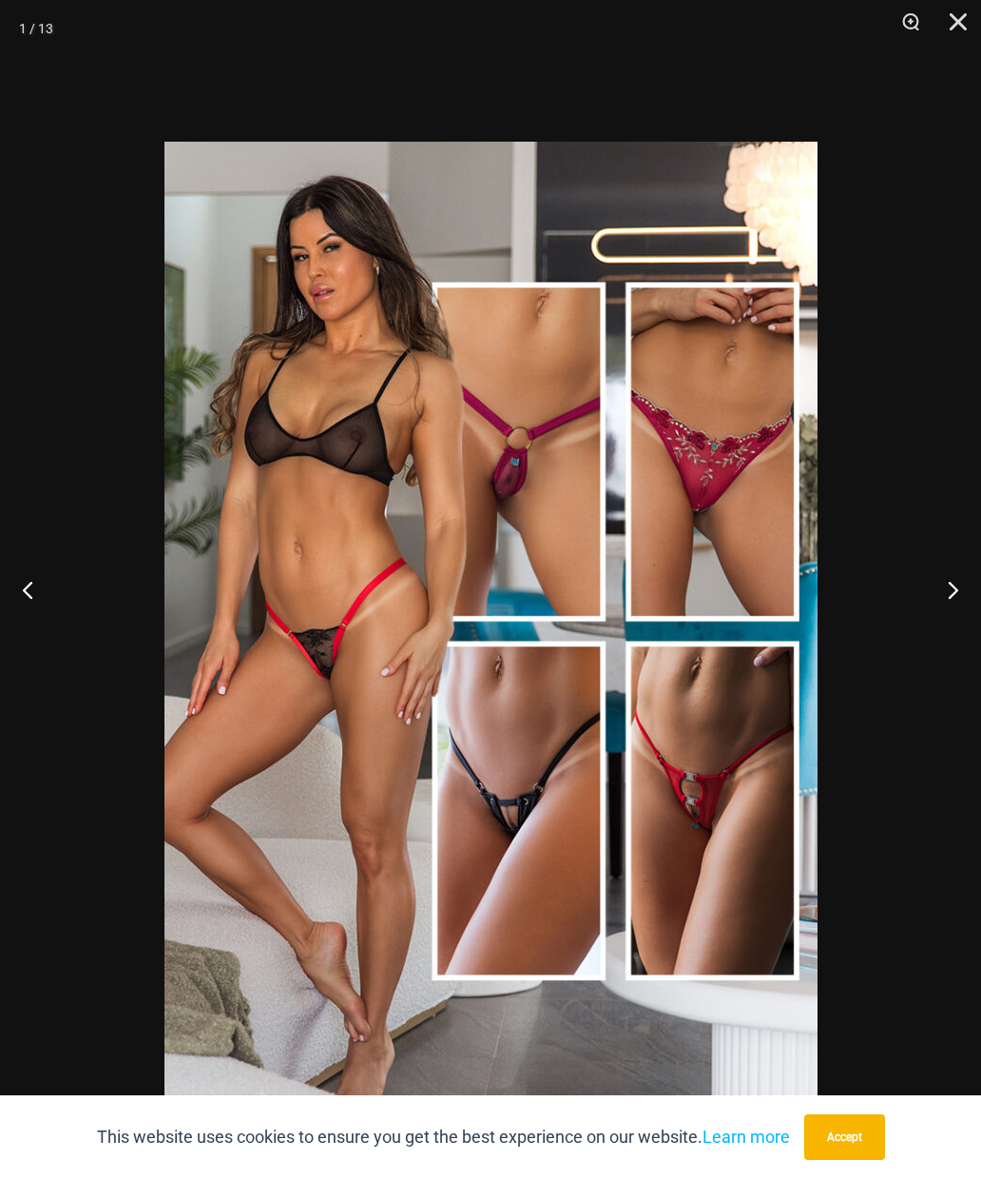
click at [960, 32] on button "Close" at bounding box center [952, 28] width 48 height 57
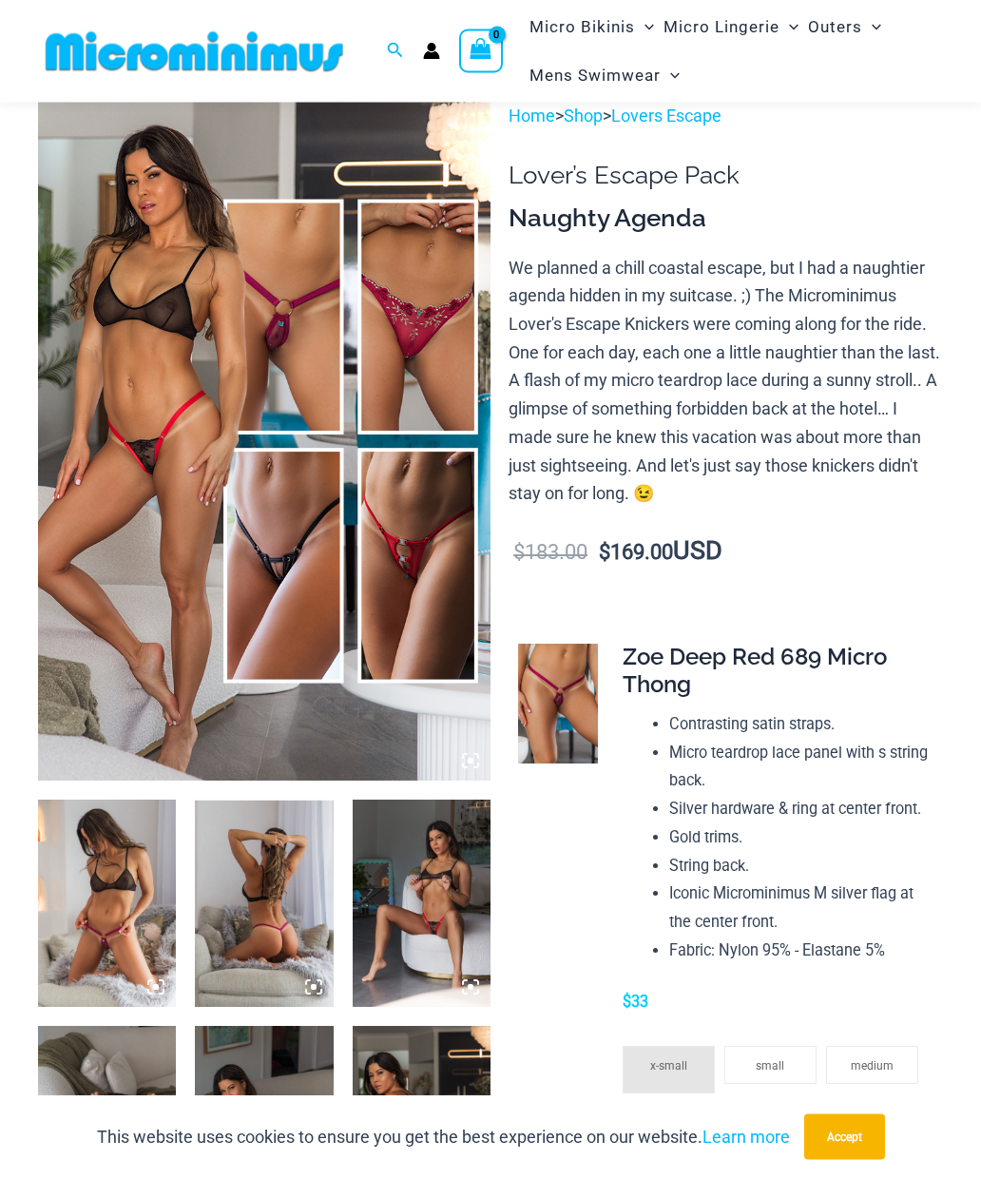
scroll to position [0, 0]
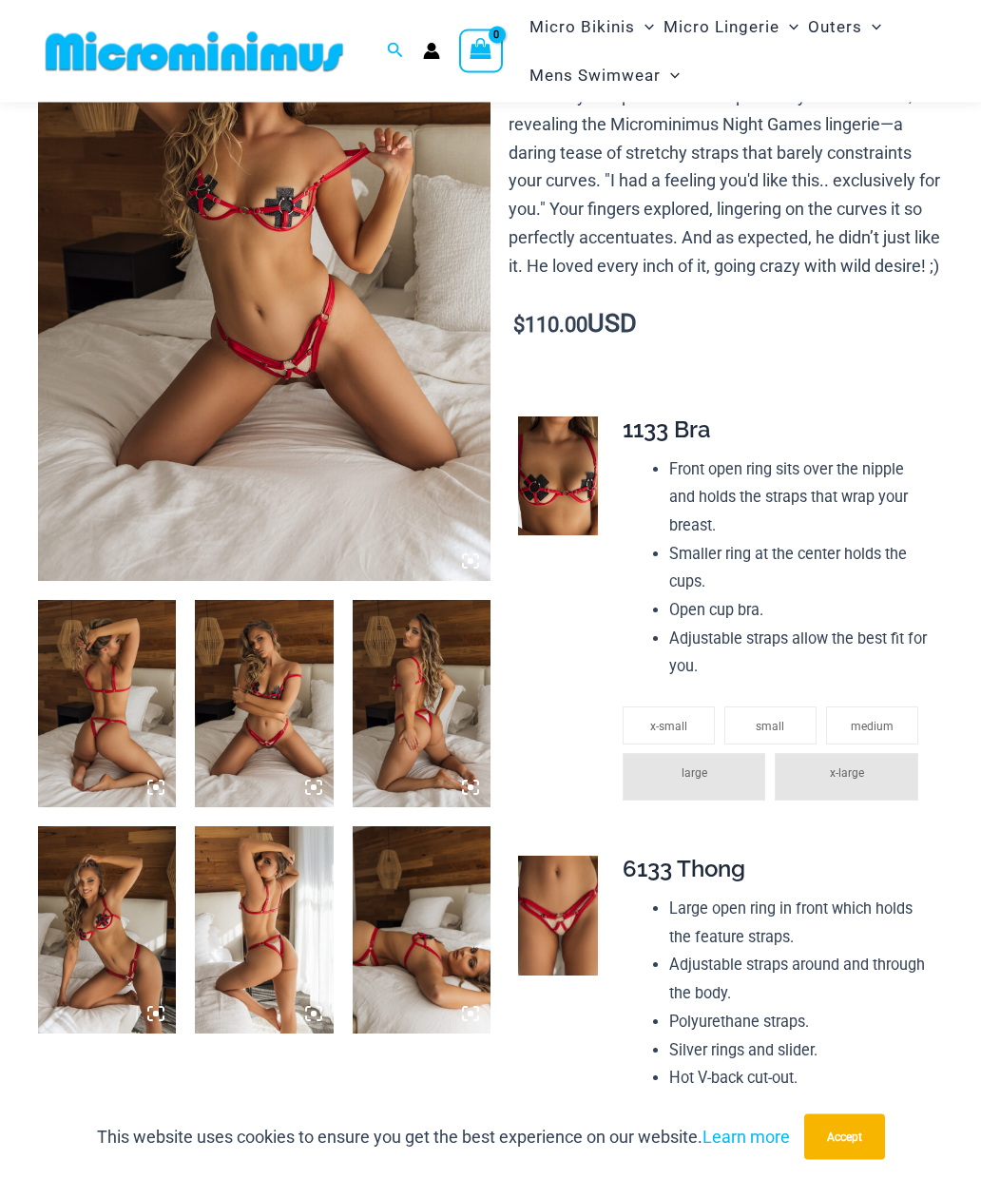
click at [360, 440] on img at bounding box center [264, 242] width 453 height 679
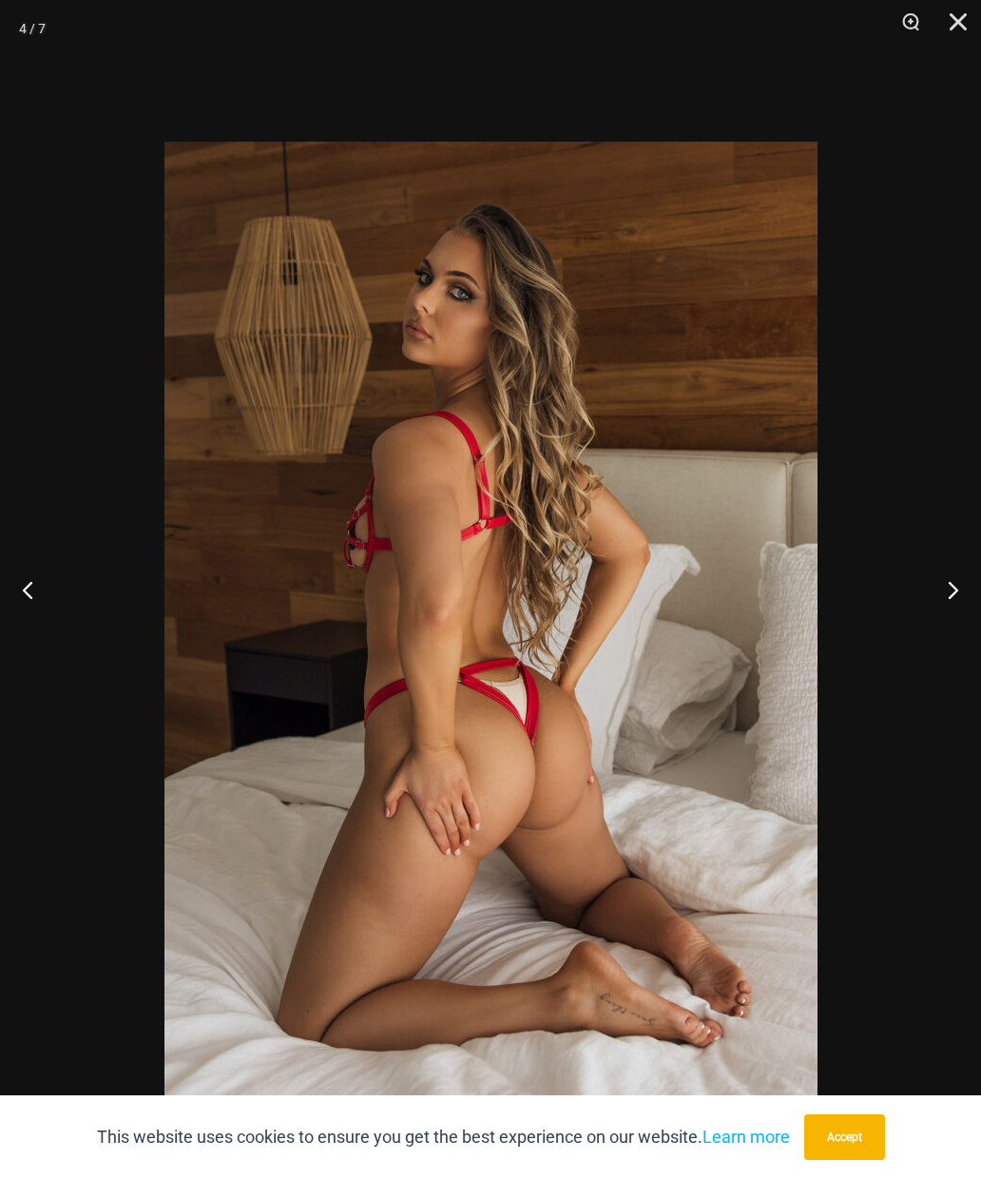
click at [964, 14] on button "Close" at bounding box center [952, 28] width 48 height 57
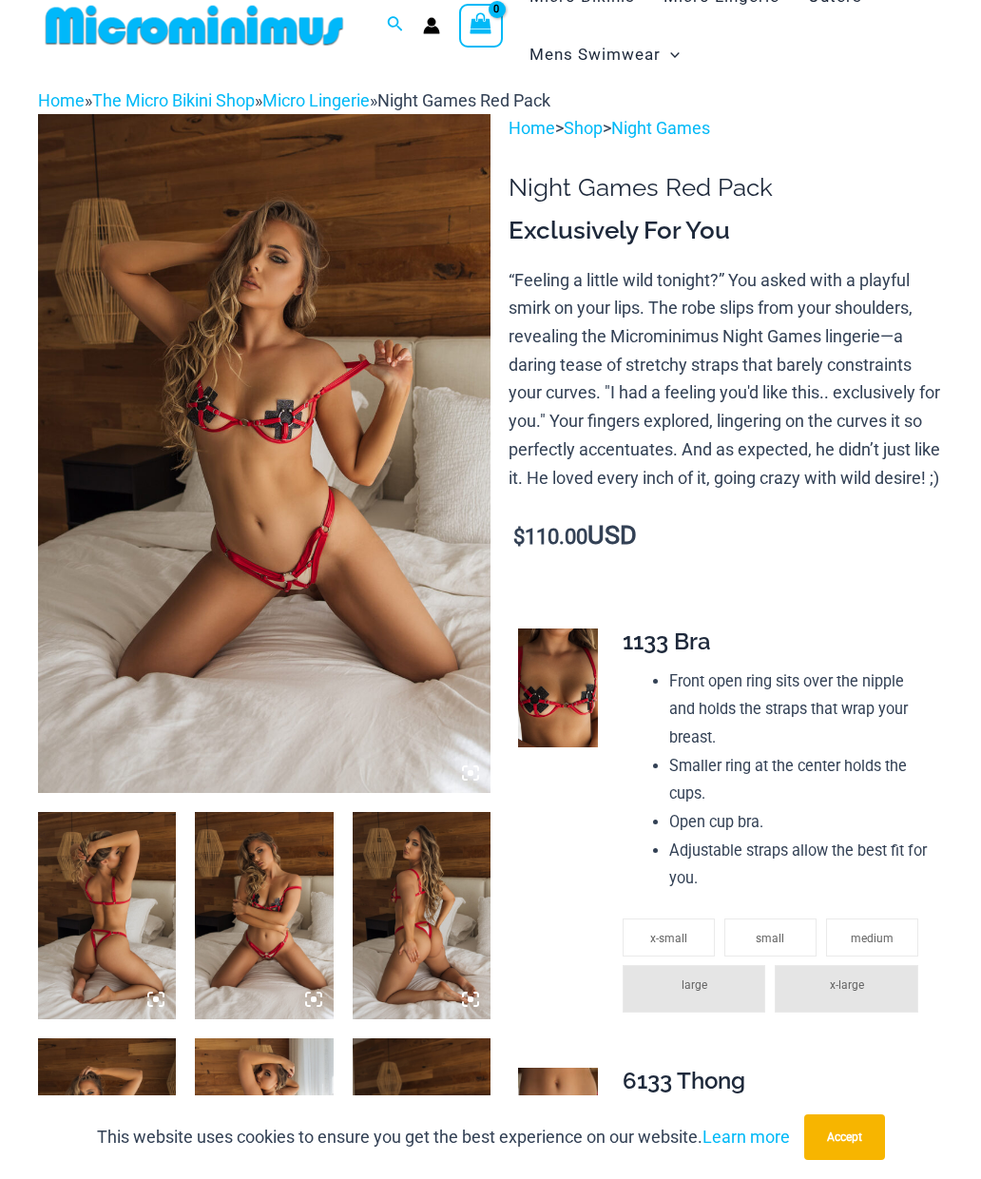
scroll to position [0, 0]
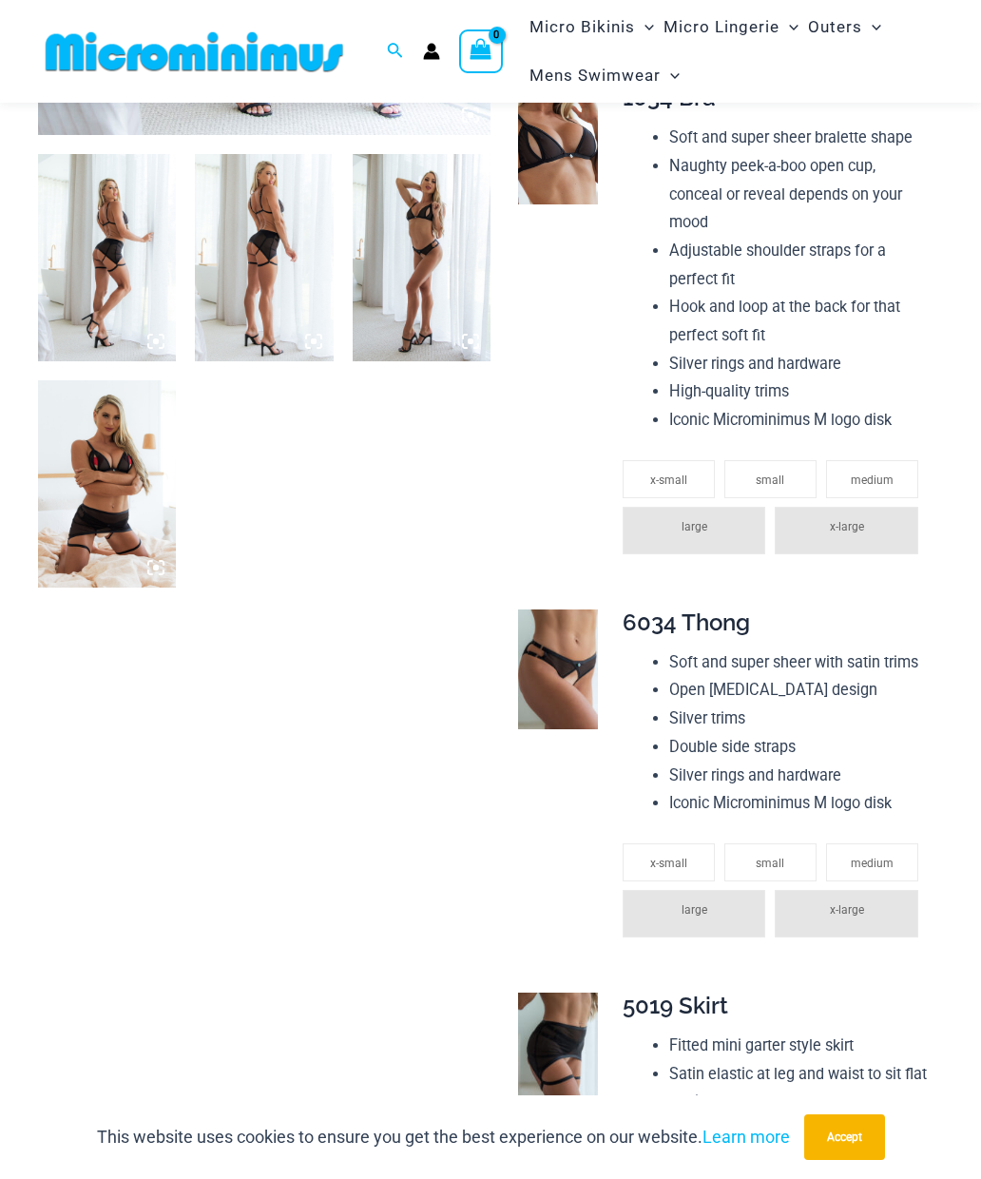
scroll to position [721, 0]
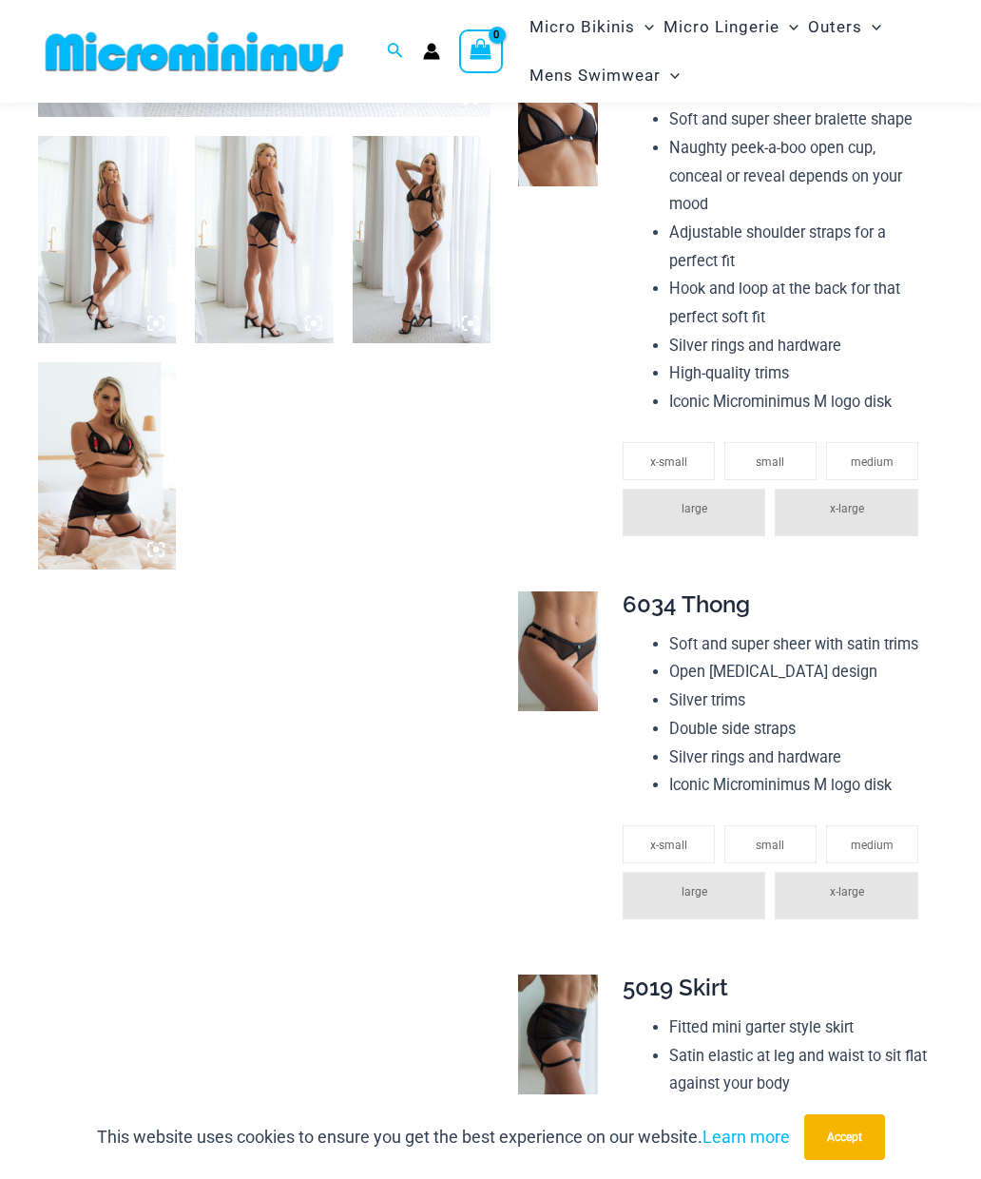
click at [119, 490] on img at bounding box center [107, 465] width 138 height 207
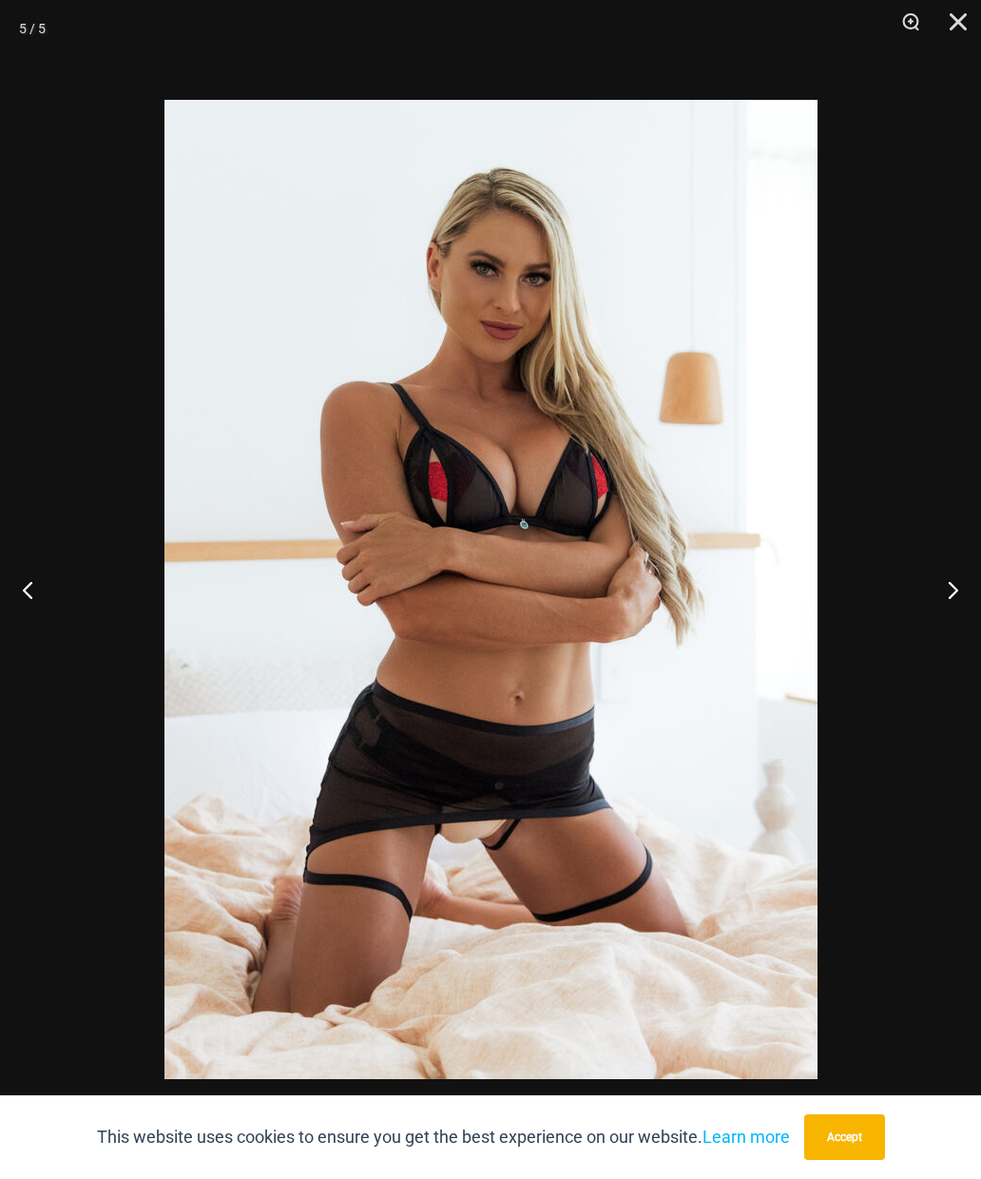
click at [960, 28] on button "Close" at bounding box center [952, 28] width 48 height 57
